Goal: Transaction & Acquisition: Purchase product/service

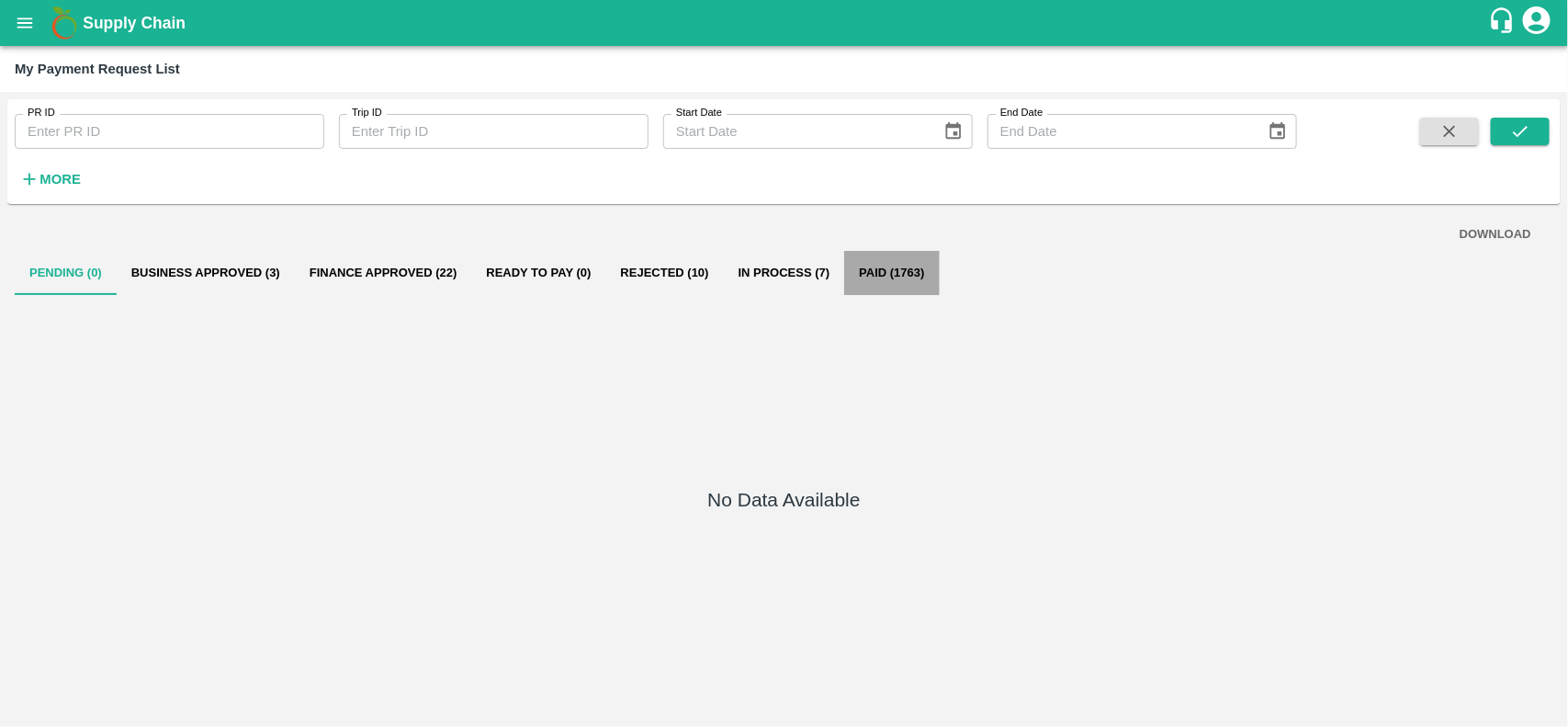
click at [873, 278] on button "Paid (1763)" at bounding box center [891, 272] width 94 height 44
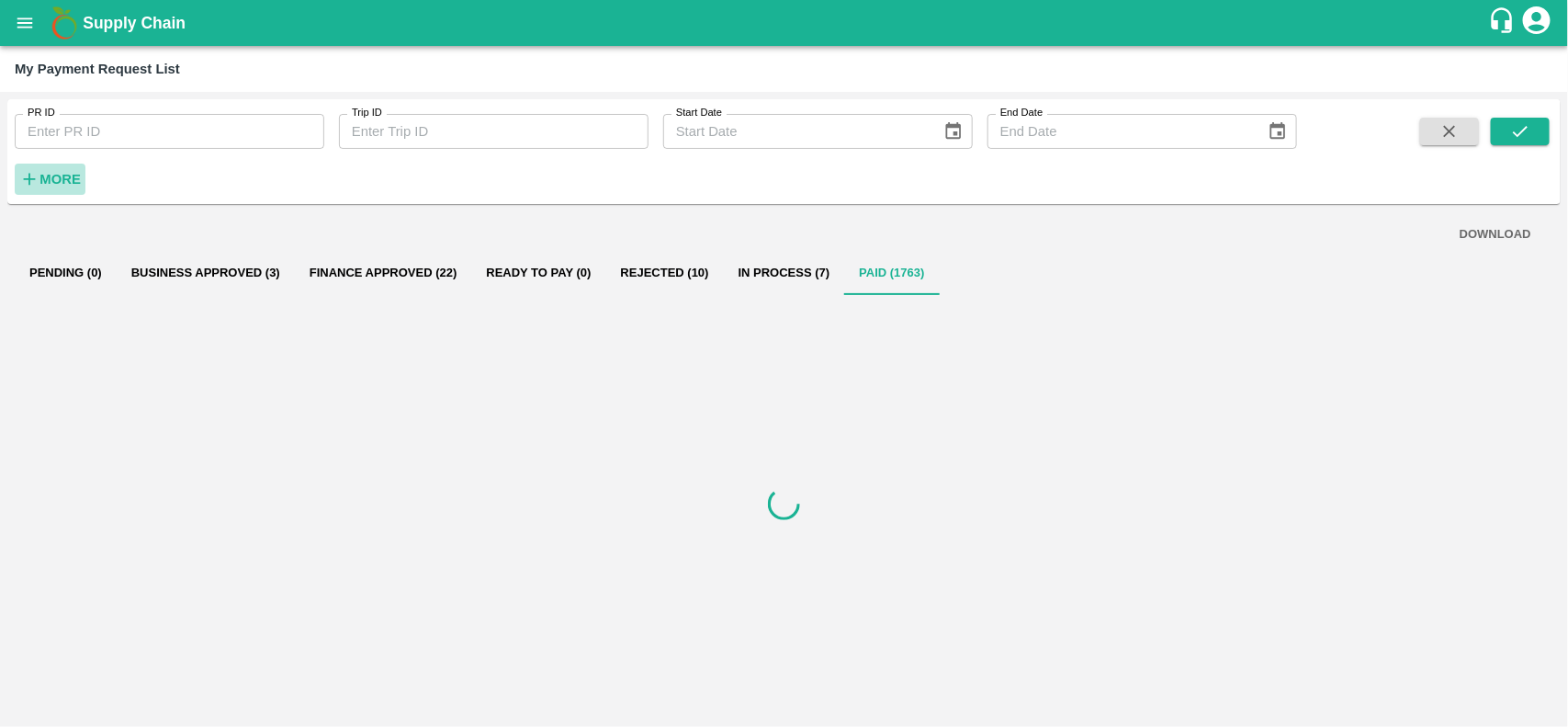
click at [55, 173] on strong "More" at bounding box center [60, 179] width 41 height 15
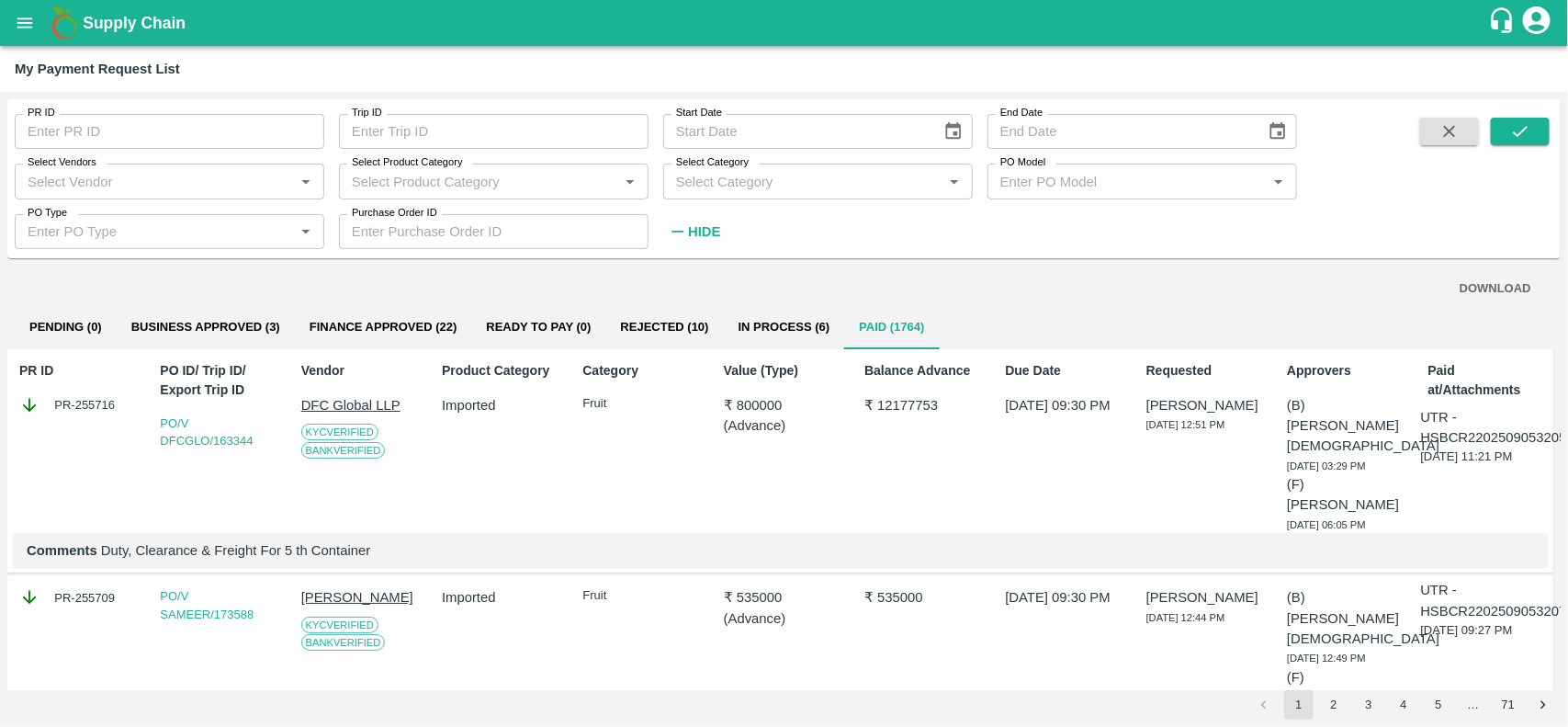
click at [99, 173] on input "Select Vendors" at bounding box center [154, 181] width 268 height 24
type input "M"
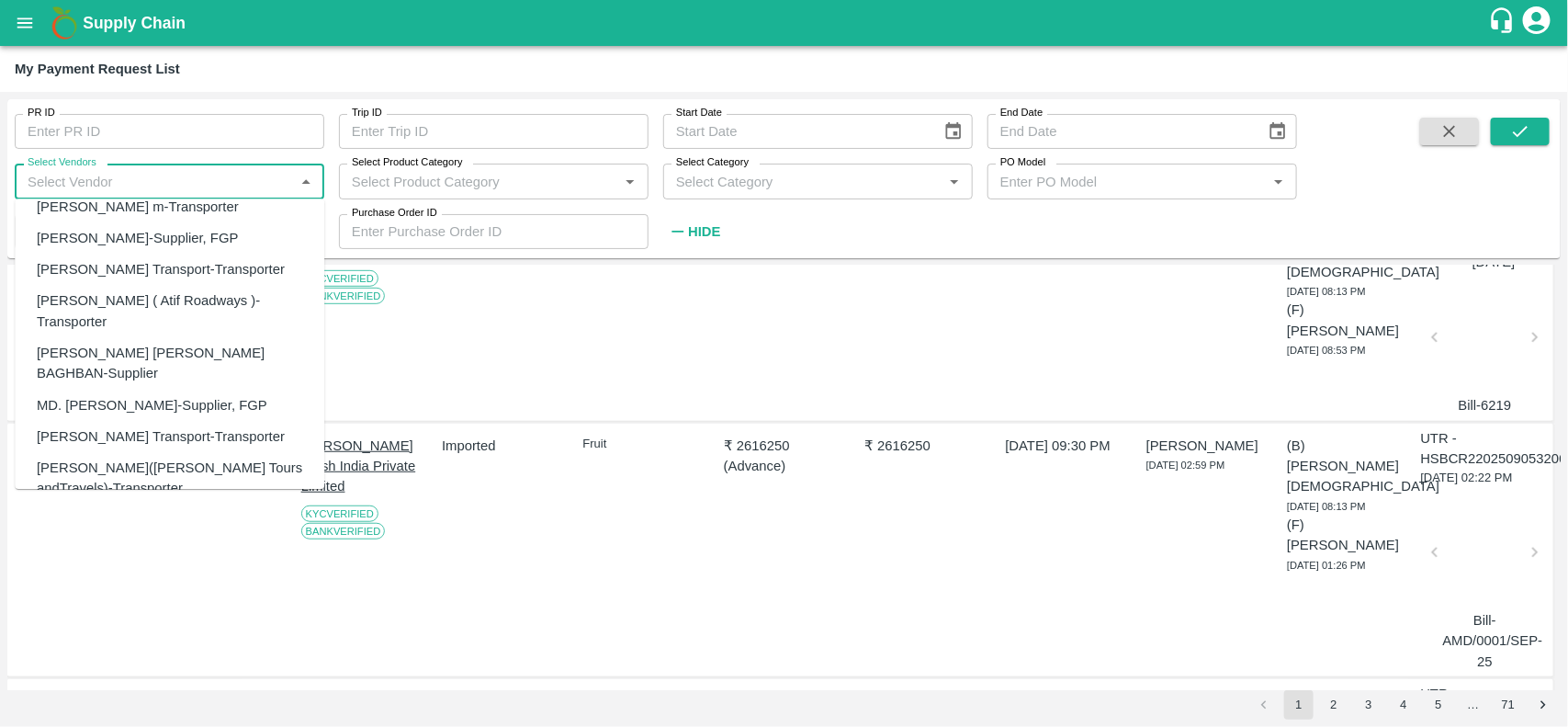
scroll to position [79, 0]
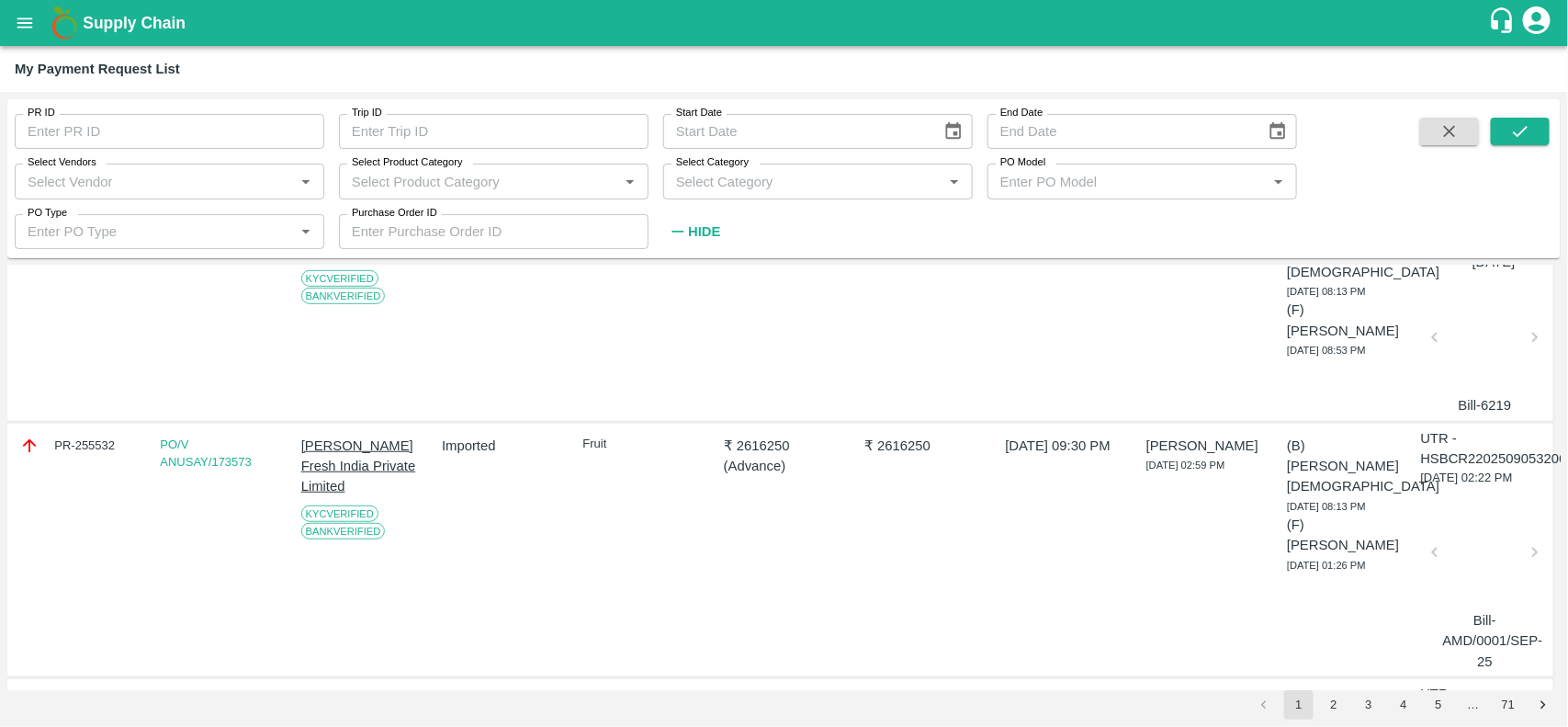
click at [638, 566] on div "Fruit" at bounding box center [638, 549] width 128 height 243
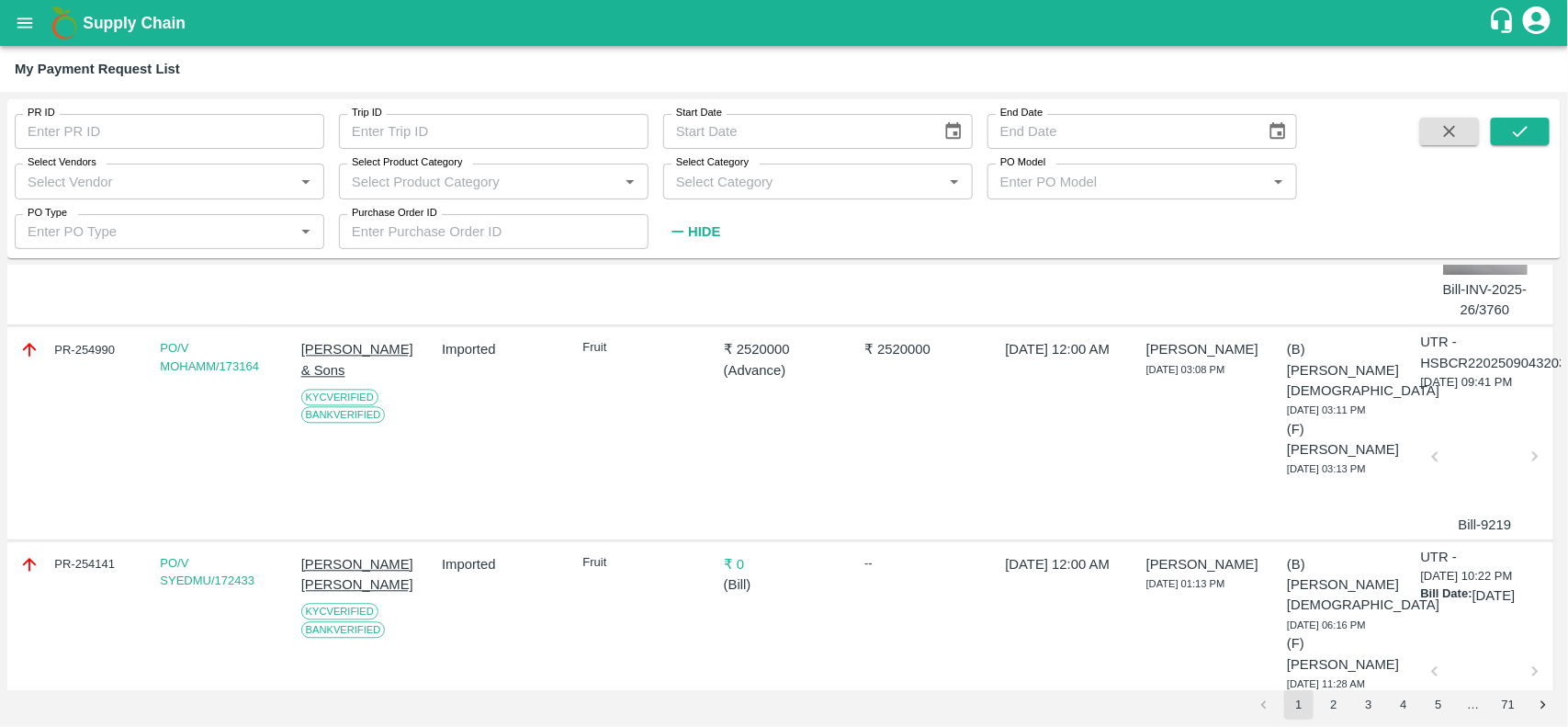
scroll to position [1927, 0]
click at [205, 355] on link "PO/V MOHAMM/173164" at bounding box center [209, 359] width 99 height 32
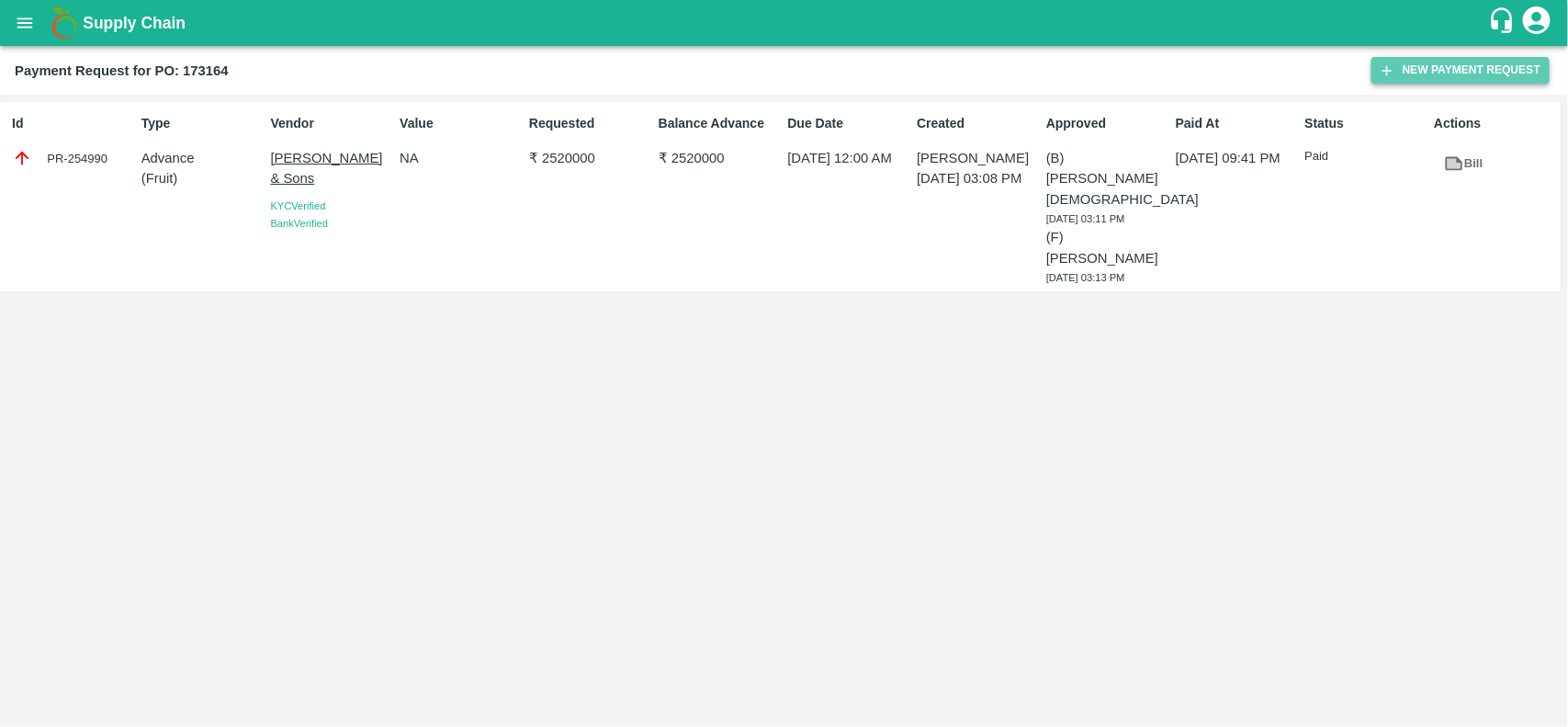
click at [1461, 80] on button "New Payment Request" at bounding box center [1461, 70] width 178 height 27
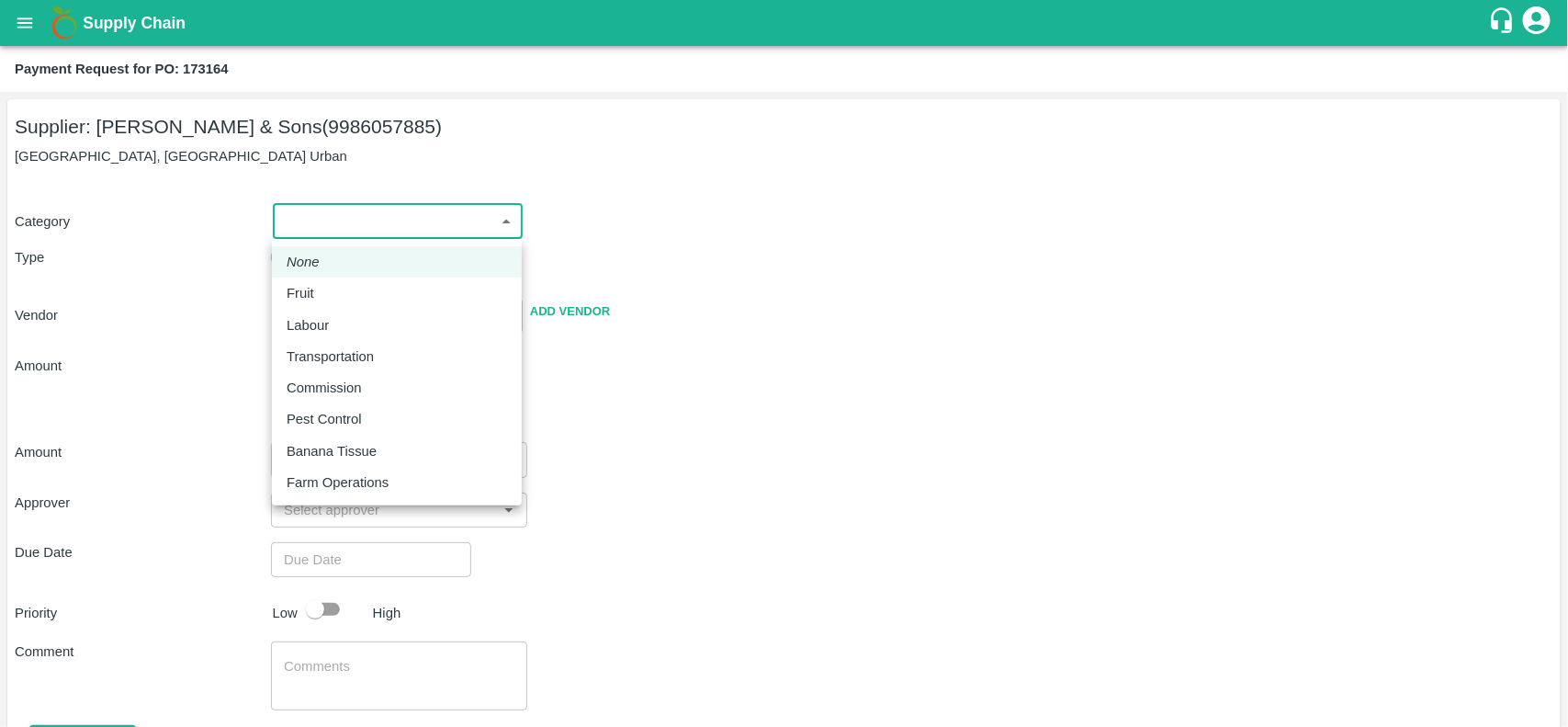
click at [359, 204] on body "Supply Chain Payment Request for PO: 173164 Supplier: [PERSON_NAME] & Sons (998…" at bounding box center [784, 364] width 1568 height 727
click at [310, 294] on p "Fruit" at bounding box center [300, 293] width 27 height 21
type input "1"
type input "[PERSON_NAME] & Sons - 9986057885(Supplier)"
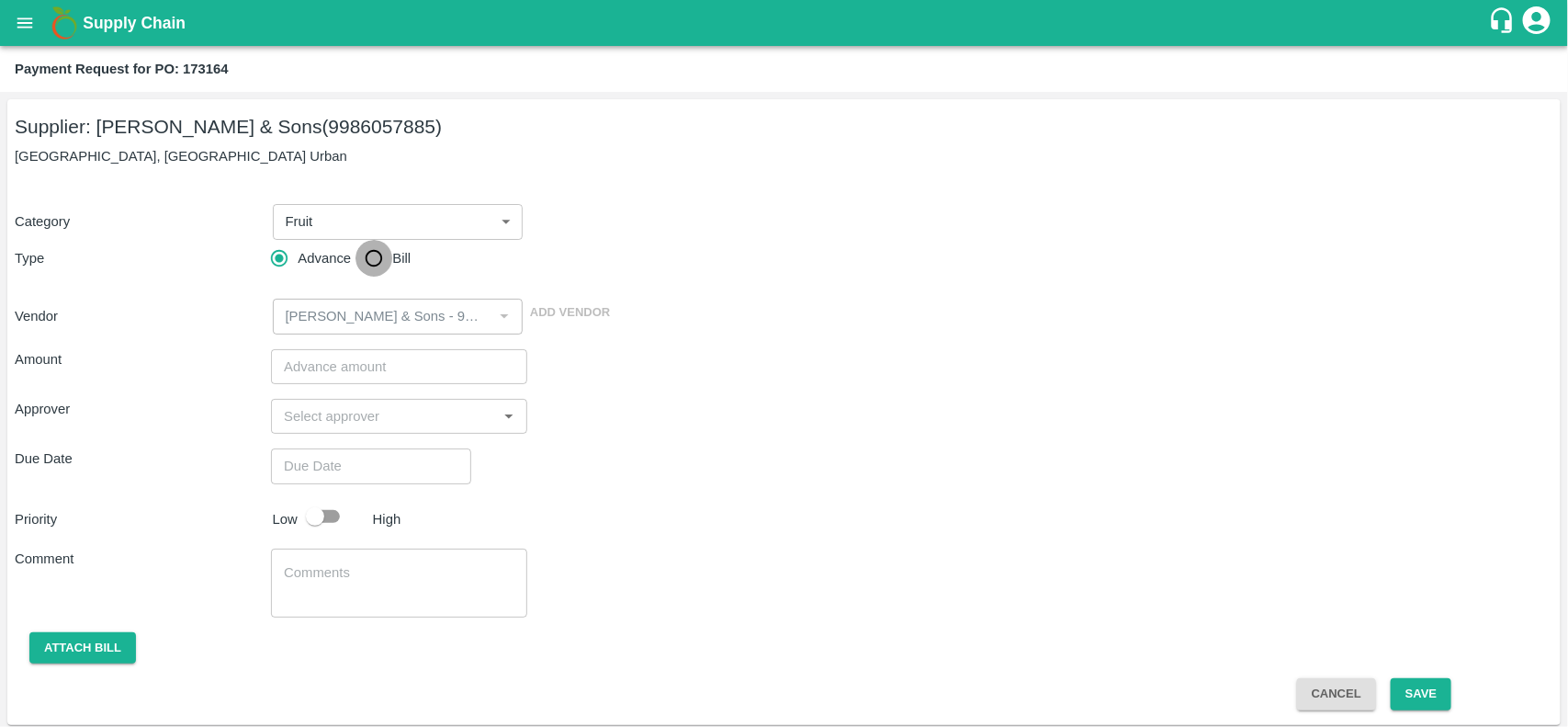
click at [377, 254] on input "Bill" at bounding box center [373, 258] width 36 height 36
radio input "true"
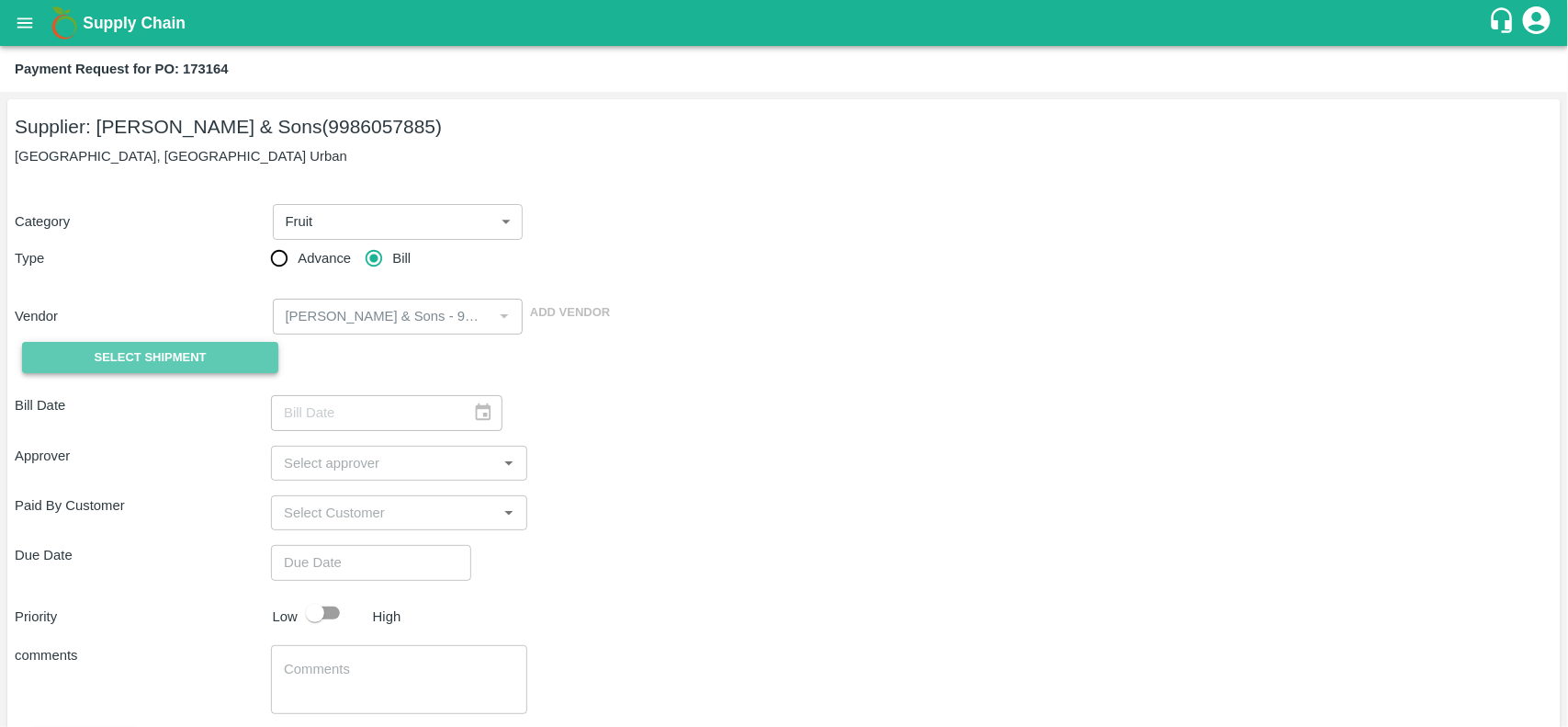
click at [142, 355] on span "Select Shipment" at bounding box center [150, 358] width 112 height 21
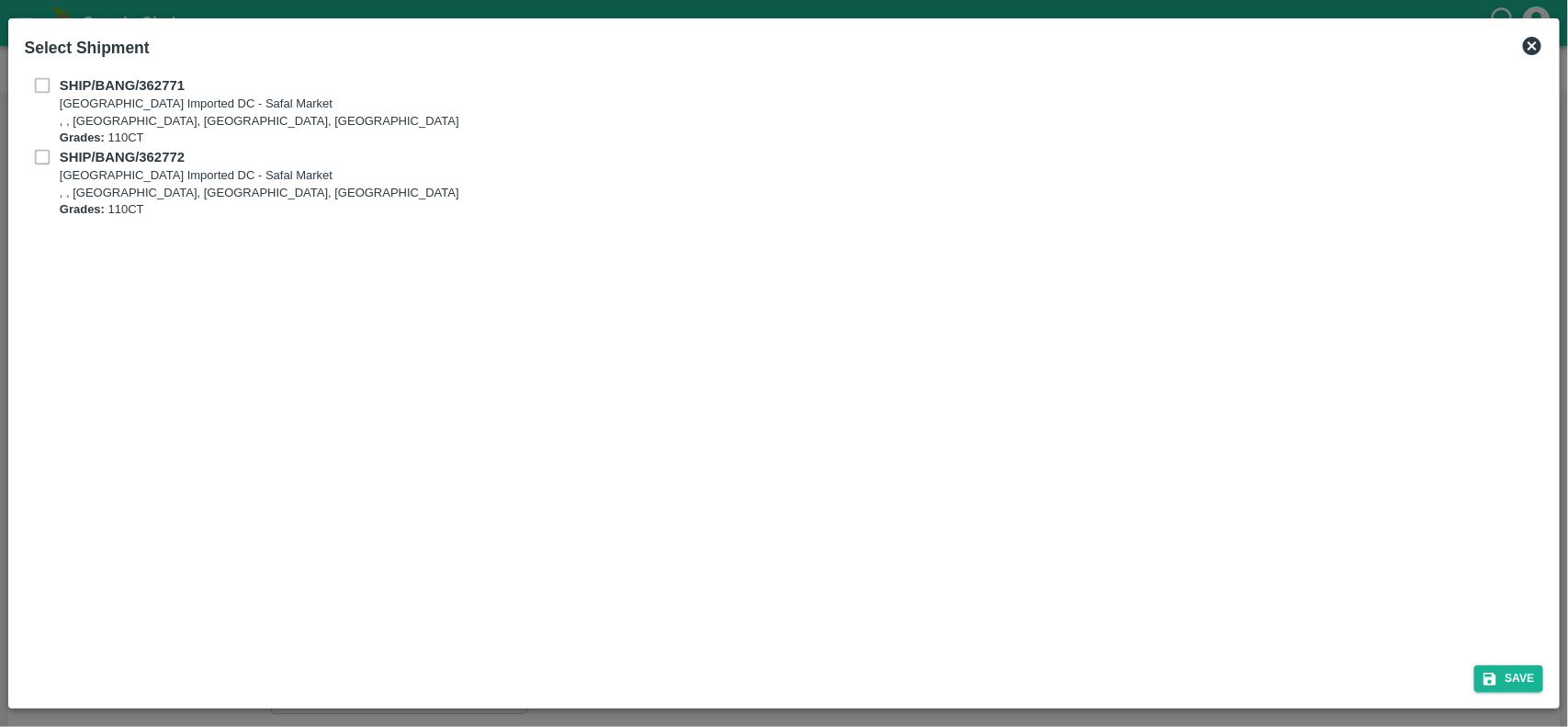
click at [1538, 43] on icon at bounding box center [1532, 46] width 19 height 19
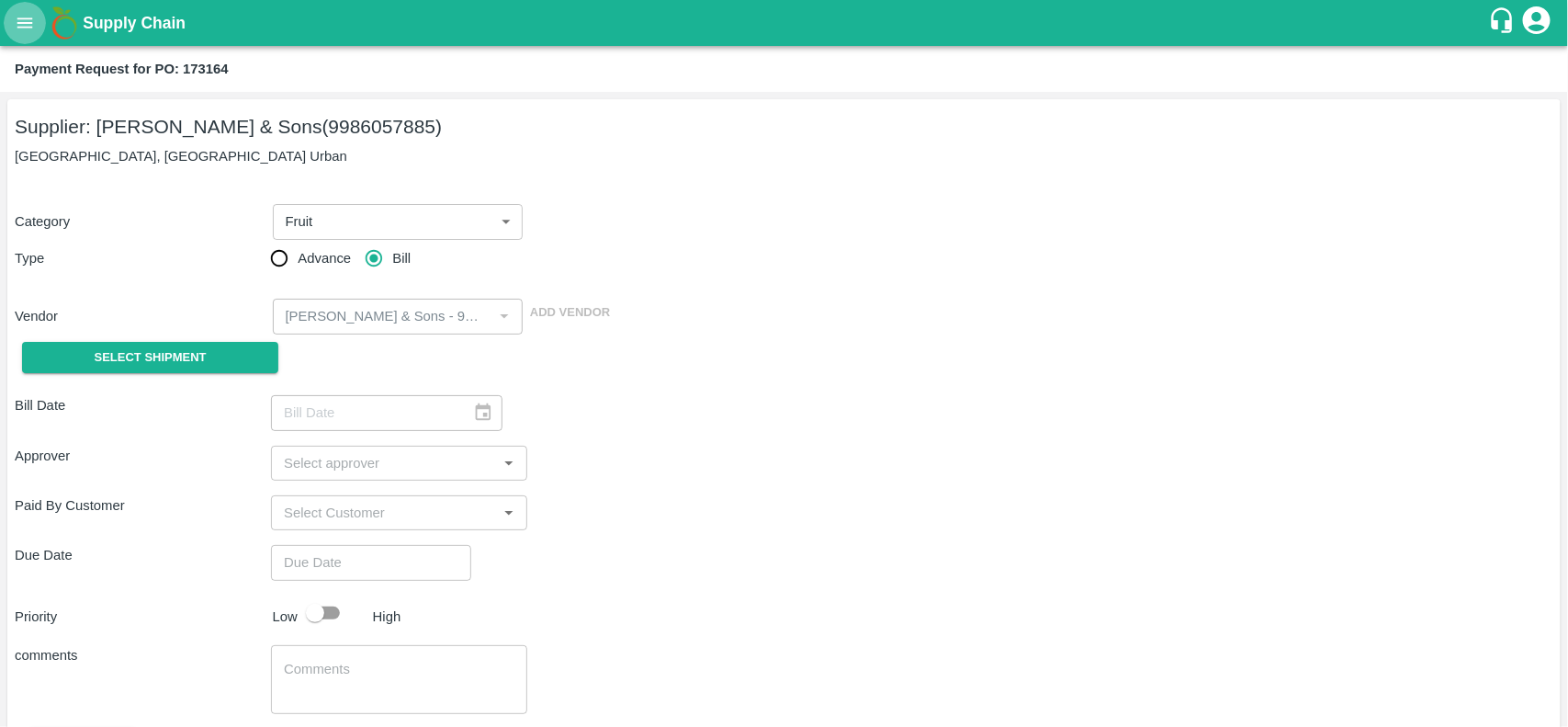
click at [21, 16] on icon "open drawer" at bounding box center [25, 23] width 21 height 21
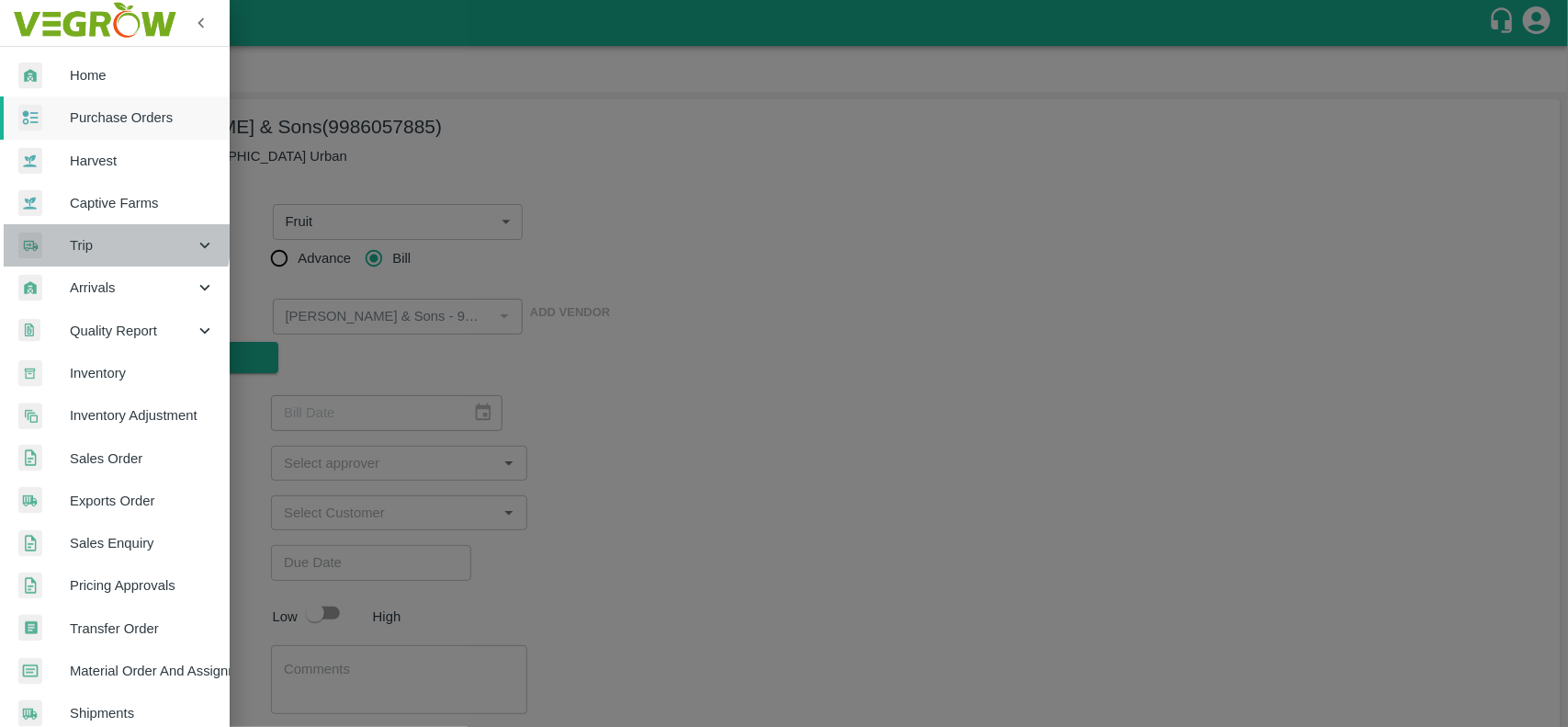
click at [77, 235] on span "Trip" at bounding box center [133, 246] width 125 height 21
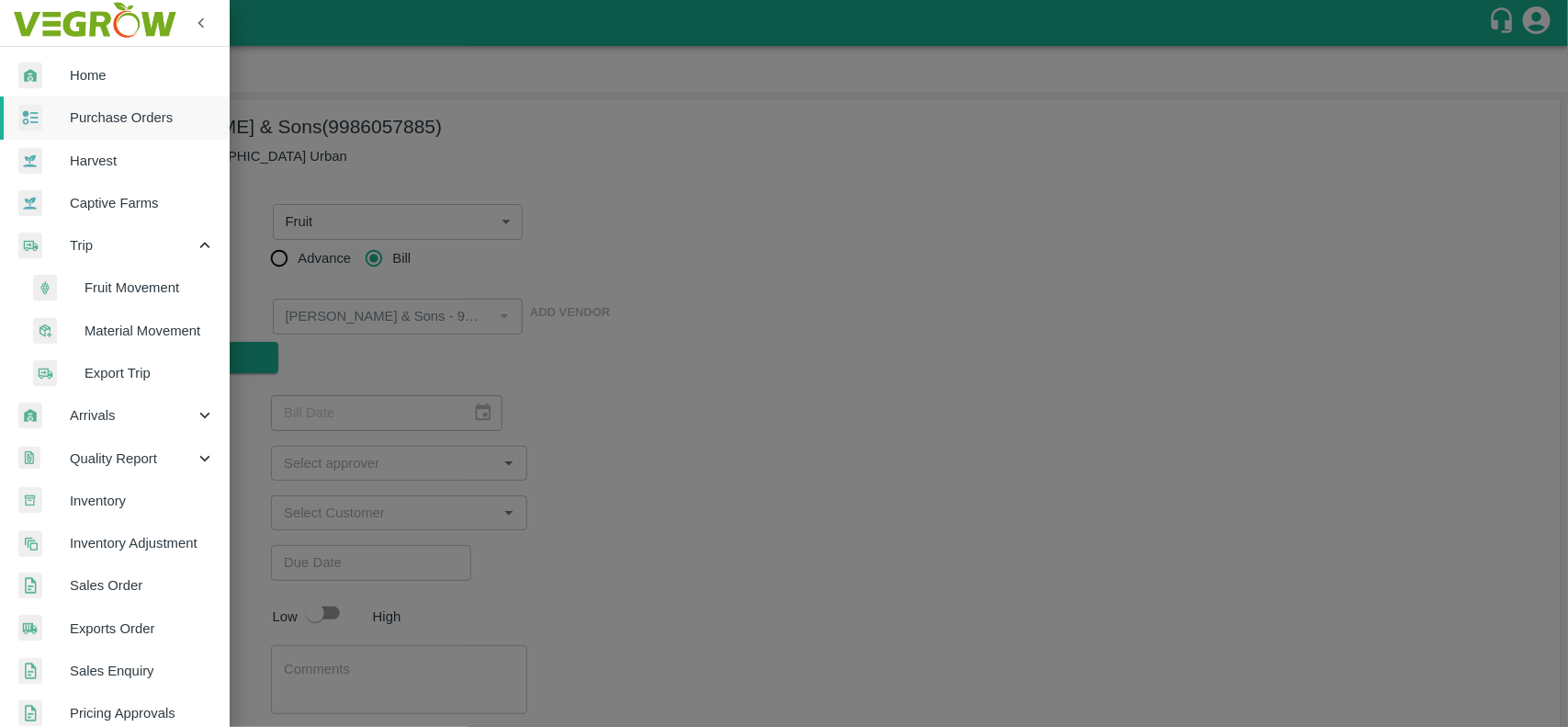
click at [129, 288] on span "Fruit Movement" at bounding box center [150, 288] width 131 height 21
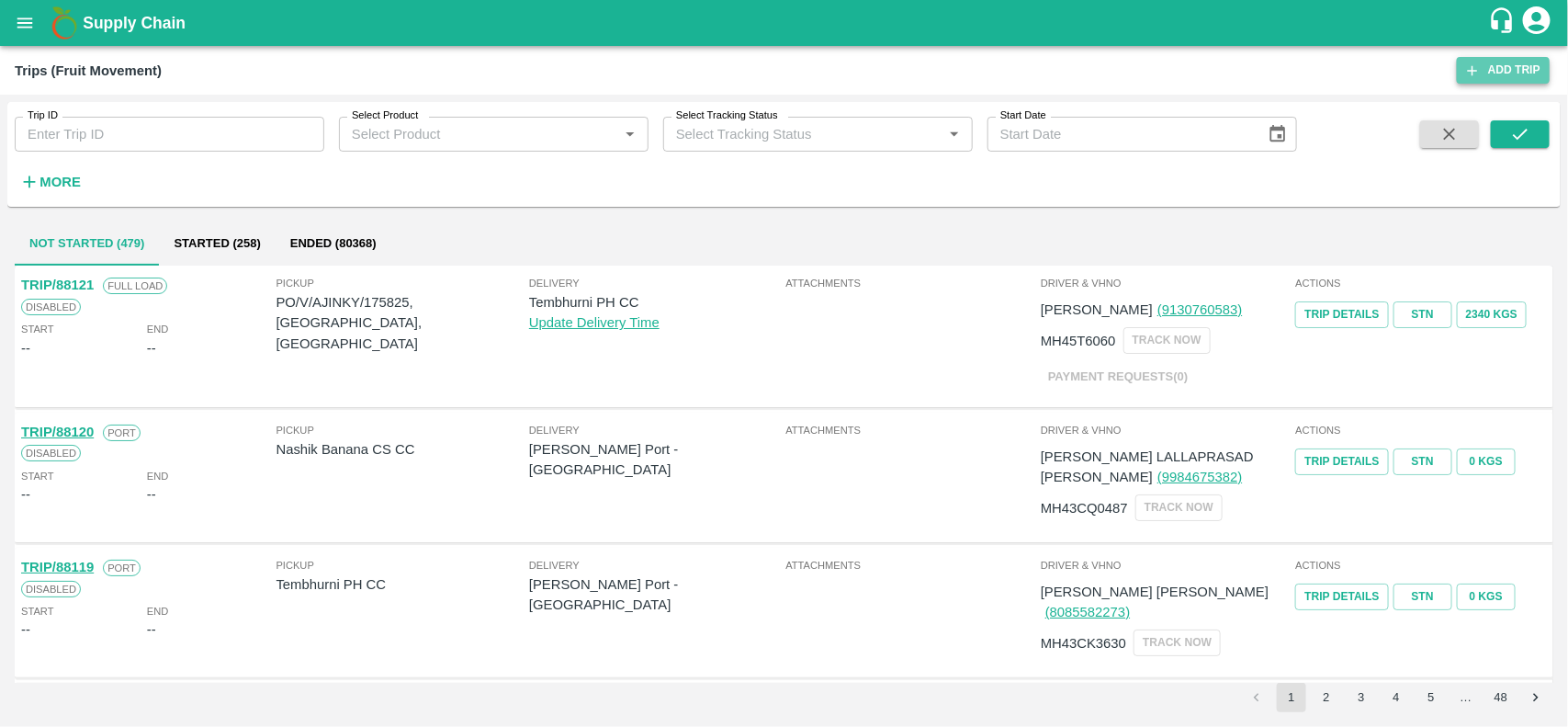
click at [1485, 65] on link "Add Trip" at bounding box center [1503, 70] width 93 height 27
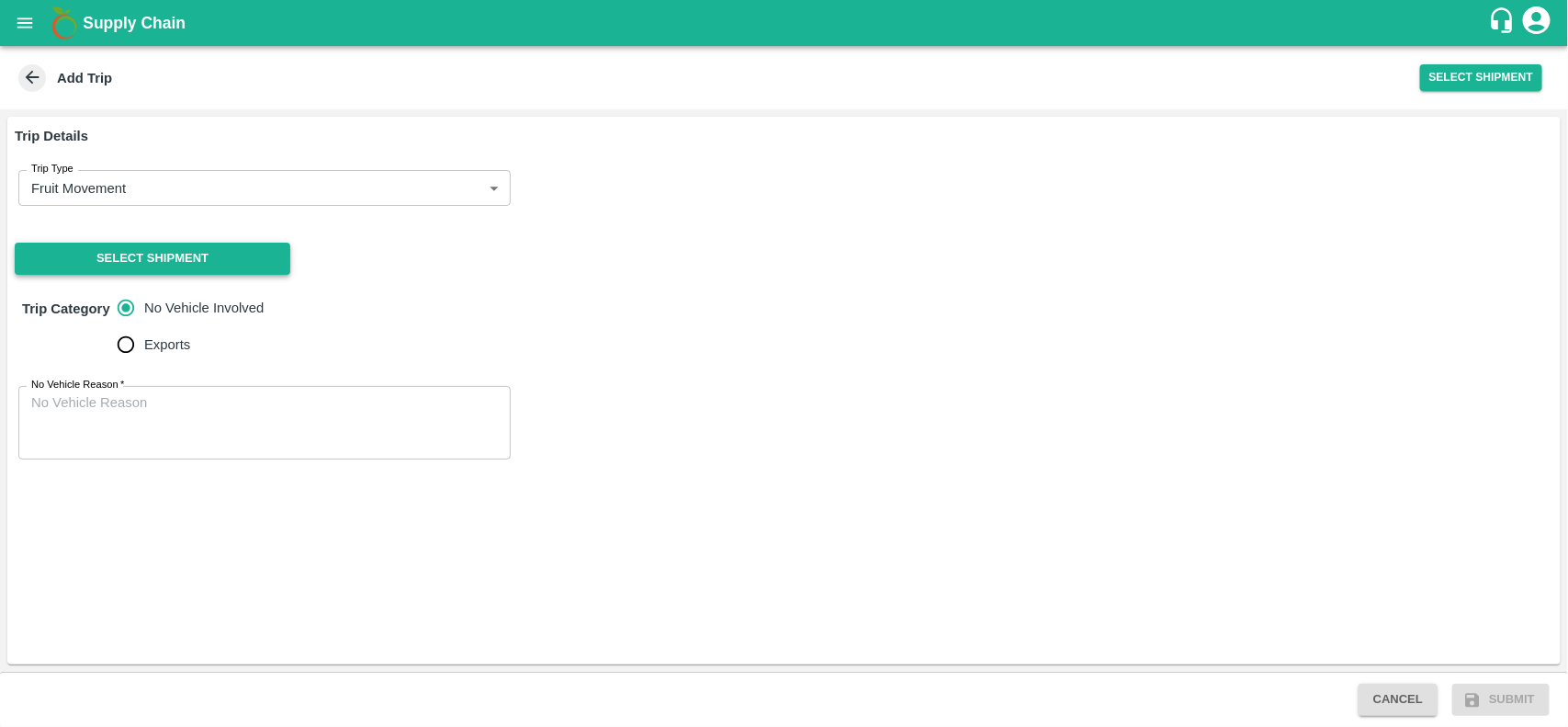
click at [165, 250] on button "Select Shipment" at bounding box center [152, 259] width 276 height 32
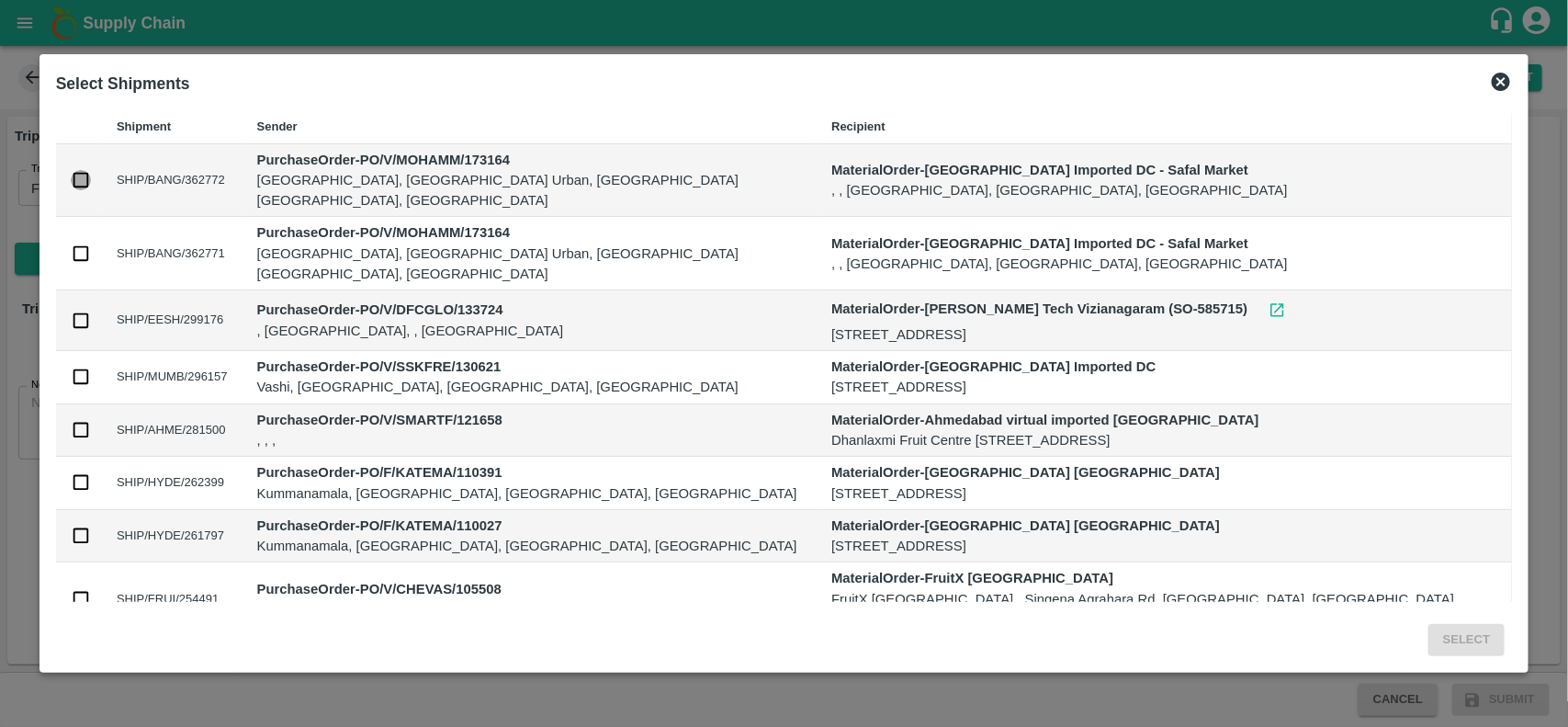
click at [91, 170] on input "checkbox" at bounding box center [81, 180] width 21 height 21
checkbox input "true"
click at [1429, 639] on button "Select" at bounding box center [1467, 639] width 77 height 32
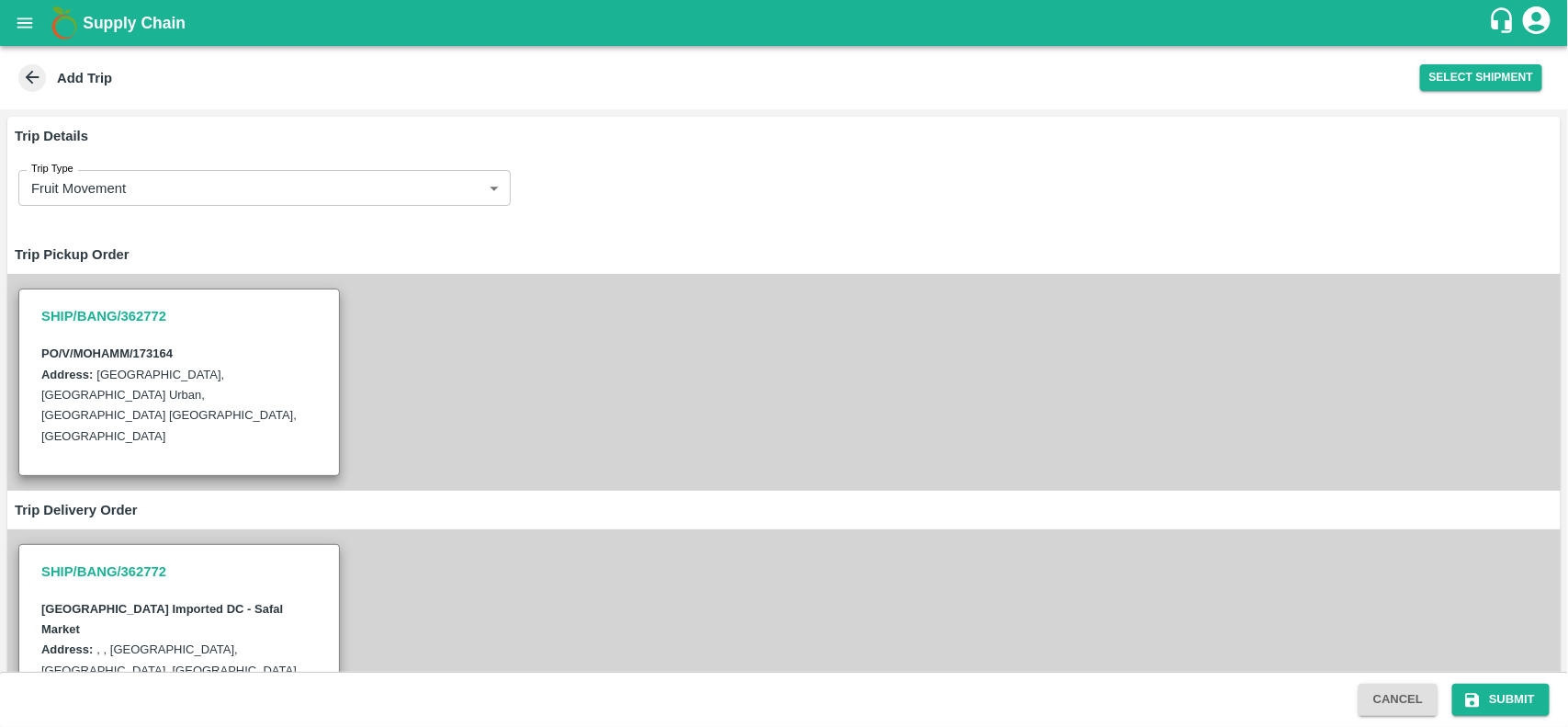
scroll to position [207, 0]
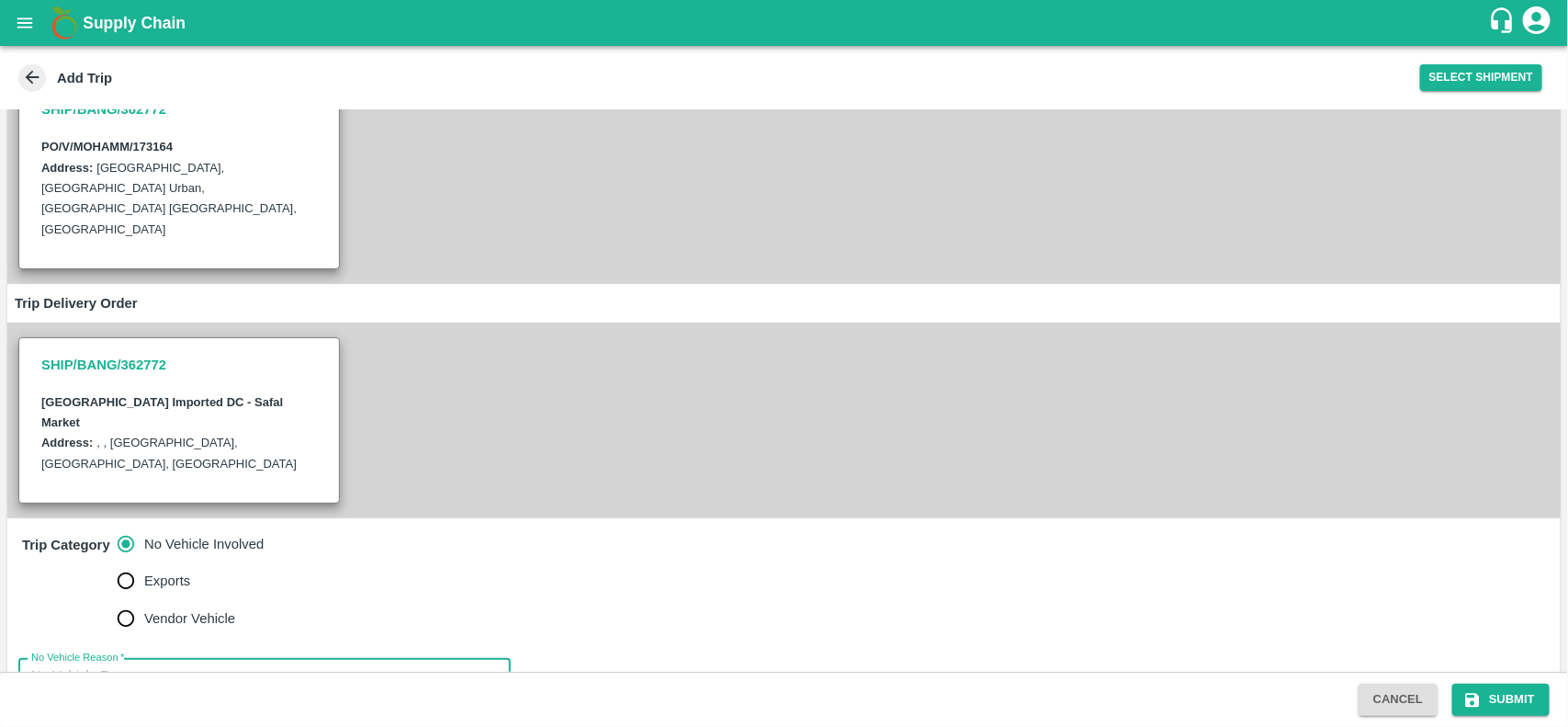
click at [126, 666] on textarea "No Vehicle Reason   *" at bounding box center [264, 695] width 466 height 58
type textarea "na"
click at [1498, 698] on button "Submit" at bounding box center [1501, 699] width 97 height 32
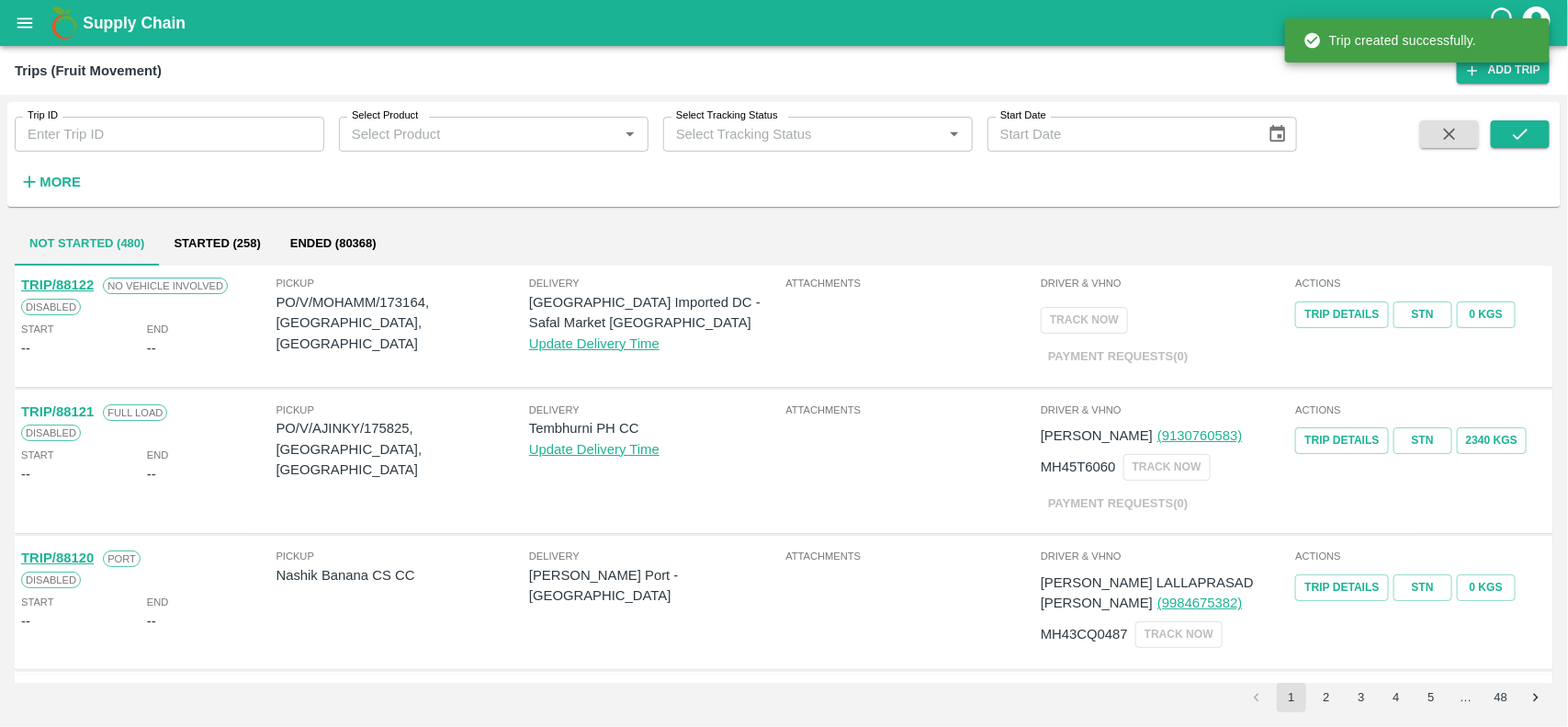
click at [402, 299] on p "PO/V/MOHAMM/173164, Bangalore Division, Karnataka" at bounding box center [403, 323] width 252 height 62
copy p "173164"
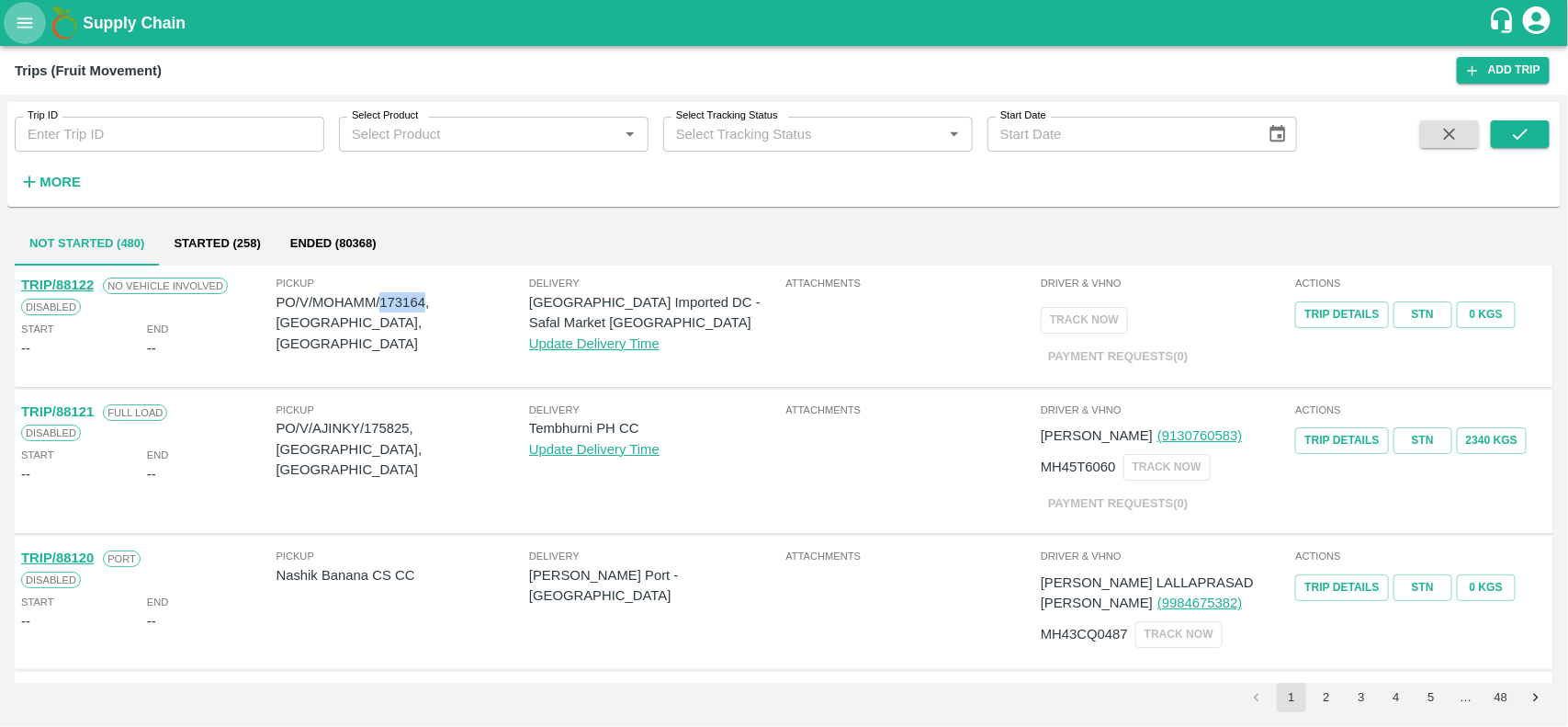
click at [21, 26] on icon "open drawer" at bounding box center [25, 22] width 16 height 10
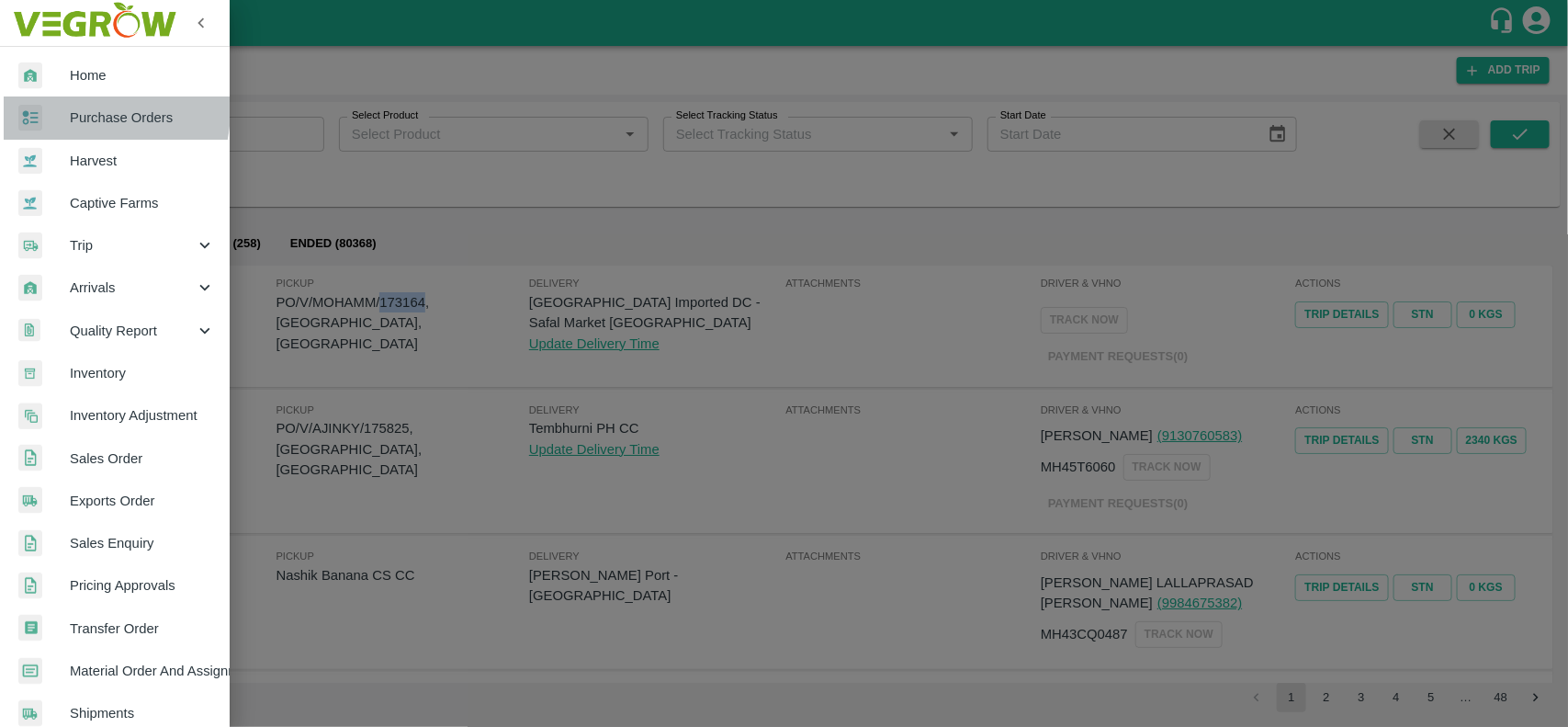
click at [55, 107] on div at bounding box center [44, 118] width 51 height 27
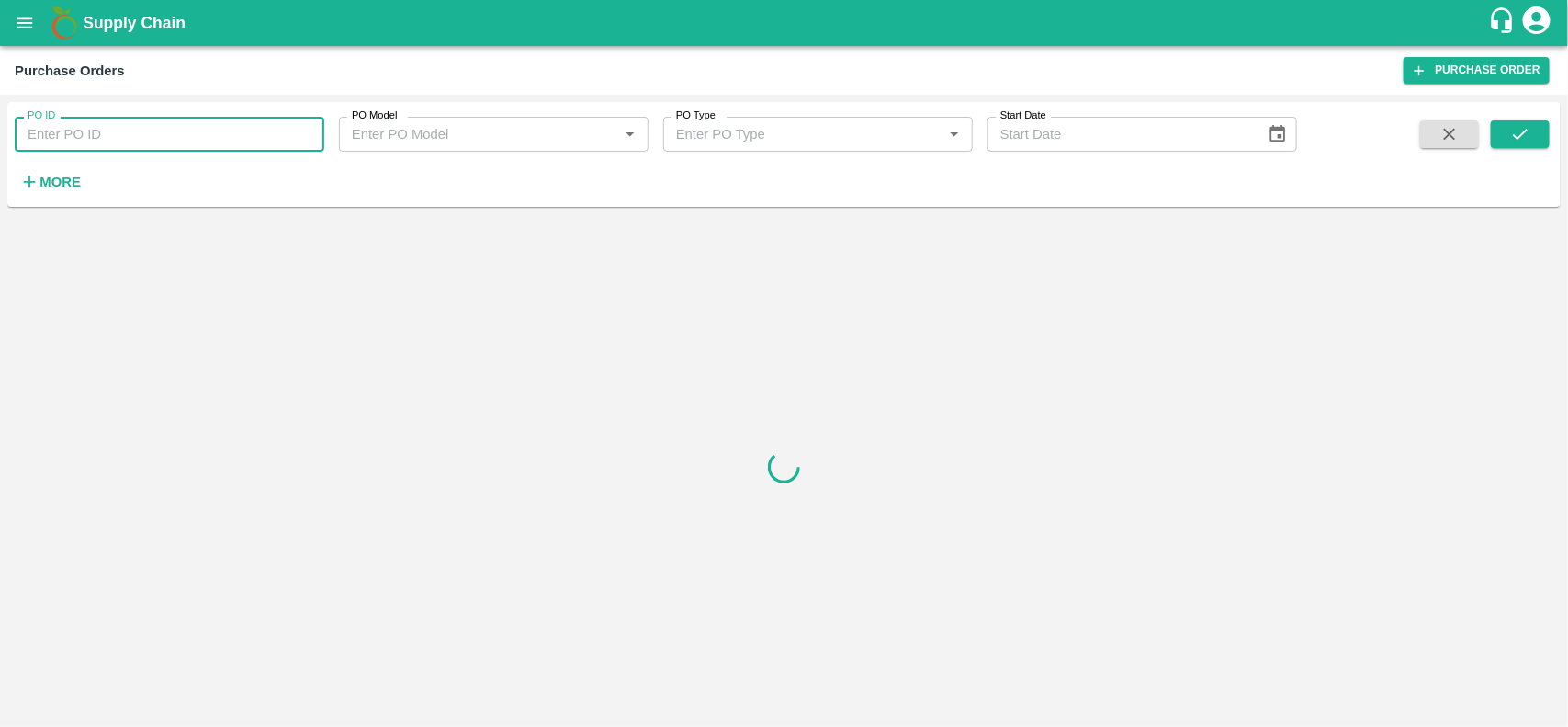
click at [79, 131] on input "PO ID" at bounding box center [169, 134] width 309 height 35
paste input "173164"
type input "173164"
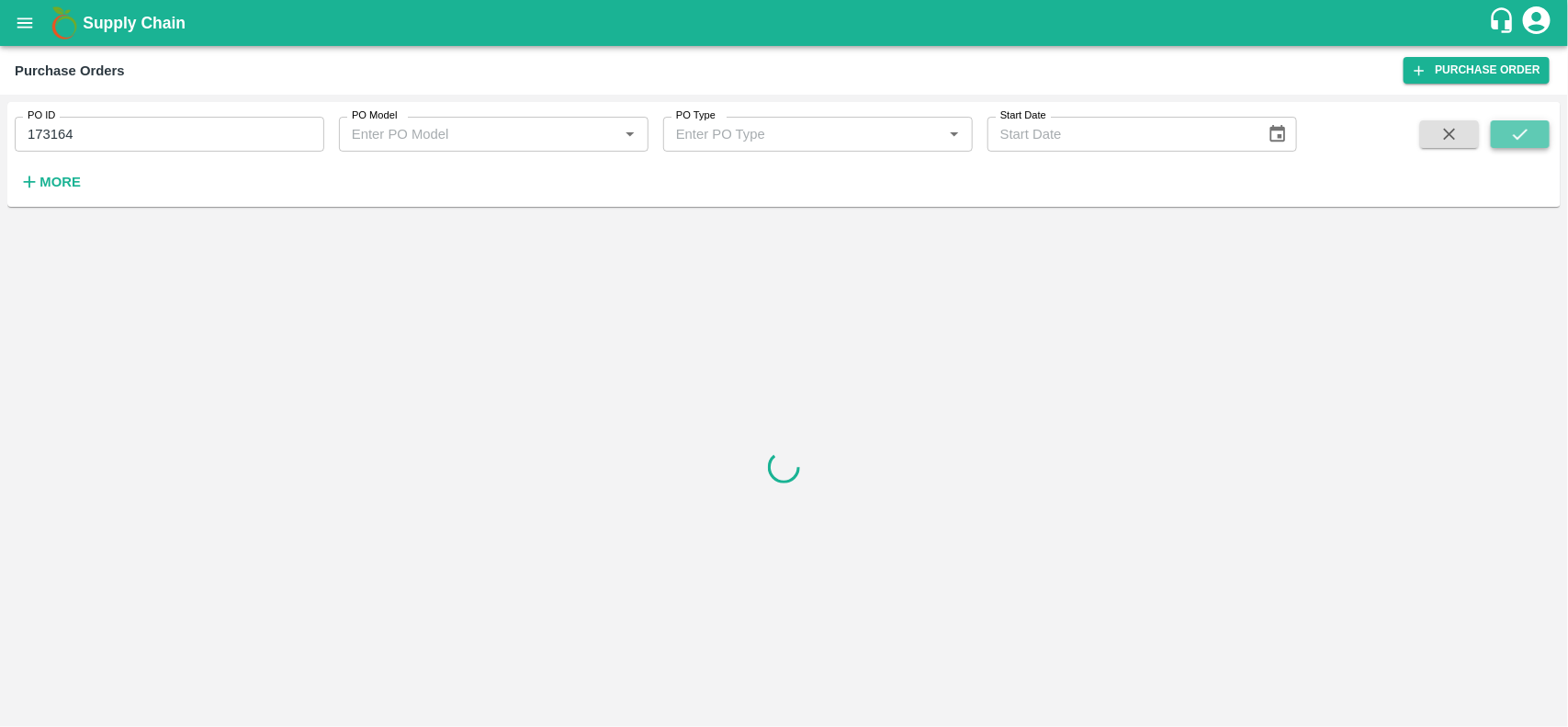
click at [1537, 135] on button "submit" at bounding box center [1519, 134] width 59 height 27
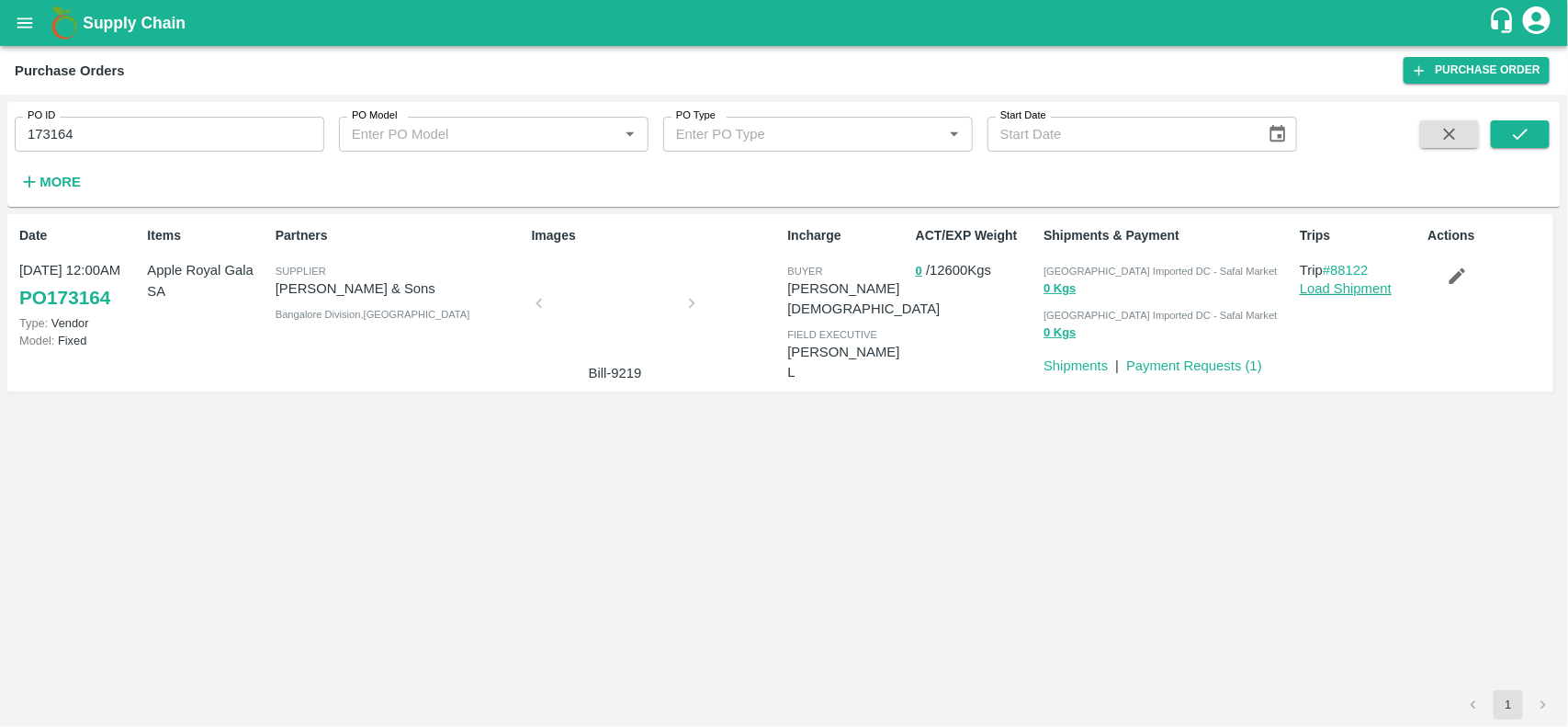
click at [1334, 285] on link "Load Shipment" at bounding box center [1346, 289] width 92 height 15
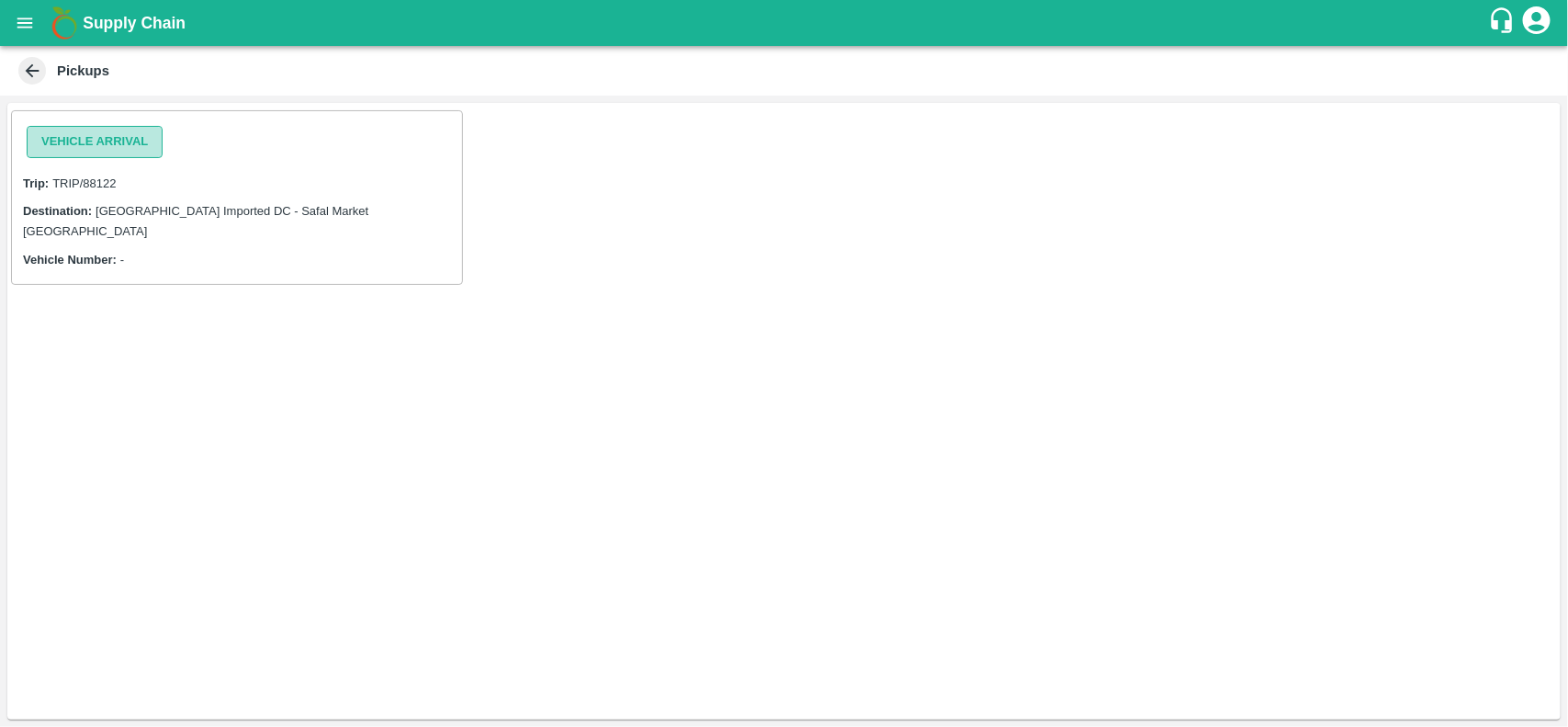
click at [93, 135] on button "Vehicle Arrival" at bounding box center [94, 142] width 135 height 32
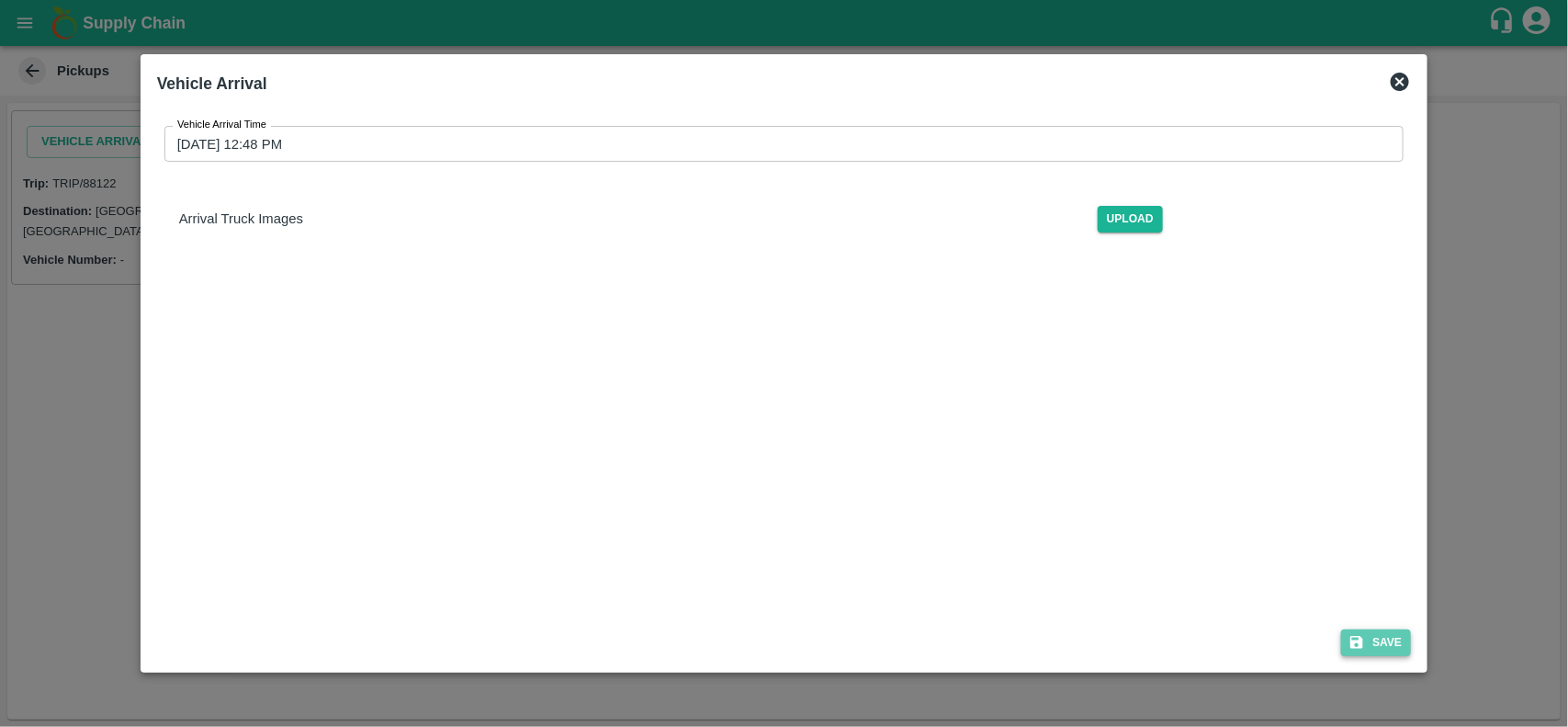
click at [1380, 646] on button "Save" at bounding box center [1376, 642] width 70 height 27
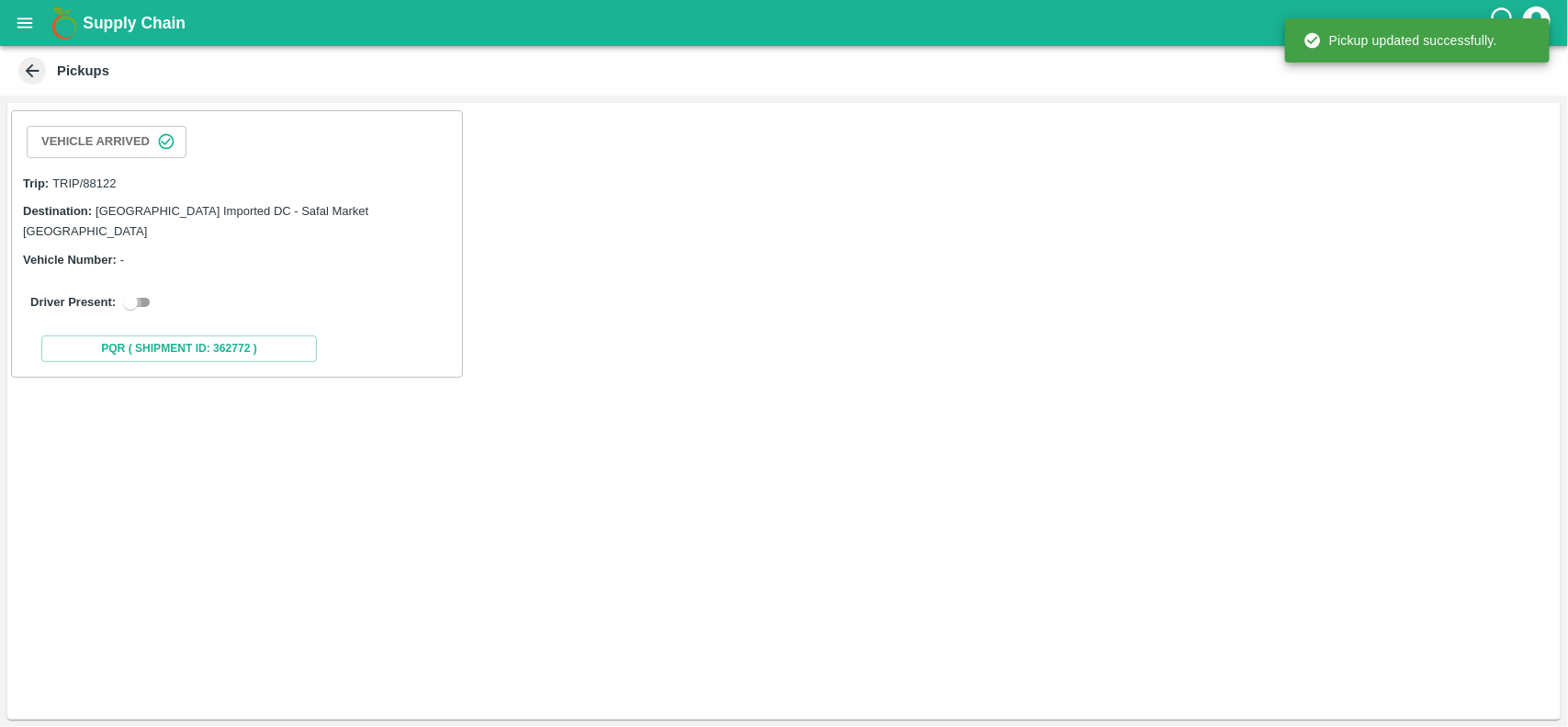
click at [140, 292] on input "checkbox" at bounding box center [130, 303] width 66 height 22
checkbox input "true"
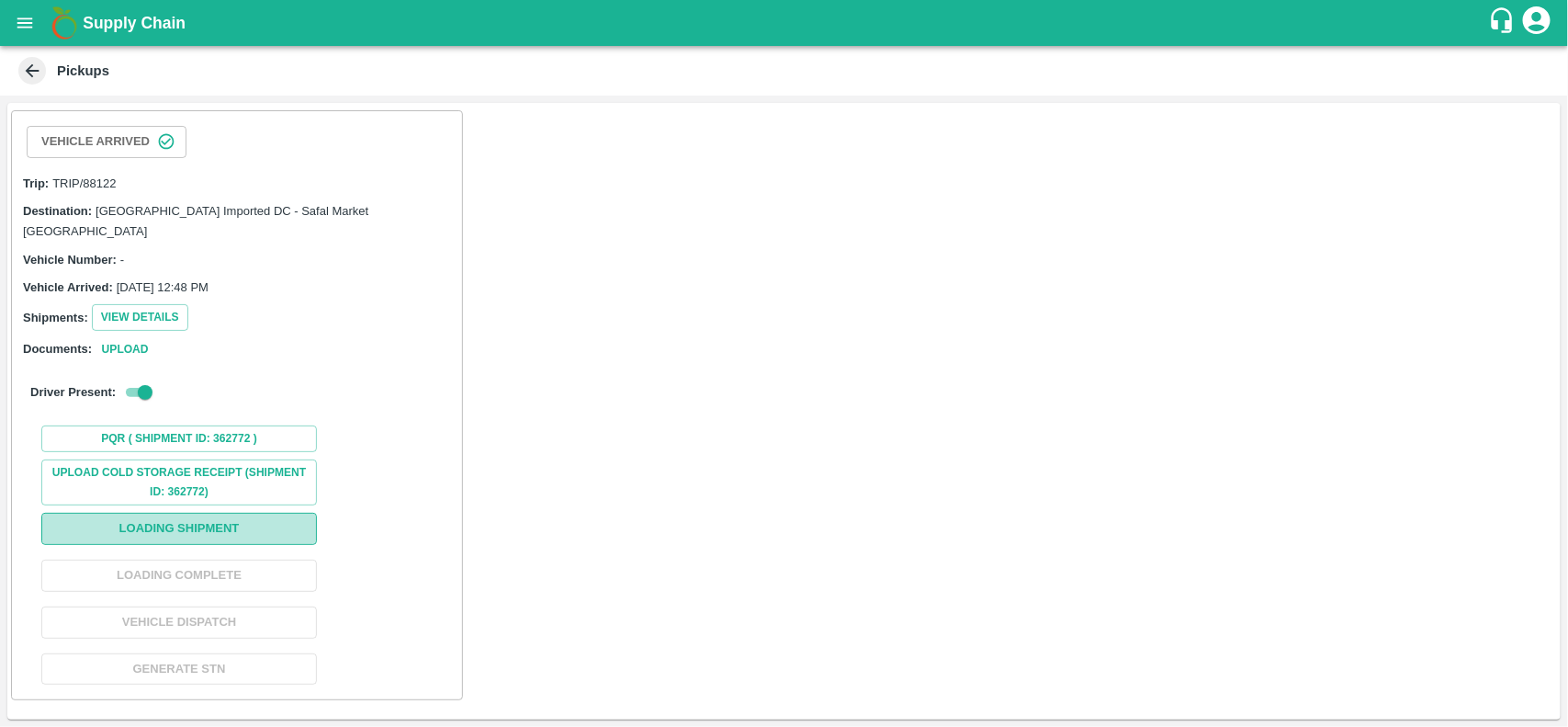
click at [177, 513] on button "Loading Shipment" at bounding box center [178, 529] width 276 height 32
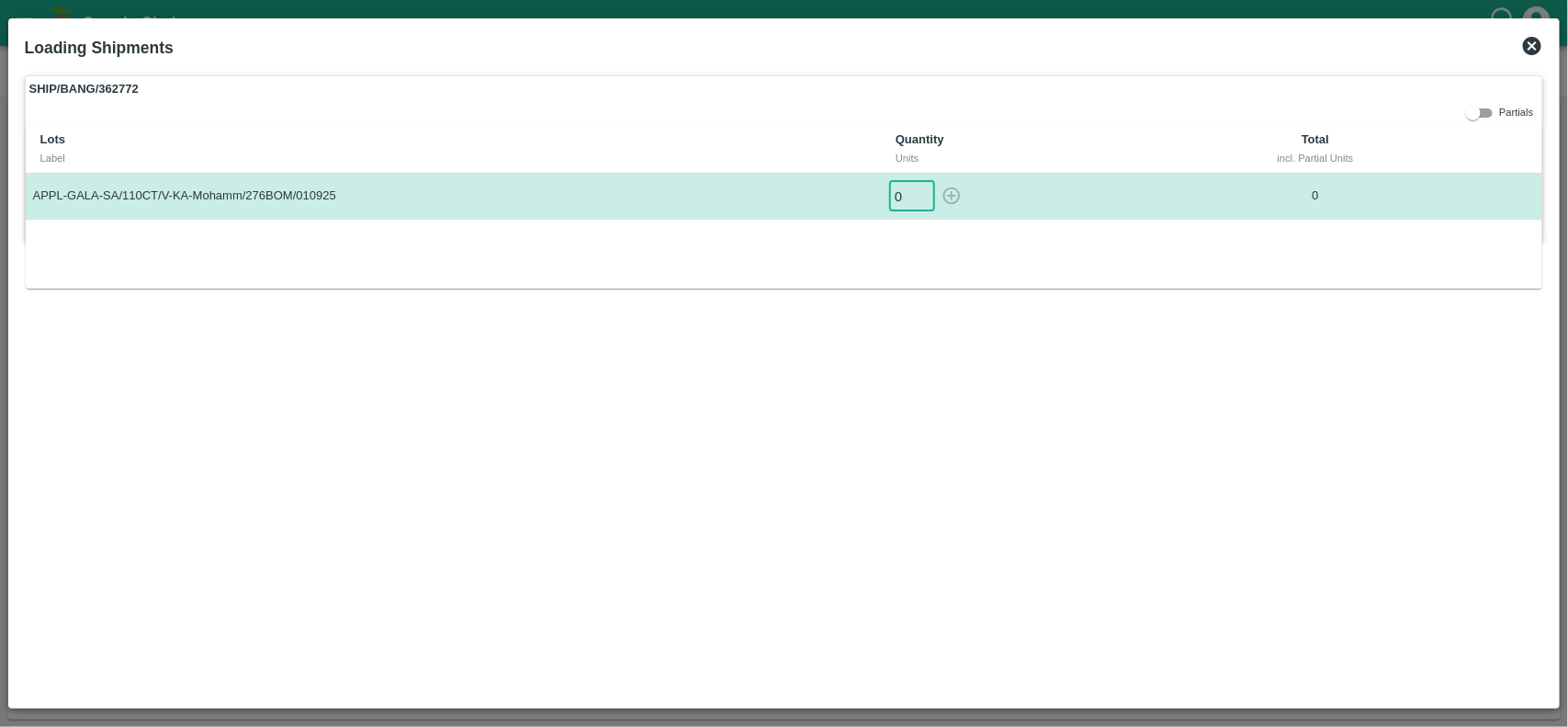
click at [896, 198] on input "0" at bounding box center [912, 196] width 46 height 30
click at [945, 198] on icon "button" at bounding box center [952, 196] width 18 height 18
type input "0"
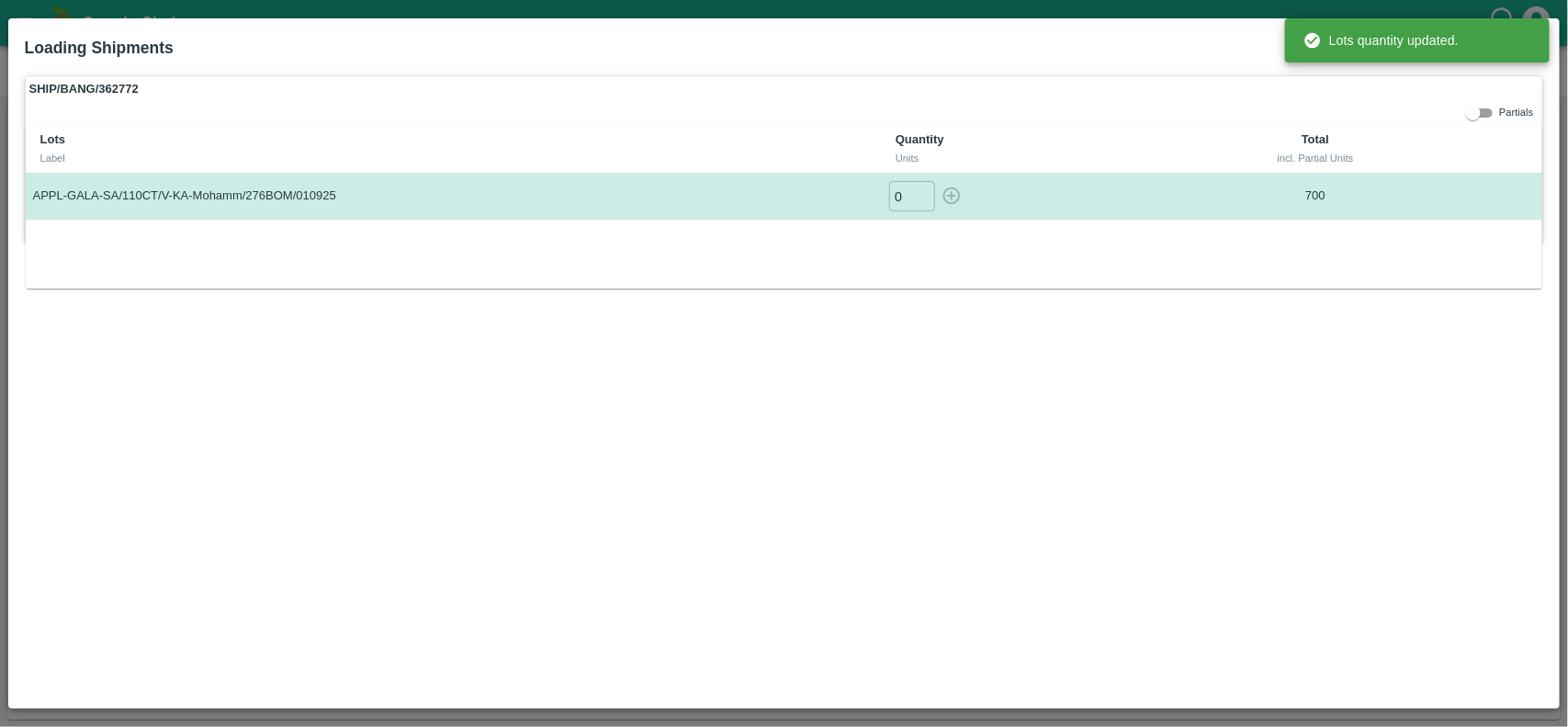
click at [1039, 113] on div "SHIP/BANG/362772 Partials Lots Label Quantity Units Total incl. Partial Units A…" at bounding box center [785, 159] width 1519 height 166
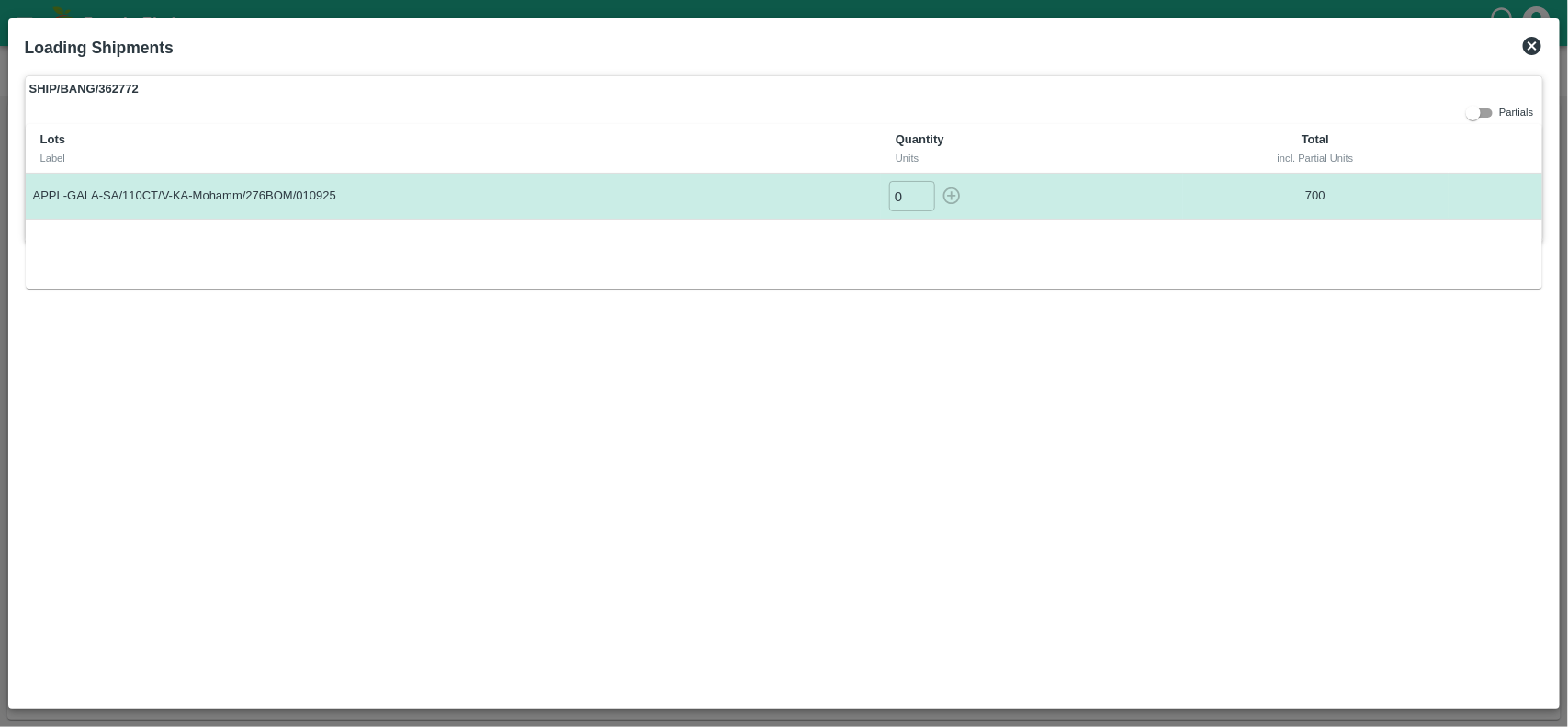
click at [1531, 49] on icon at bounding box center [1532, 46] width 22 height 22
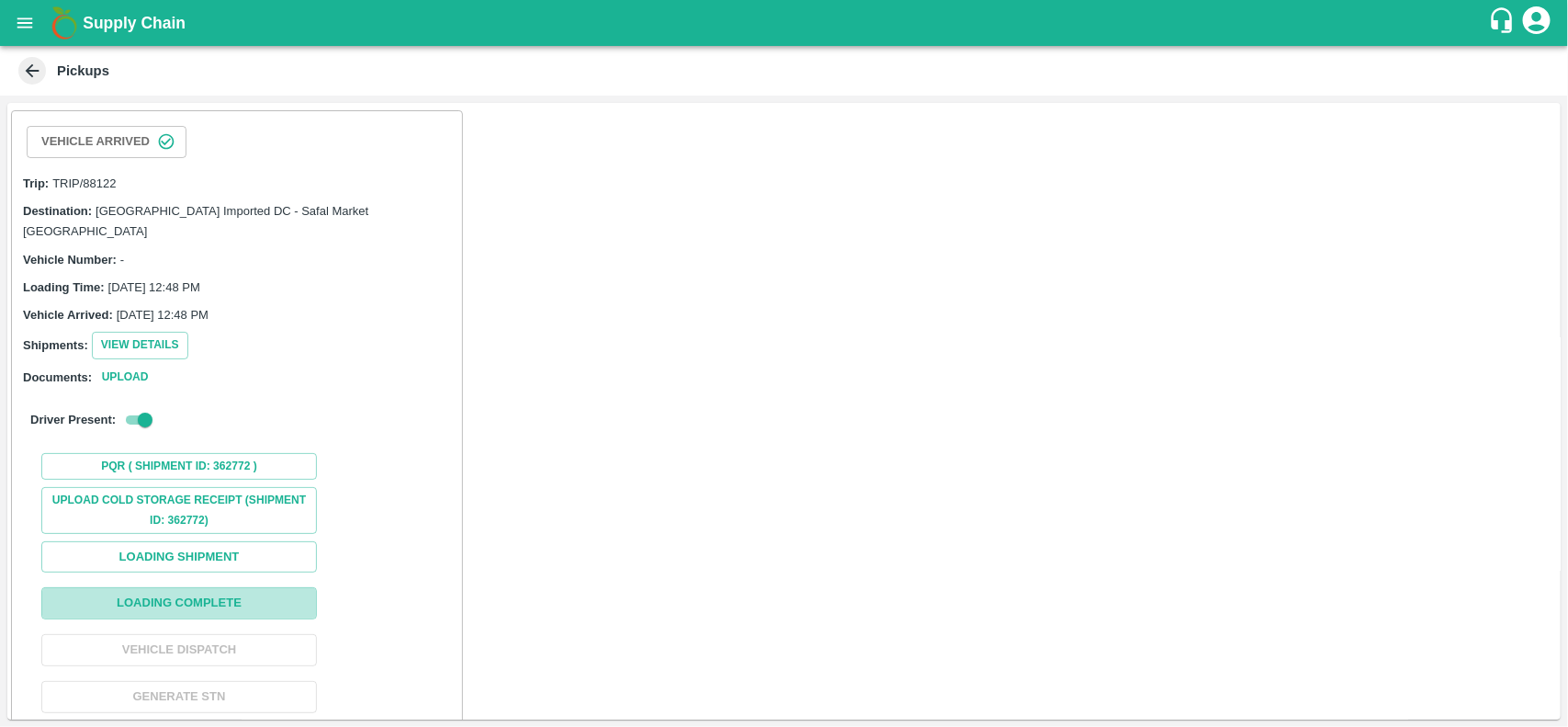
click at [180, 594] on button "Loading Complete" at bounding box center [178, 603] width 276 height 32
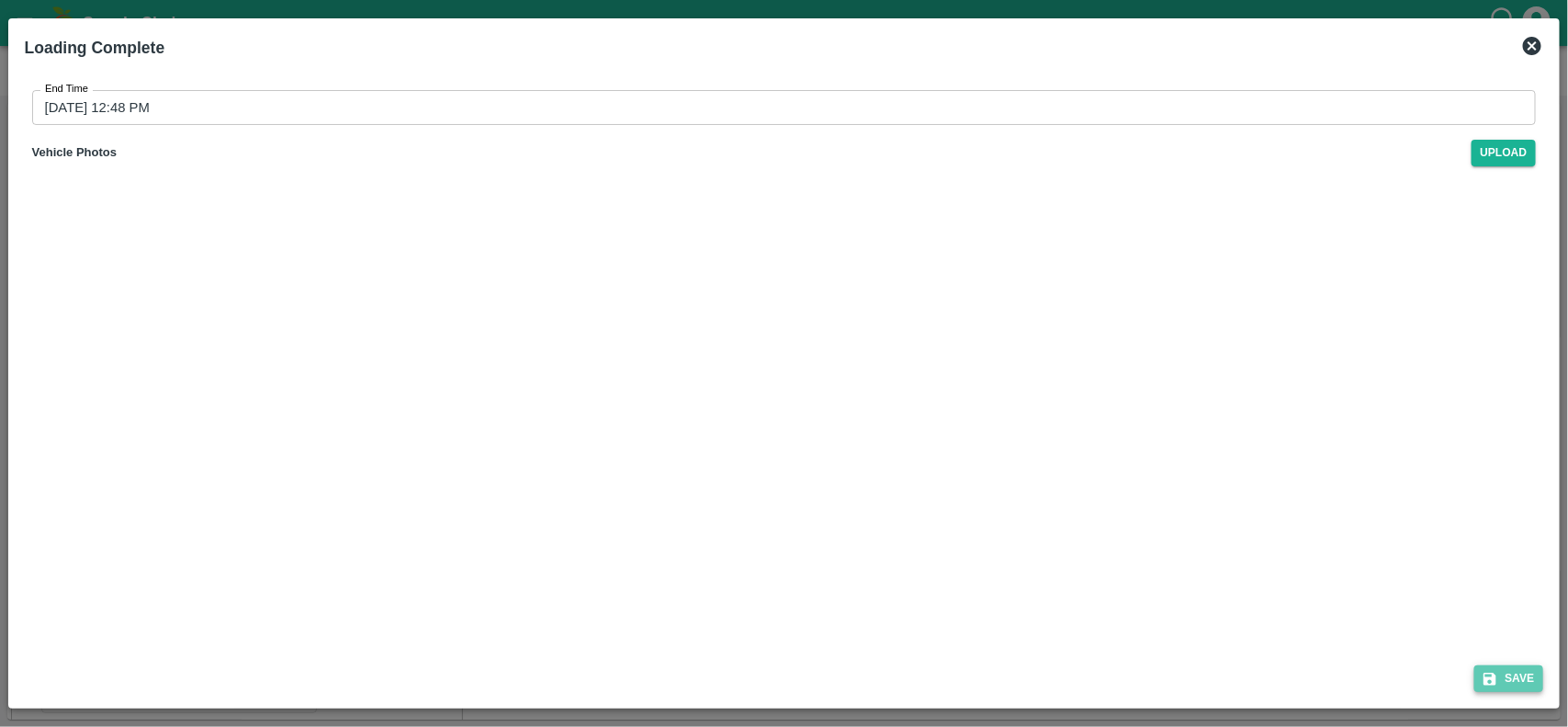
click at [1493, 677] on icon "submit" at bounding box center [1490, 679] width 13 height 13
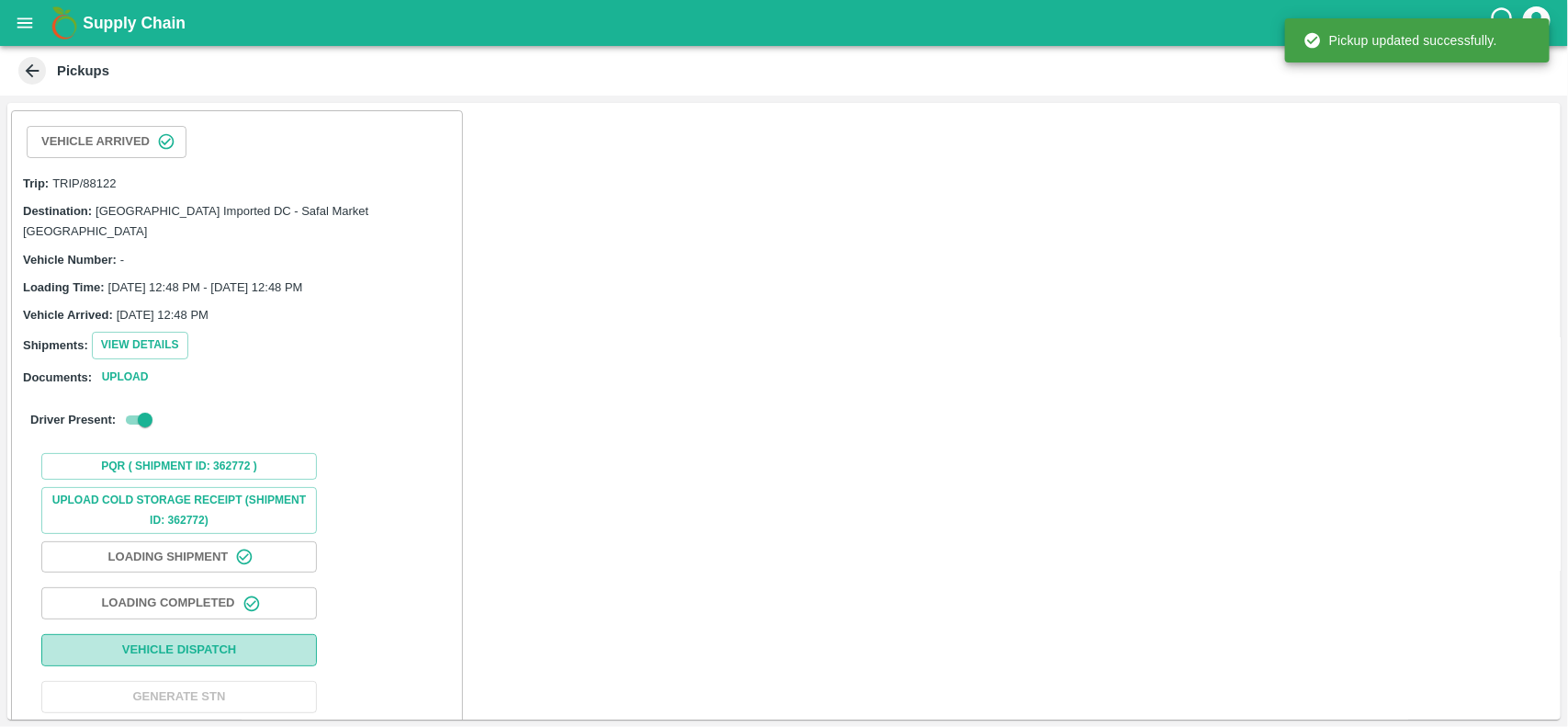
click at [147, 638] on button "Vehicle Dispatch" at bounding box center [178, 649] width 276 height 32
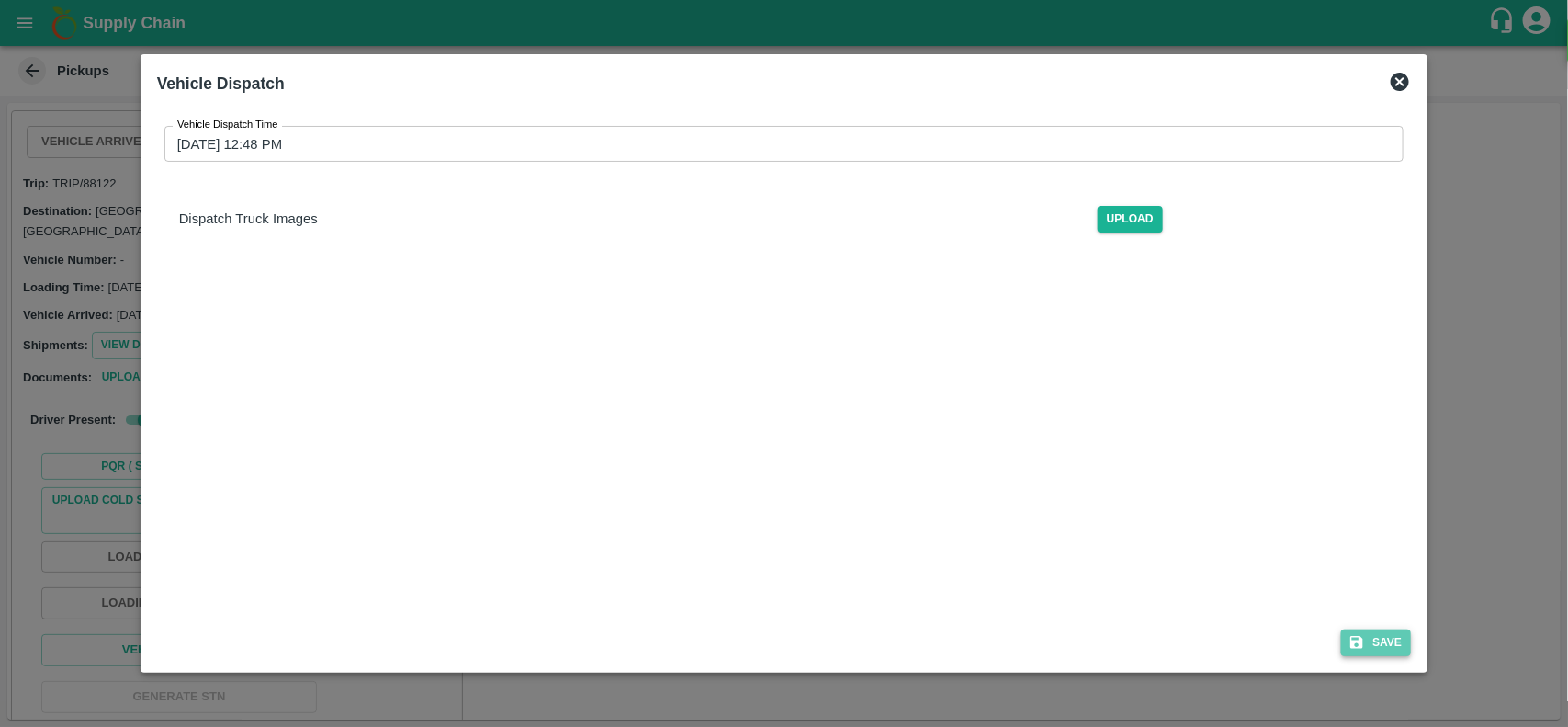
click at [1350, 639] on icon "submit" at bounding box center [1357, 642] width 17 height 17
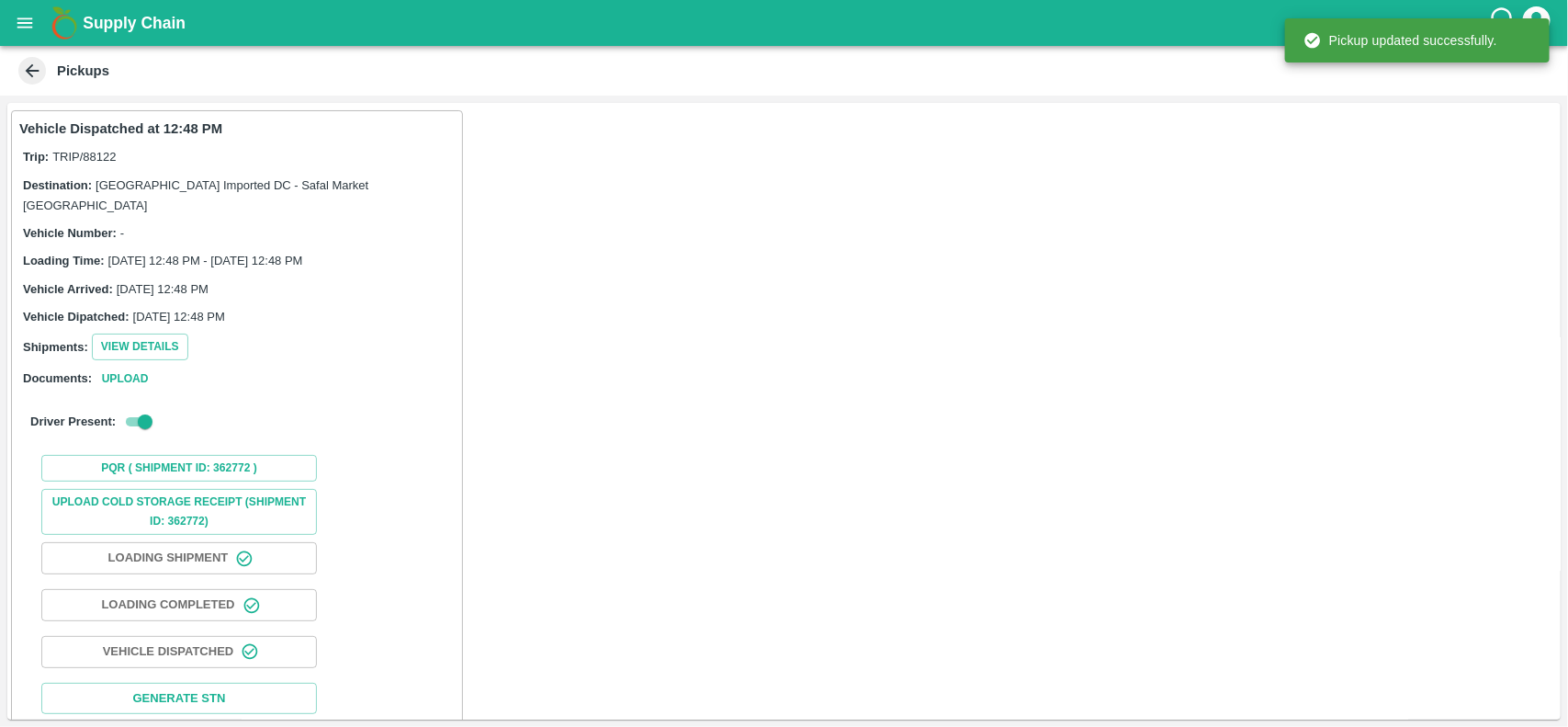
click at [36, 65] on icon at bounding box center [33, 71] width 21 height 21
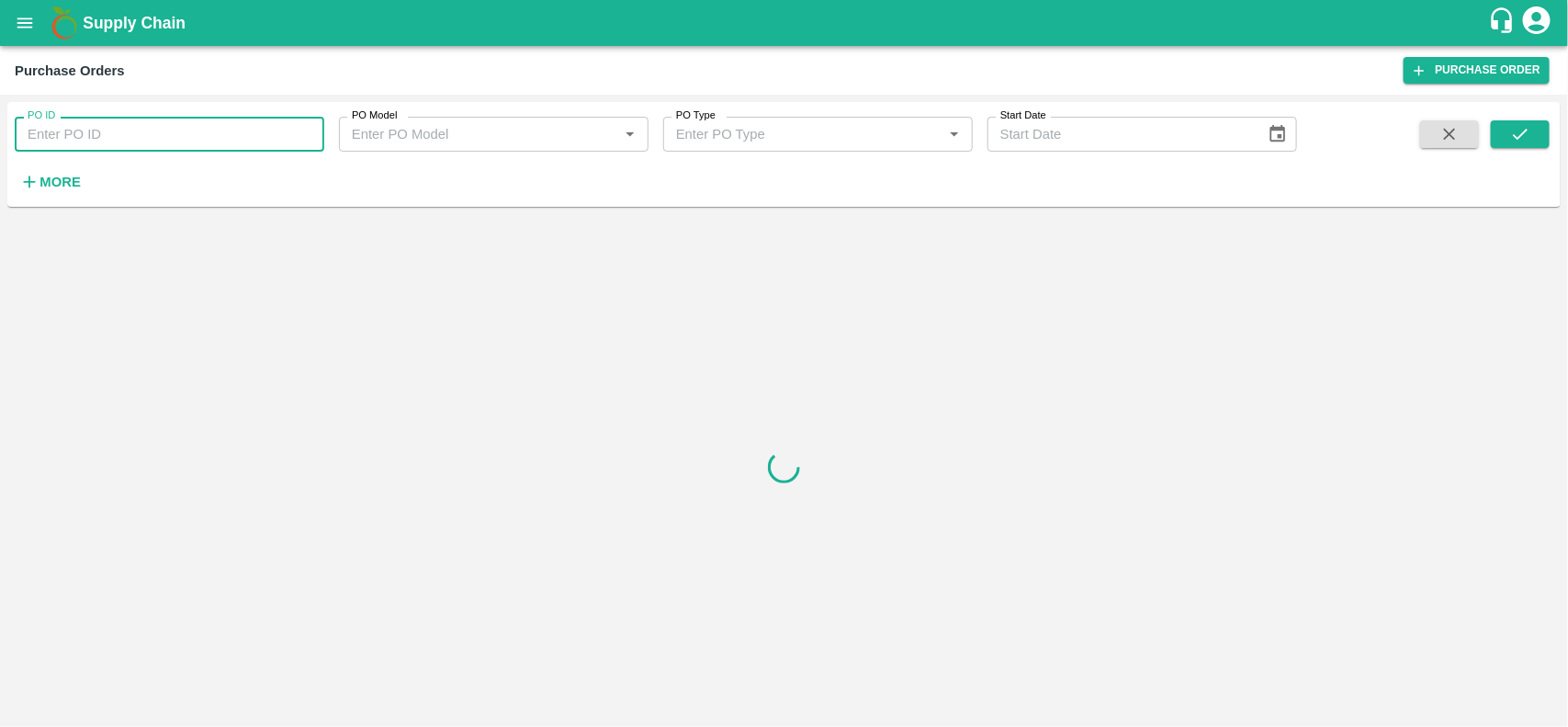
click at [106, 135] on input "PO ID" at bounding box center [169, 134] width 309 height 35
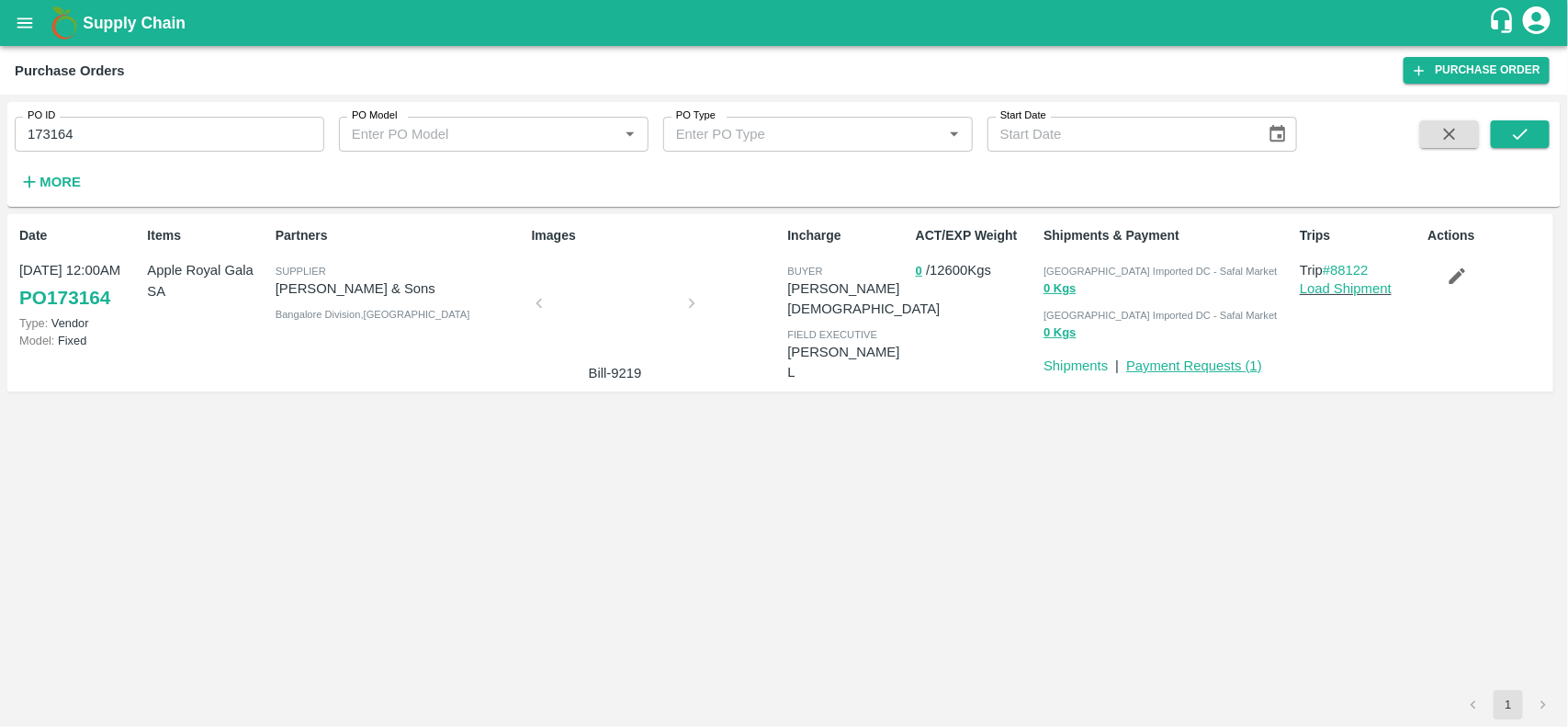
click at [1180, 358] on link "Payment Requests ( 1 )" at bounding box center [1193, 365] width 135 height 15
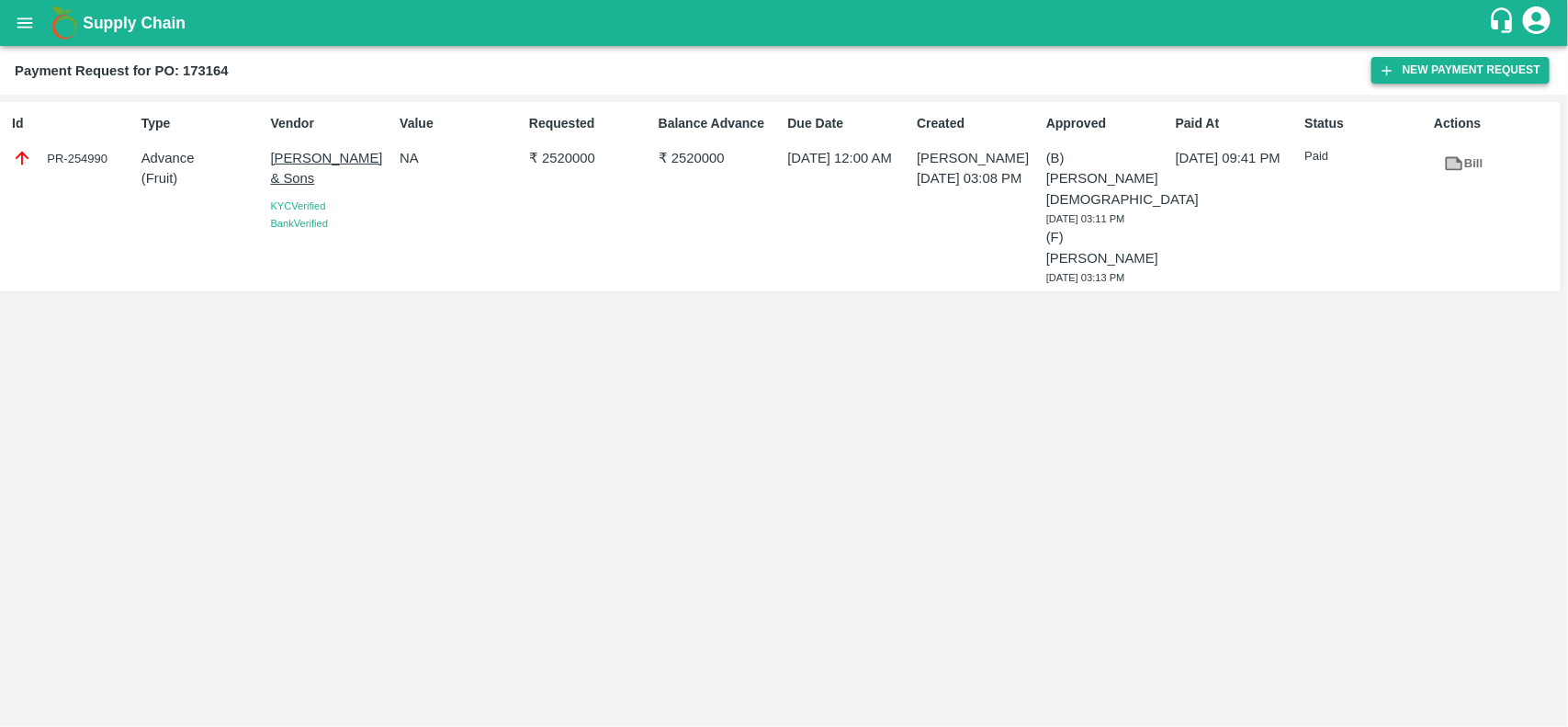
click at [1431, 82] on button "New Payment Request" at bounding box center [1461, 70] width 178 height 27
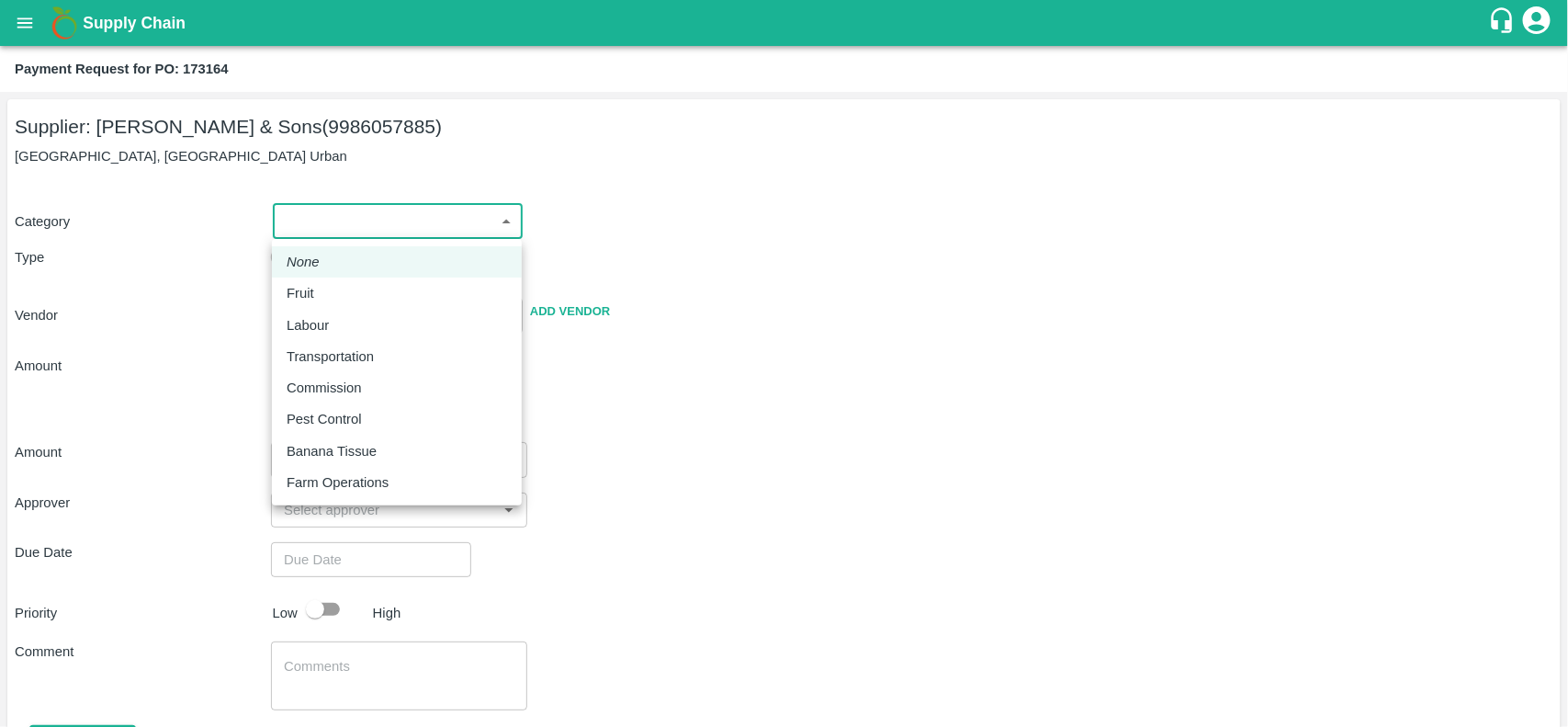
click at [327, 235] on body "Supply Chain Payment Request for PO: 173164 Supplier: Mohammed Samiulla & Sons …" at bounding box center [784, 364] width 1568 height 727
click at [327, 283] on div "Fruit" at bounding box center [397, 293] width 221 height 21
type input "1"
type input "Mohammed Samiulla & Sons - 9986057885(Supplier)"
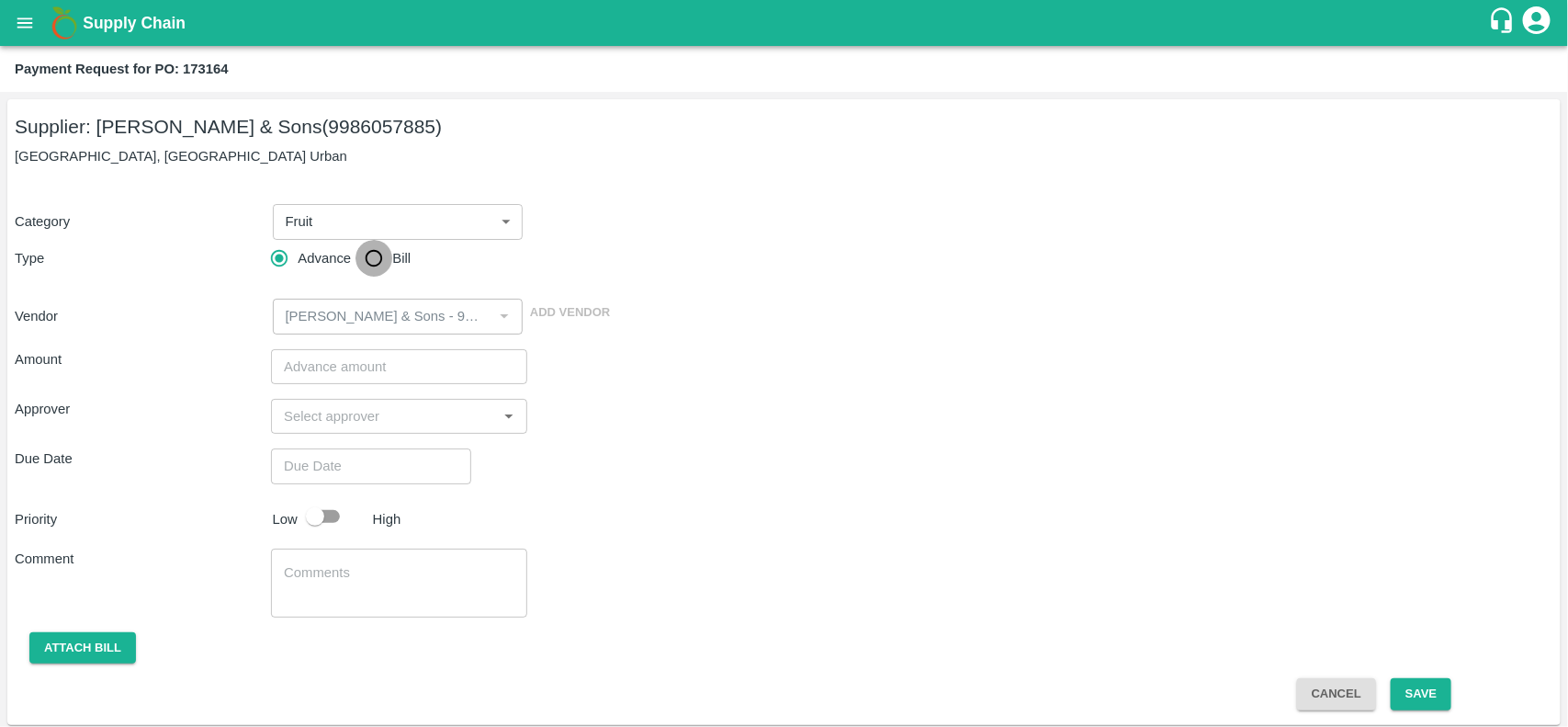
click at [364, 258] on input "Bill" at bounding box center [373, 258] width 36 height 36
radio input "true"
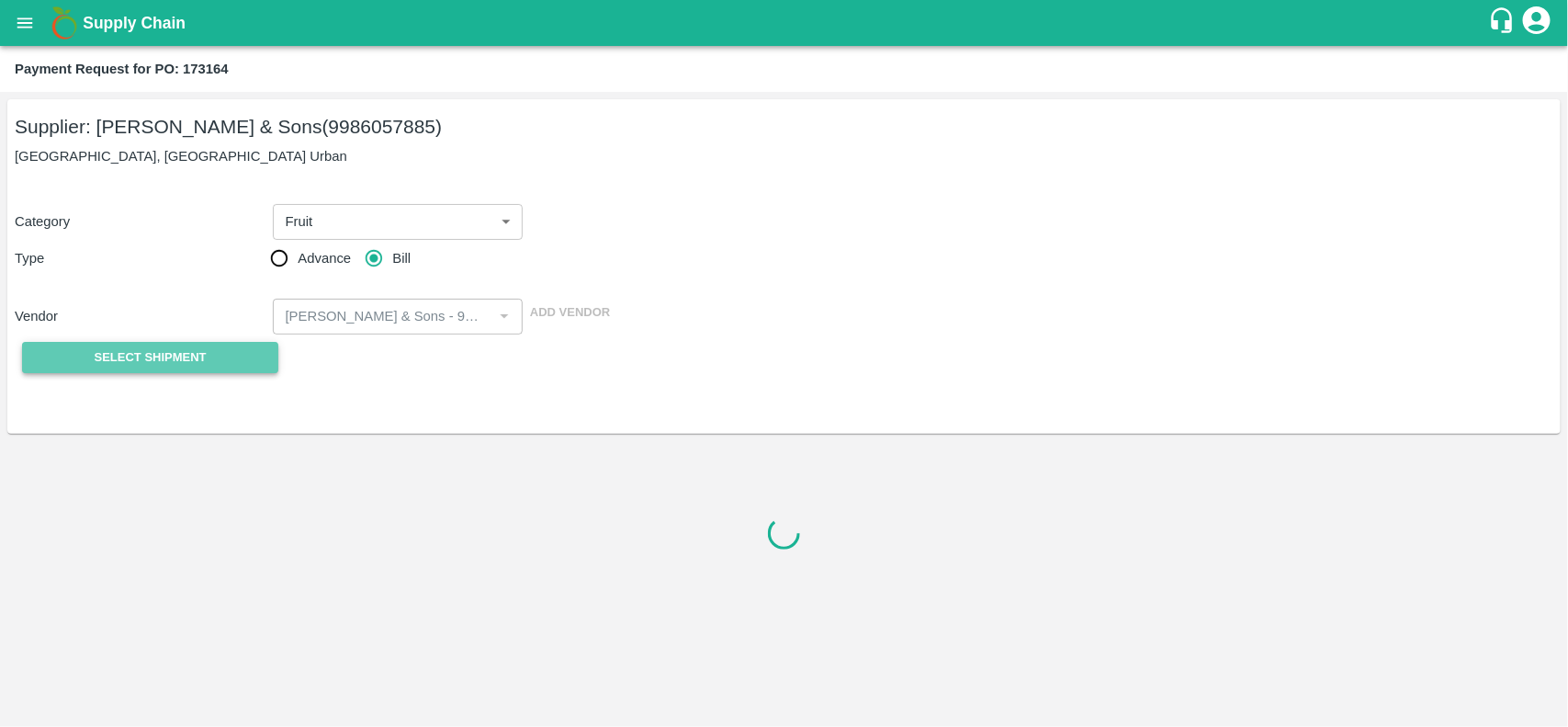
click at [124, 356] on span "Select Shipment" at bounding box center [150, 358] width 112 height 21
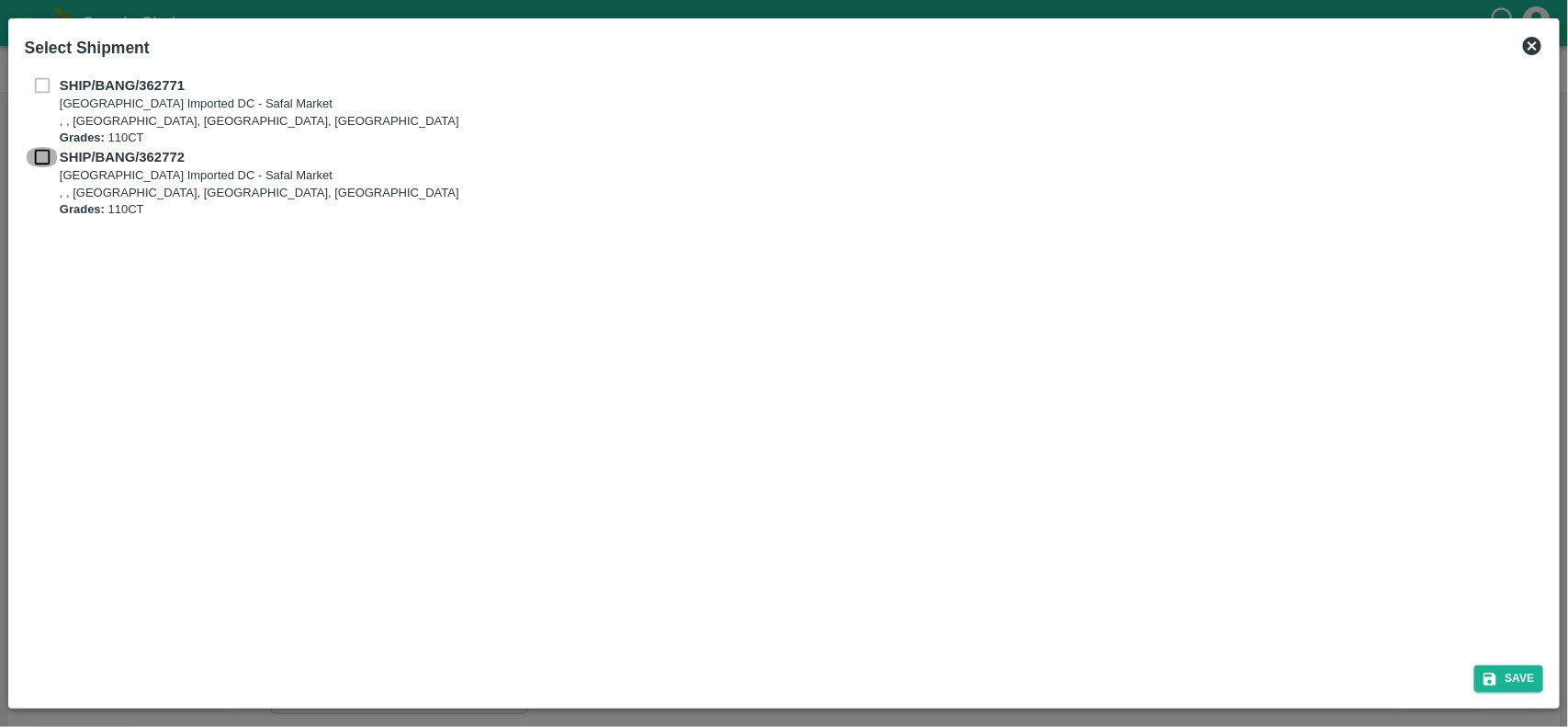
click at [39, 159] on input "checkbox" at bounding box center [42, 157] width 35 height 21
checkbox input "true"
click at [1517, 671] on button "Save" at bounding box center [1509, 678] width 70 height 27
type input "13/09/2025"
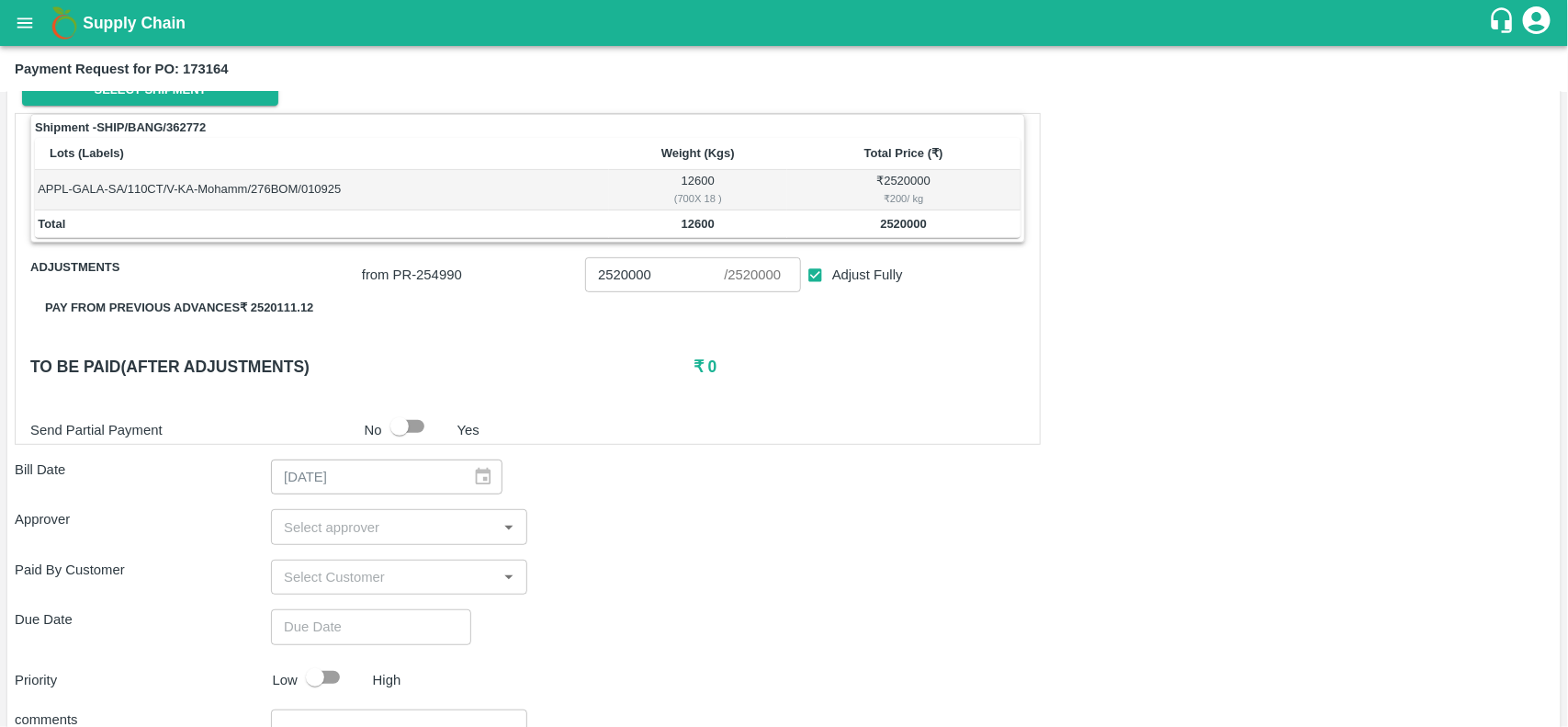
scroll to position [268, 0]
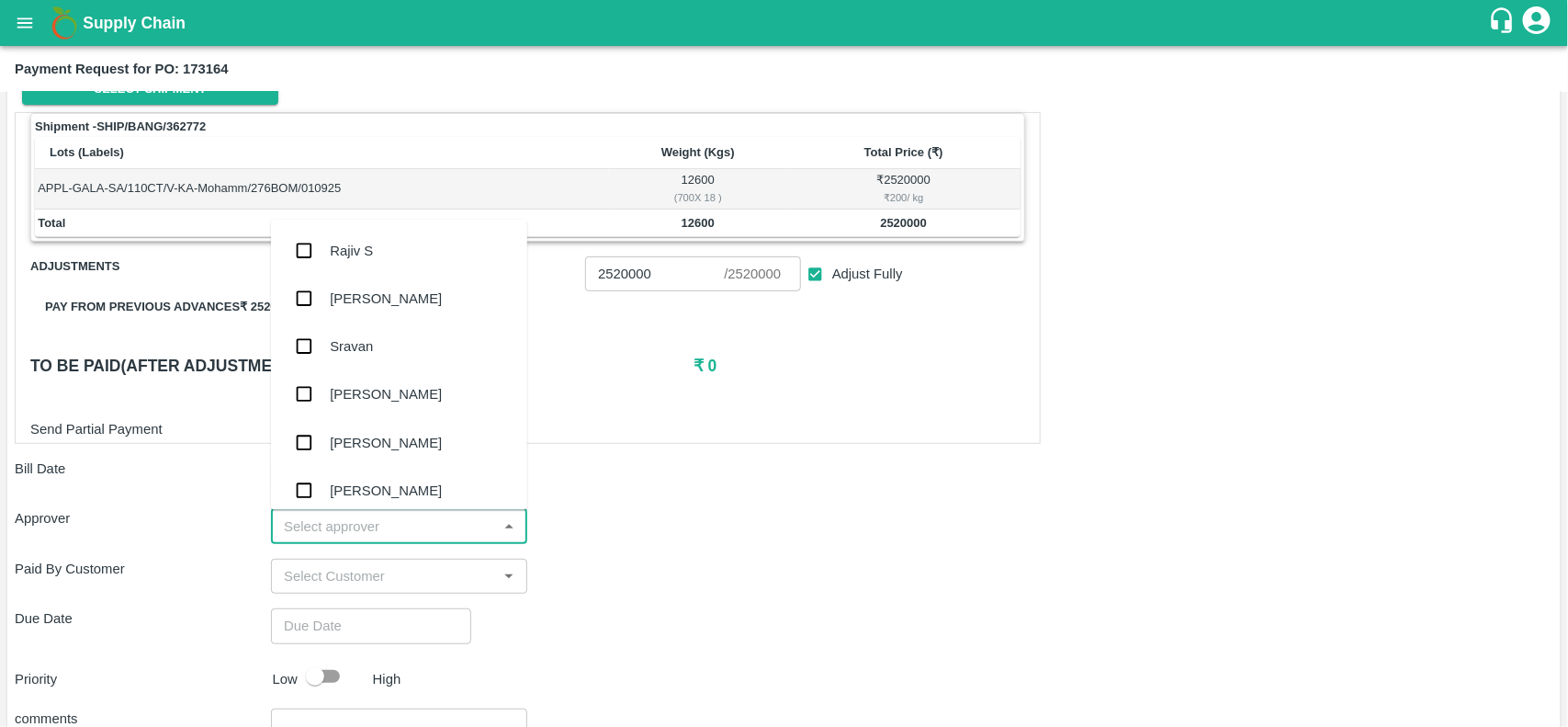
click at [392, 520] on input "input" at bounding box center [384, 525] width 215 height 24
type input "m"
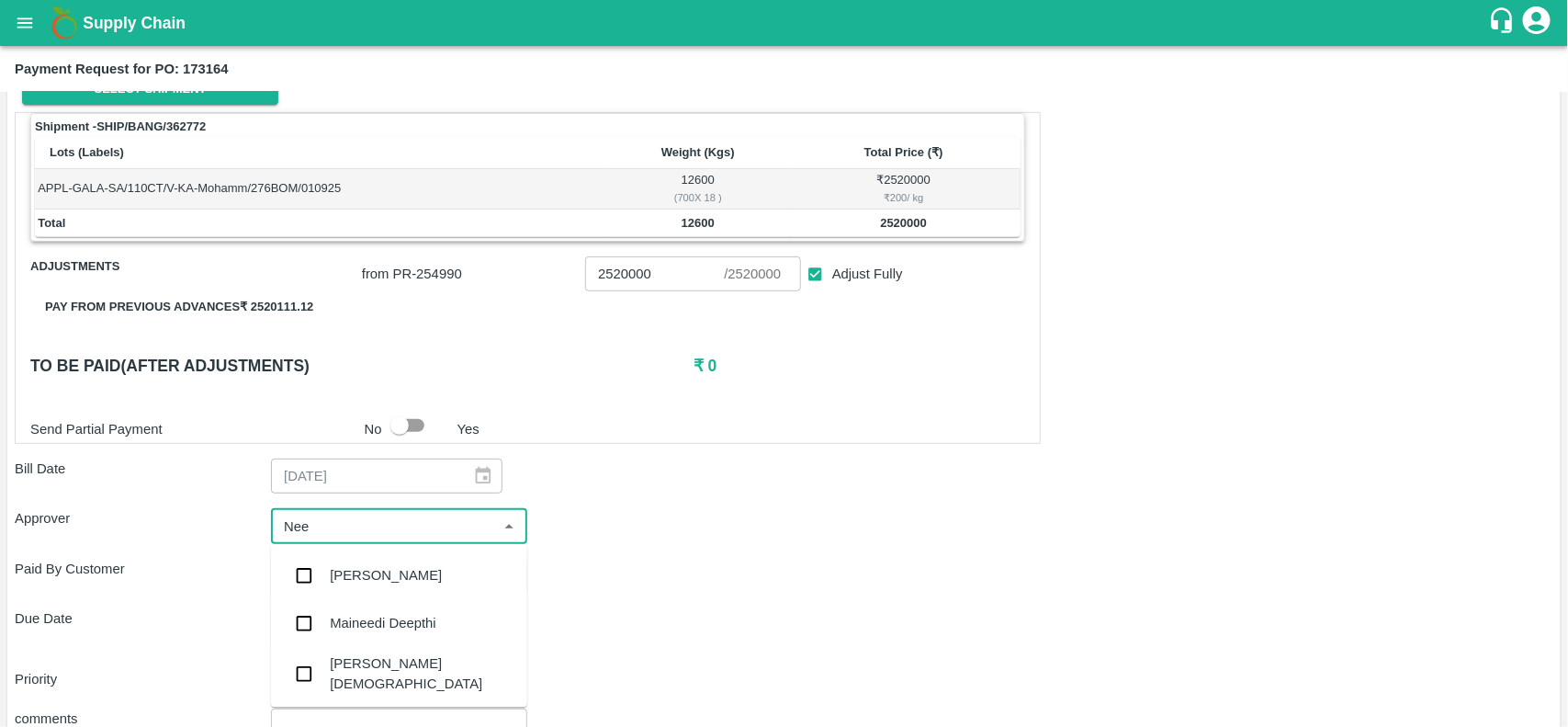
type input "Neet"
click at [359, 624] on div "[PERSON_NAME][DEMOGRAPHIC_DATA]" at bounding box center [421, 626] width 183 height 41
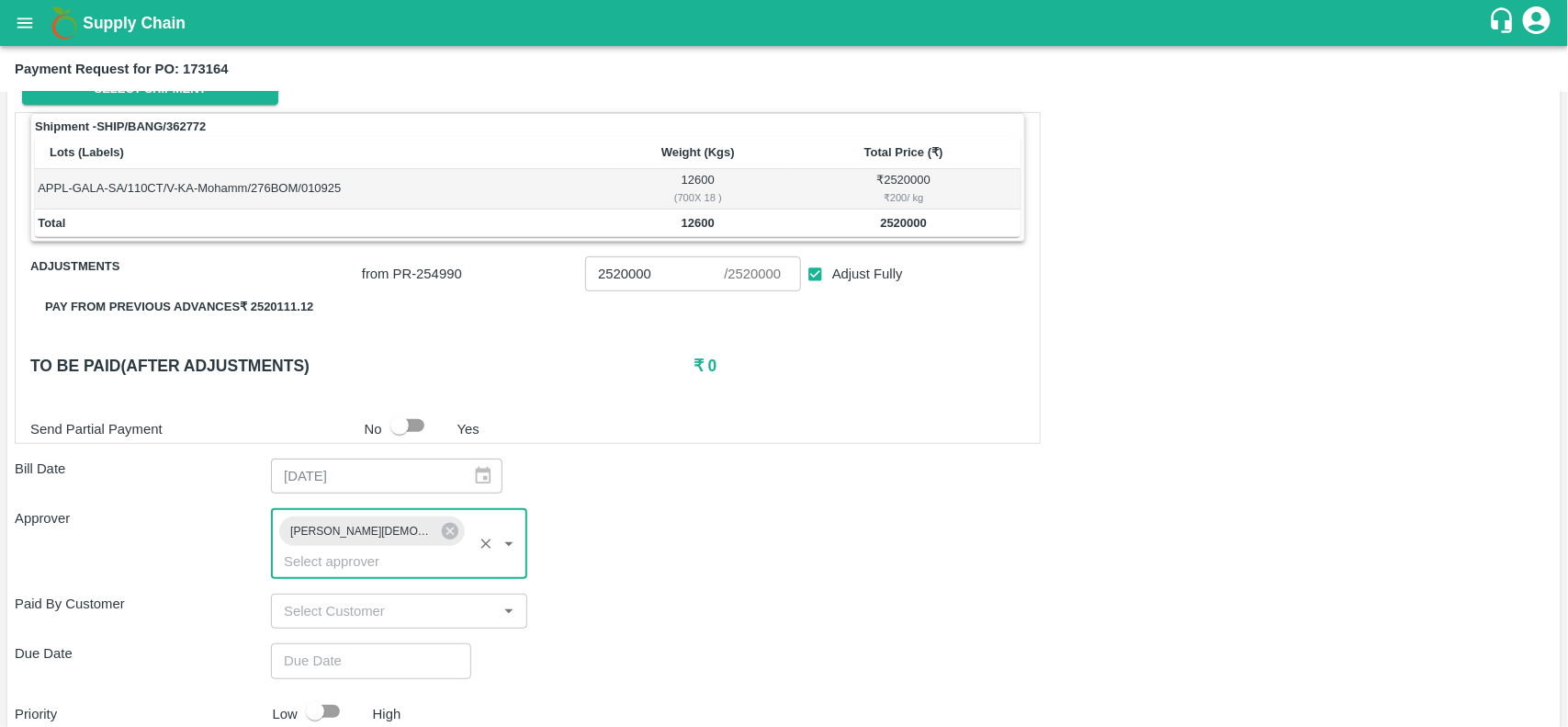
type input "DD/MM/YYYY hh:mm aa"
click at [292, 646] on input "DD/MM/YYYY hh:mm aa" at bounding box center [364, 660] width 188 height 35
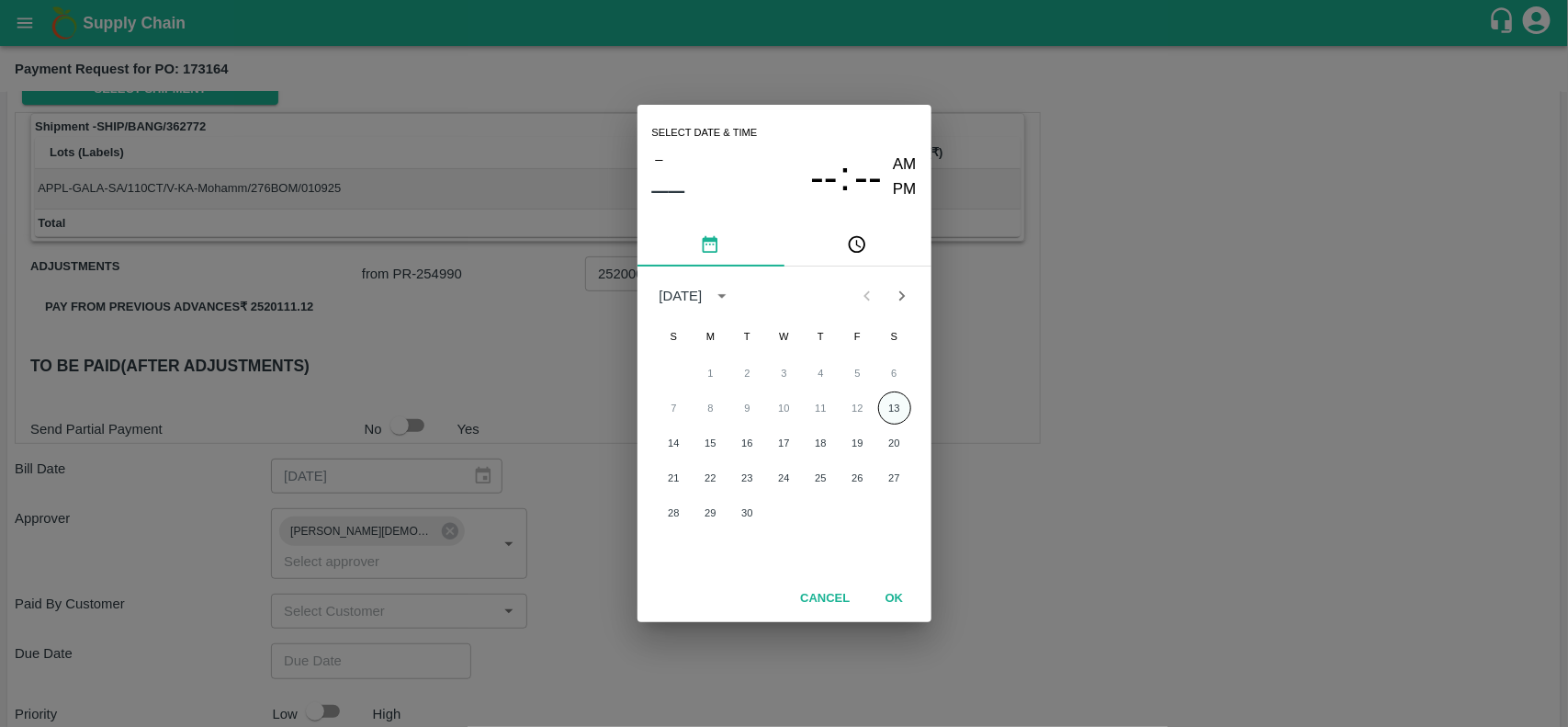
click at [890, 406] on button "13" at bounding box center [894, 407] width 33 height 33
type input "13/09/2025 12:00 AM"
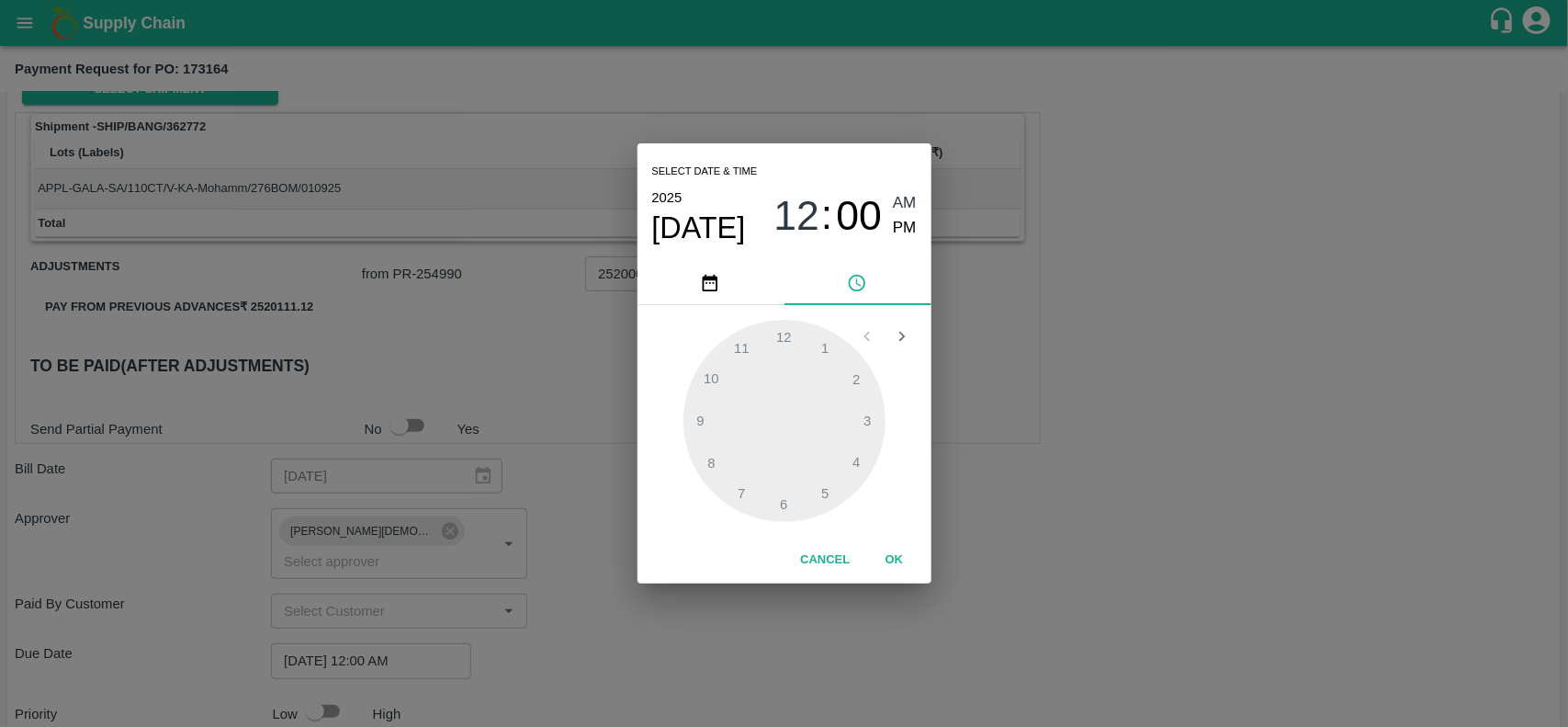
click at [741, 622] on div "Select date & time 2025 Sep 13 12 : 00 AM PM 1 2 3 4 5 6 7 8 9 10 11 12 Cancel …" at bounding box center [784, 364] width 1568 height 727
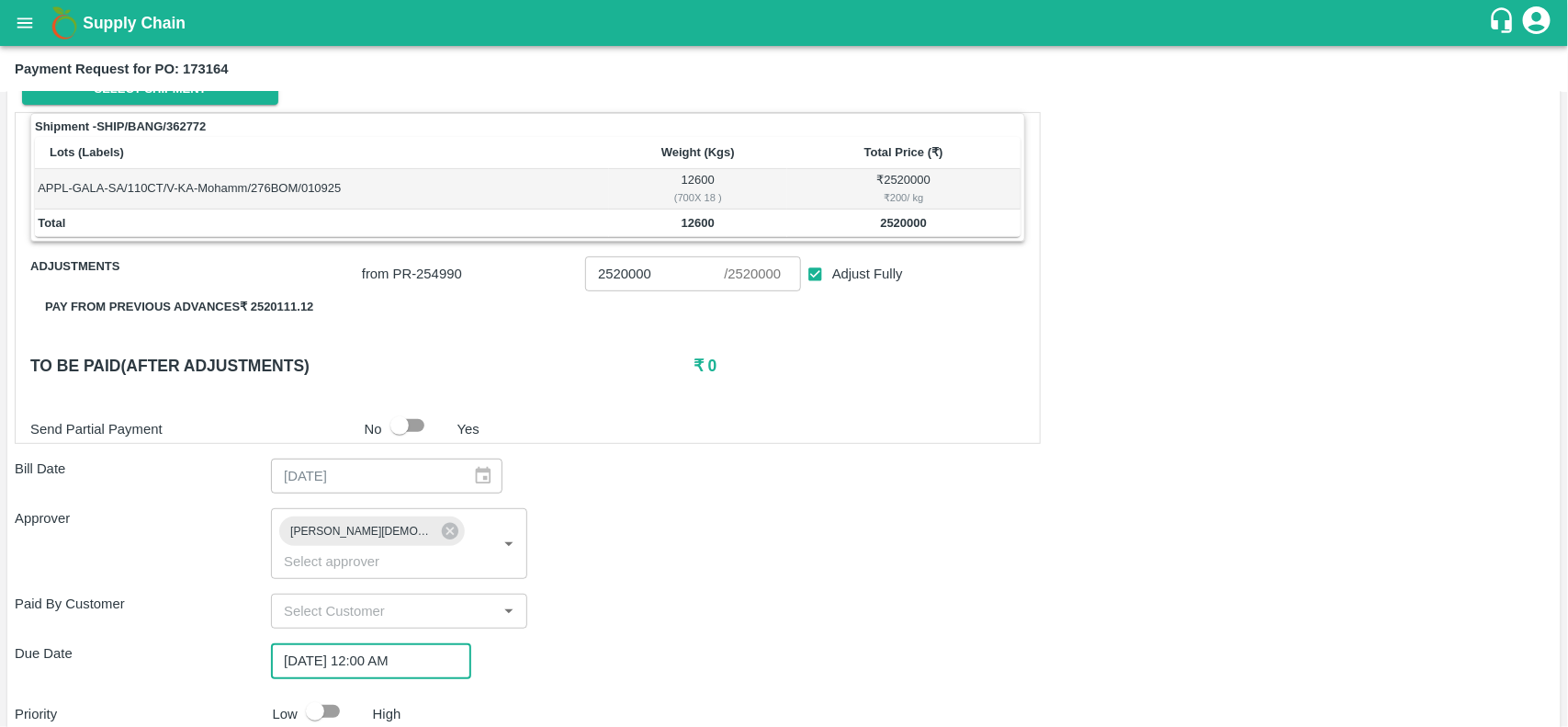
scroll to position [446, 0]
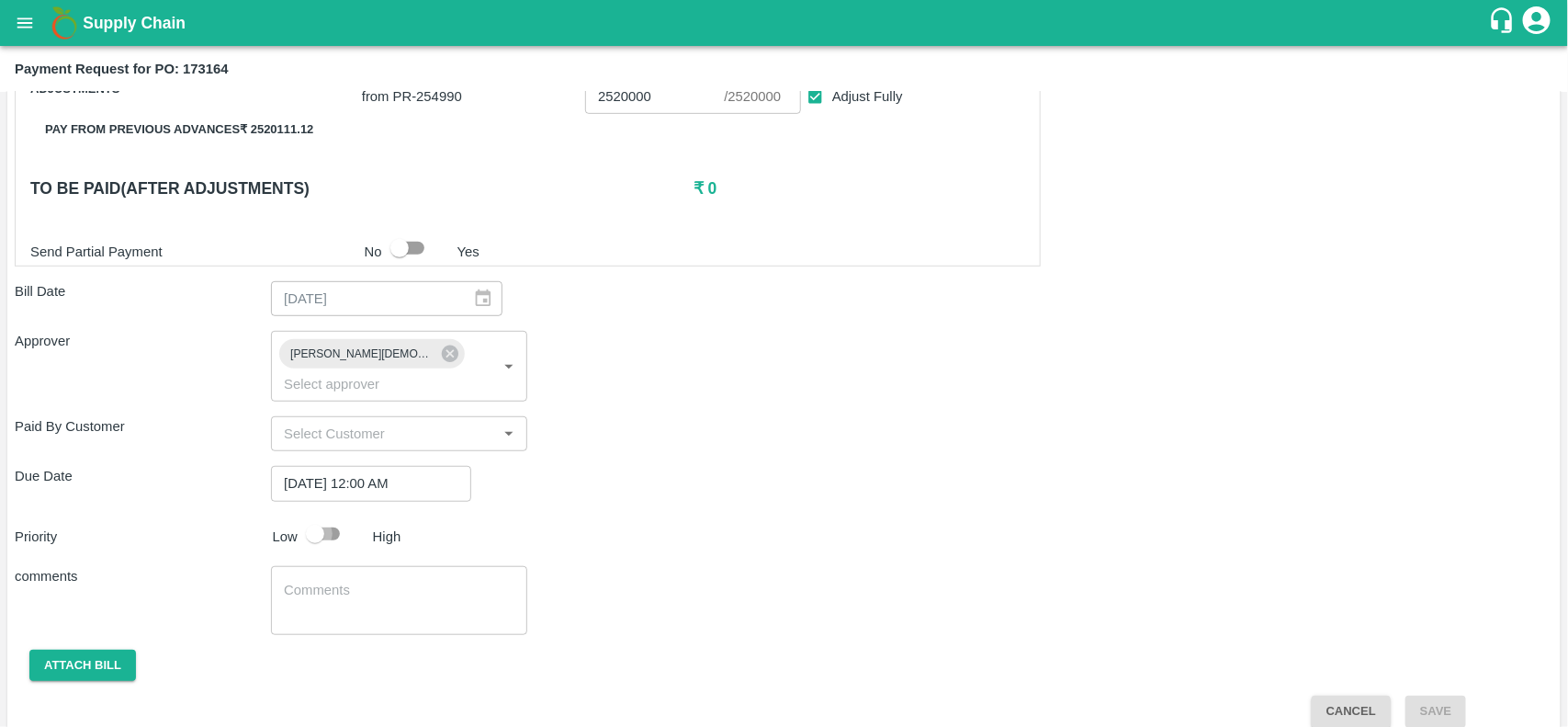
click at [315, 516] on input "checkbox" at bounding box center [315, 533] width 105 height 35
checkbox input "true"
click at [108, 624] on div "Shipment - SHIP/BANG/362772 Lots (Labels) Weight (Kgs) Total Price (₹) APPL-GAL…" at bounding box center [784, 331] width 1538 height 792
click at [106, 649] on button "Attach bill" at bounding box center [82, 665] width 107 height 32
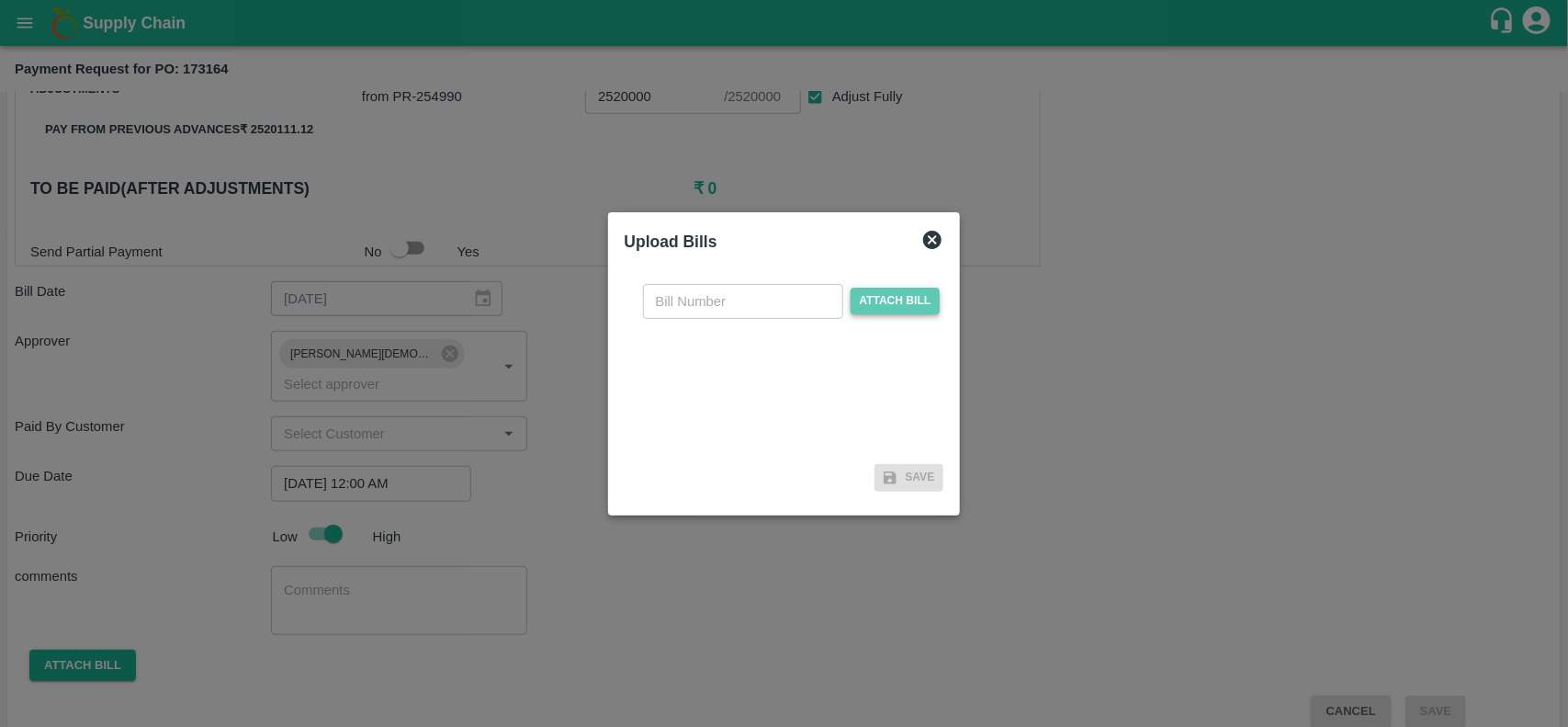
click at [875, 298] on span "Attach bill" at bounding box center [895, 301] width 90 height 27
click at [0, 0] on input "Attach bill" at bounding box center [0, 0] width 0 height 0
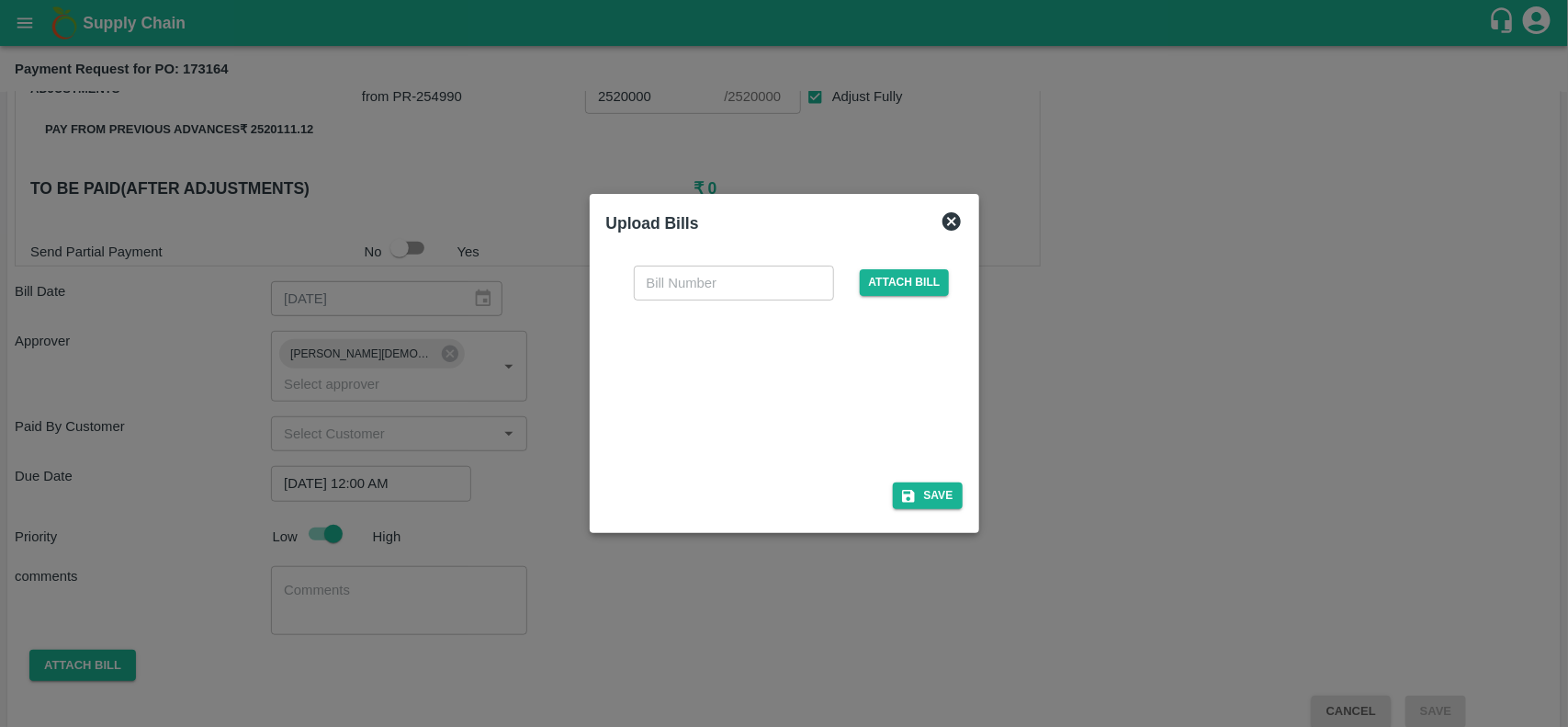
click at [706, 396] on div at bounding box center [780, 386] width 276 height 97
click at [745, 277] on input "text" at bounding box center [734, 282] width 200 height 35
type input "9219"
checkbox input "false"
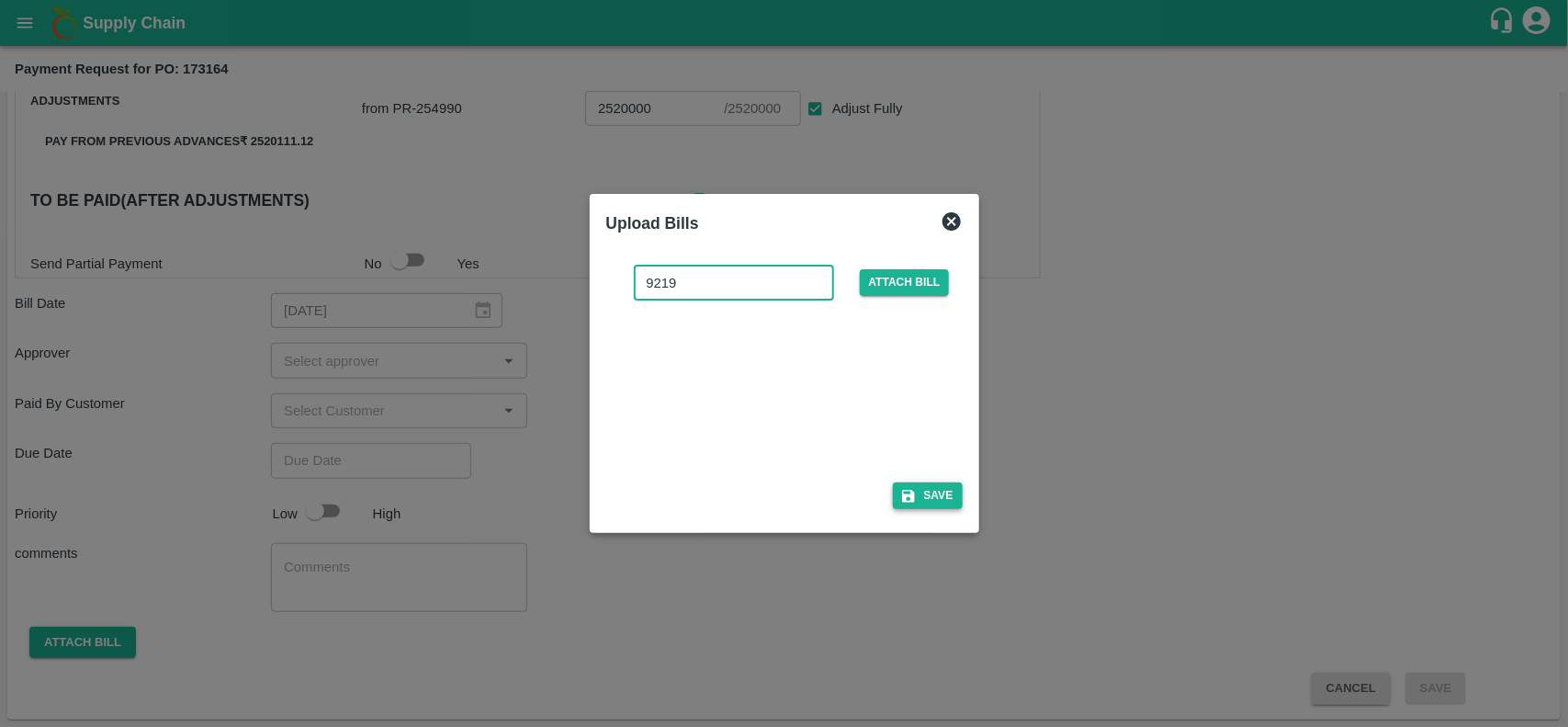
type input "9219"
click at [934, 501] on button "Save" at bounding box center [927, 495] width 70 height 27
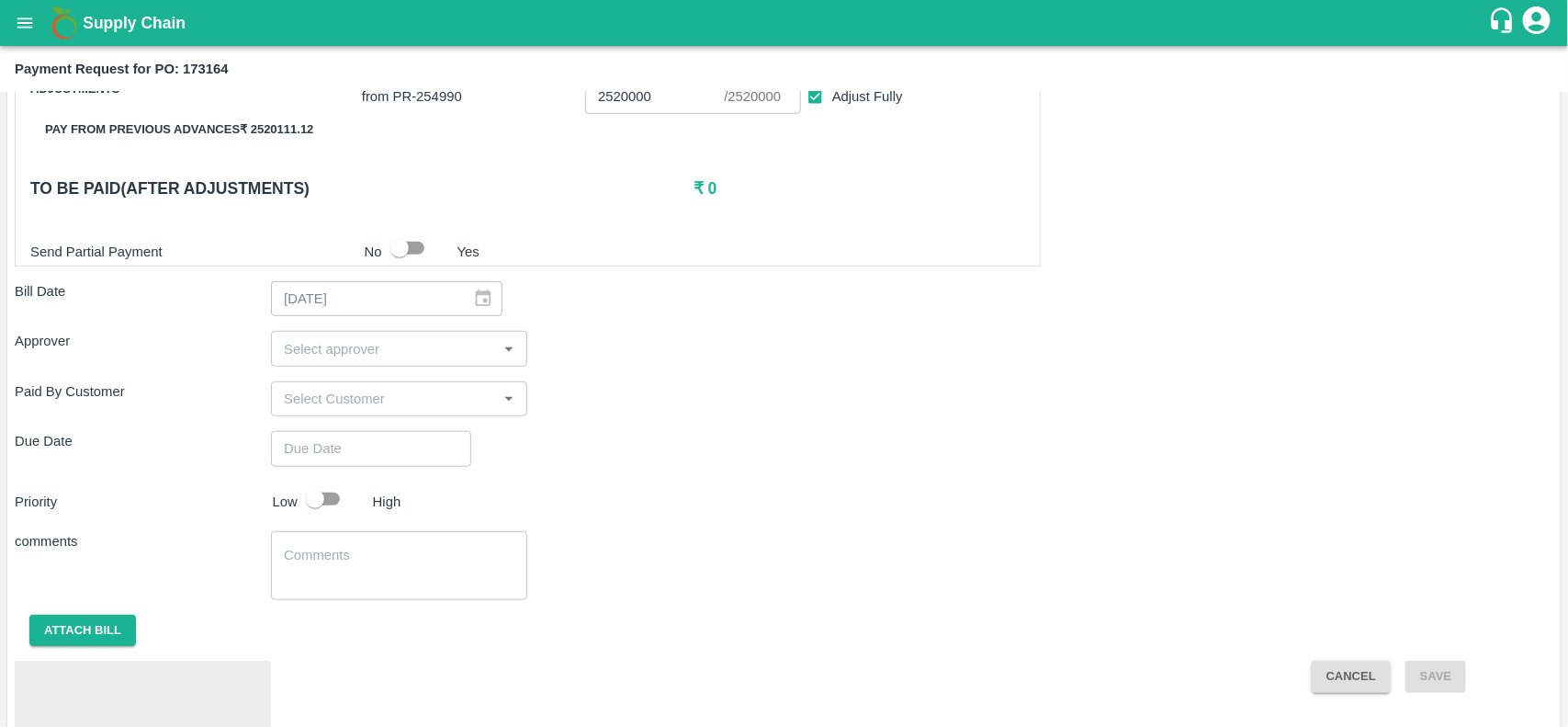
scroll to position [533, 0]
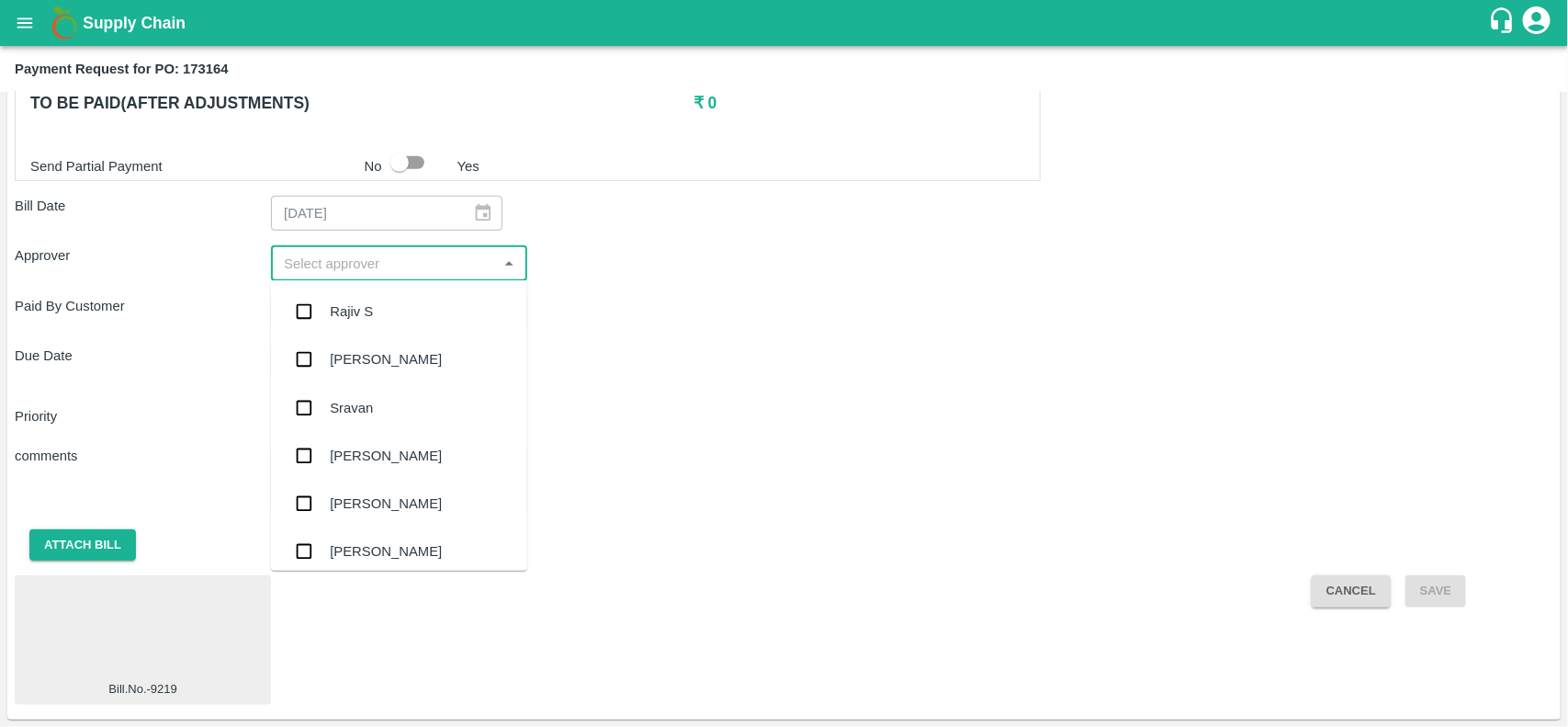
click at [318, 260] on input "input" at bounding box center [384, 263] width 215 height 24
type input "nee"
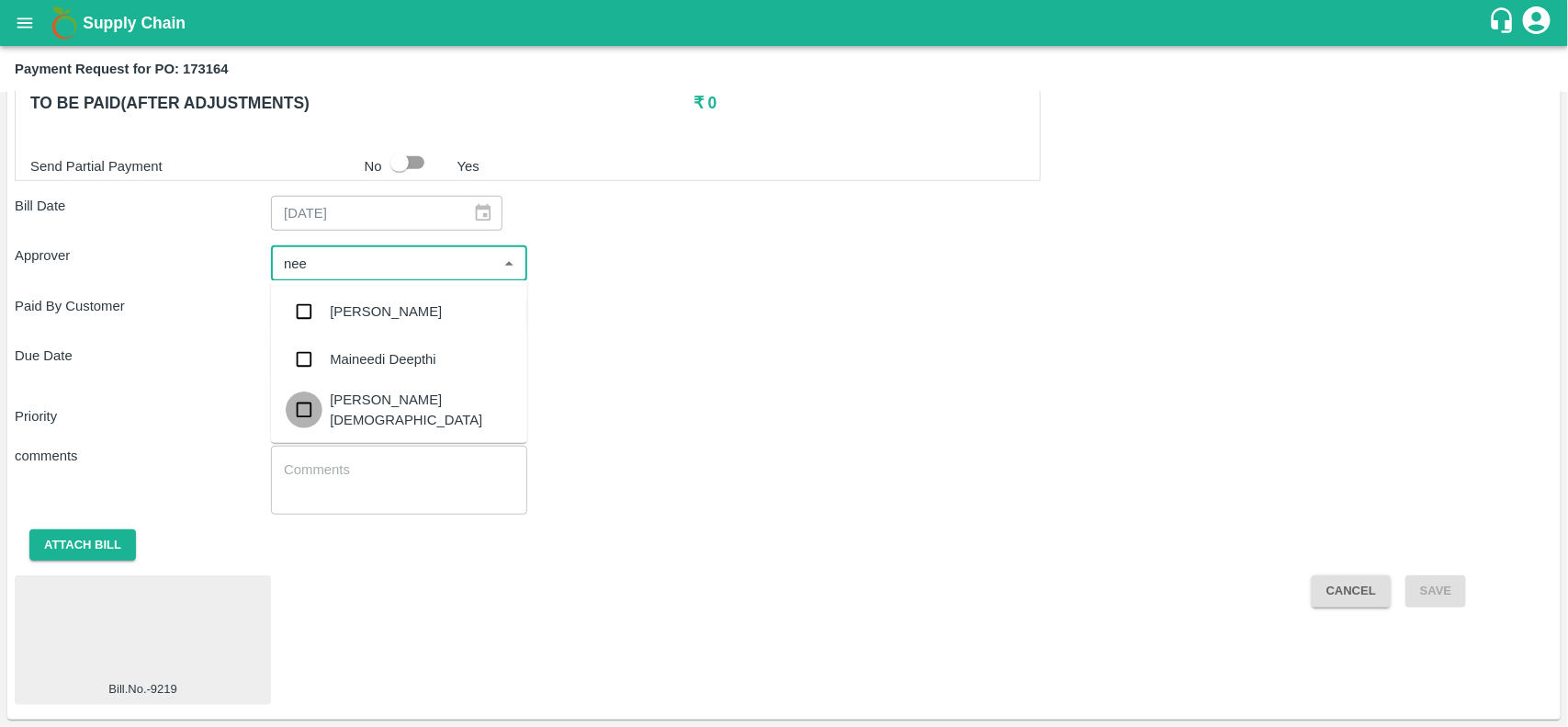
click at [309, 396] on input "checkbox" at bounding box center [304, 409] width 36 height 36
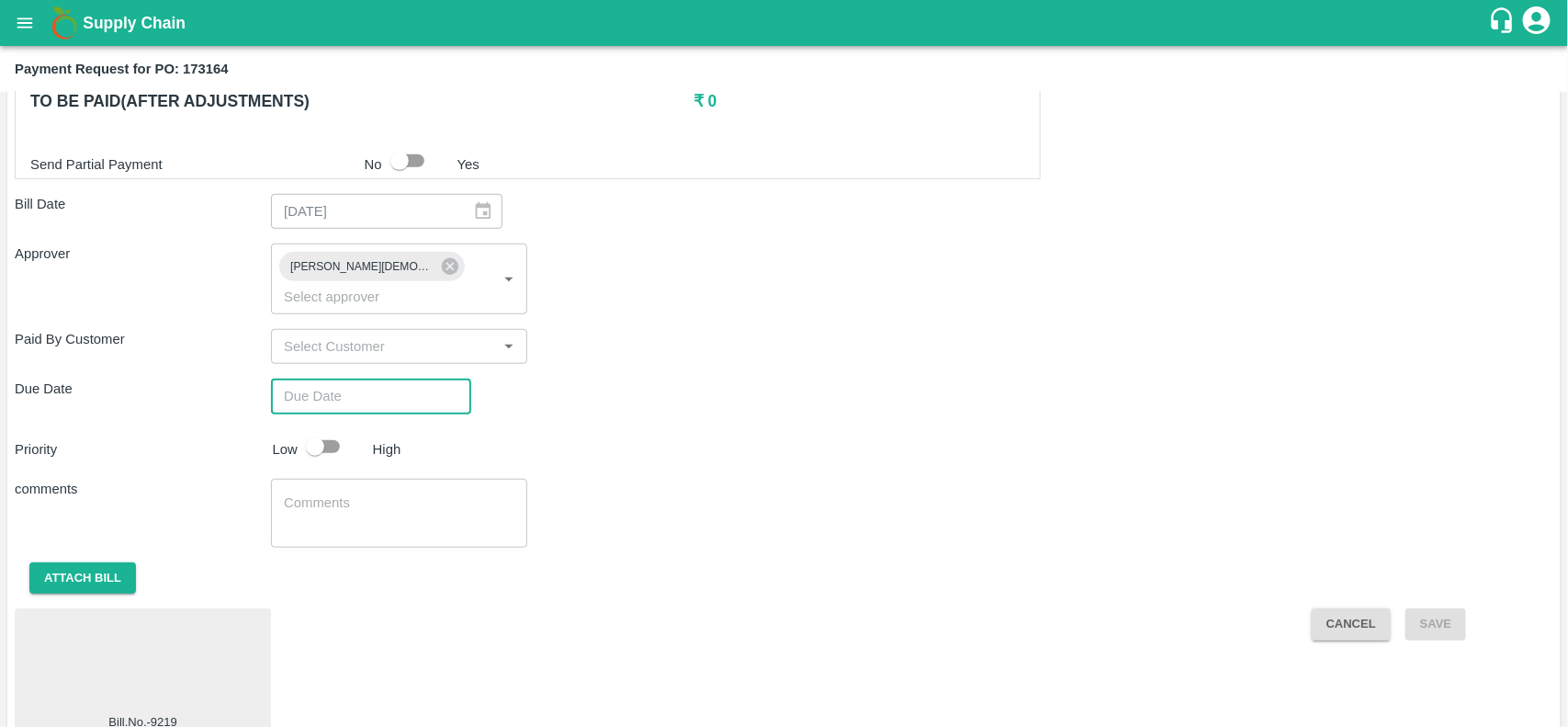
type input "DD/MM/YYYY hh:mm aa"
click at [349, 378] on input "DD/MM/YYYY hh:mm aa" at bounding box center [364, 395] width 188 height 35
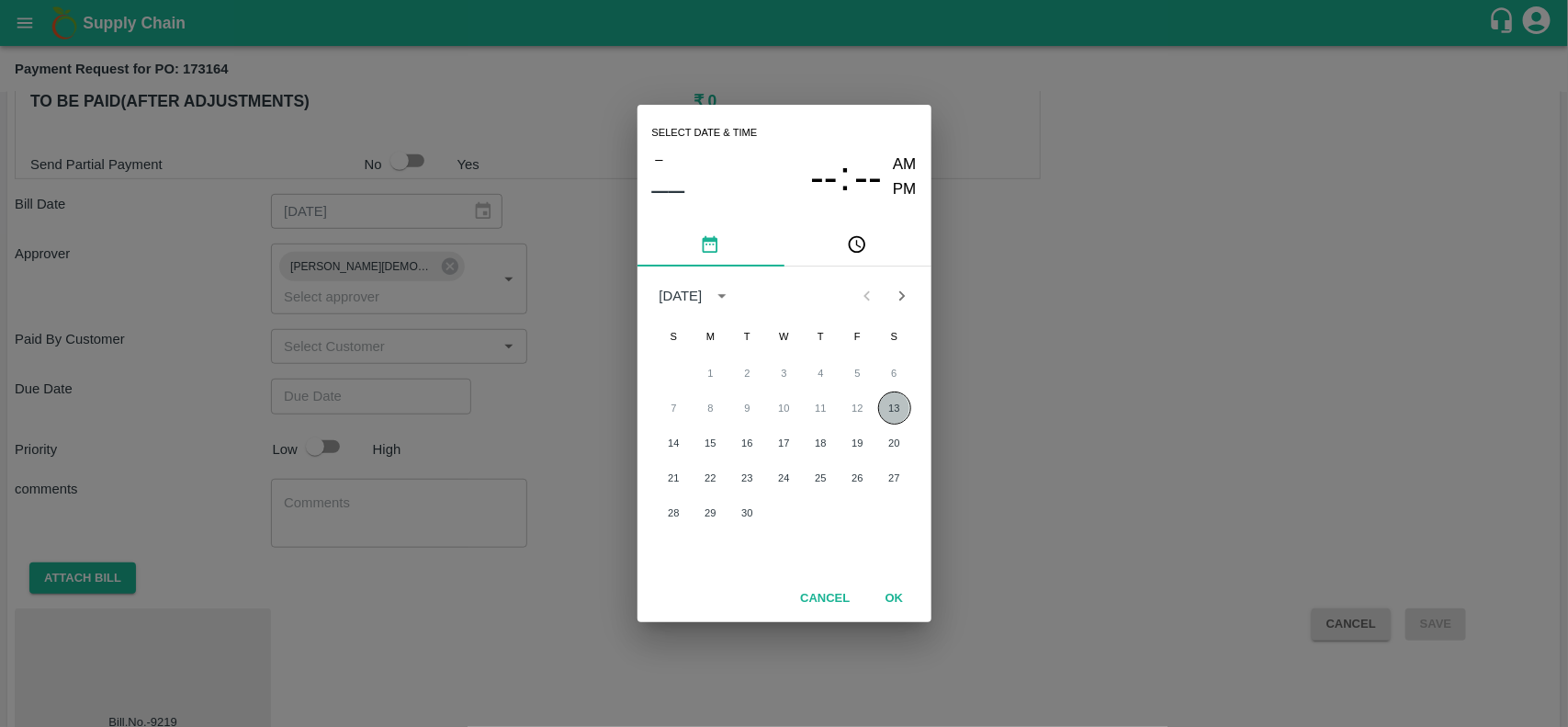
click at [887, 398] on button "13" at bounding box center [894, 407] width 33 height 33
type input "13/09/2025 12:00 AM"
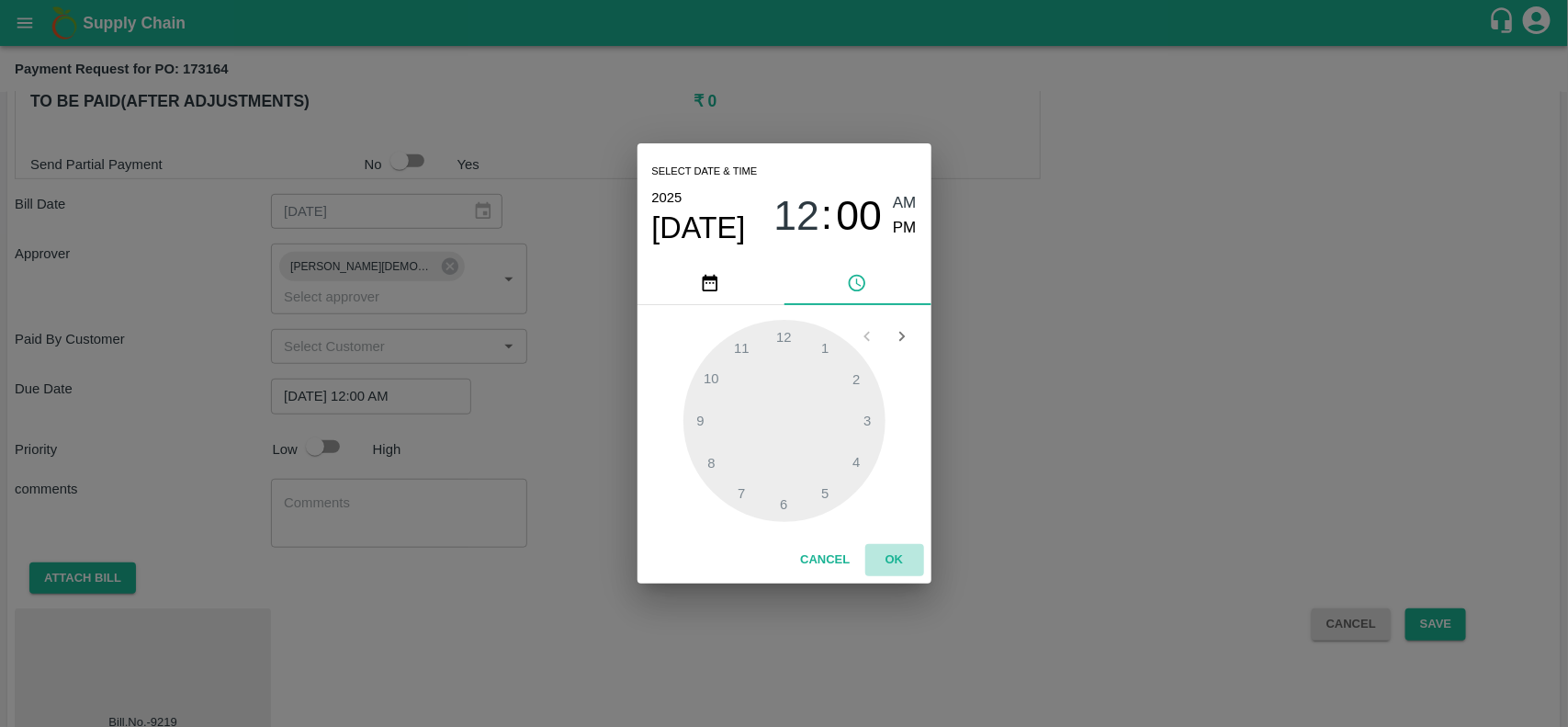
click at [903, 559] on button "OK" at bounding box center [894, 560] width 59 height 32
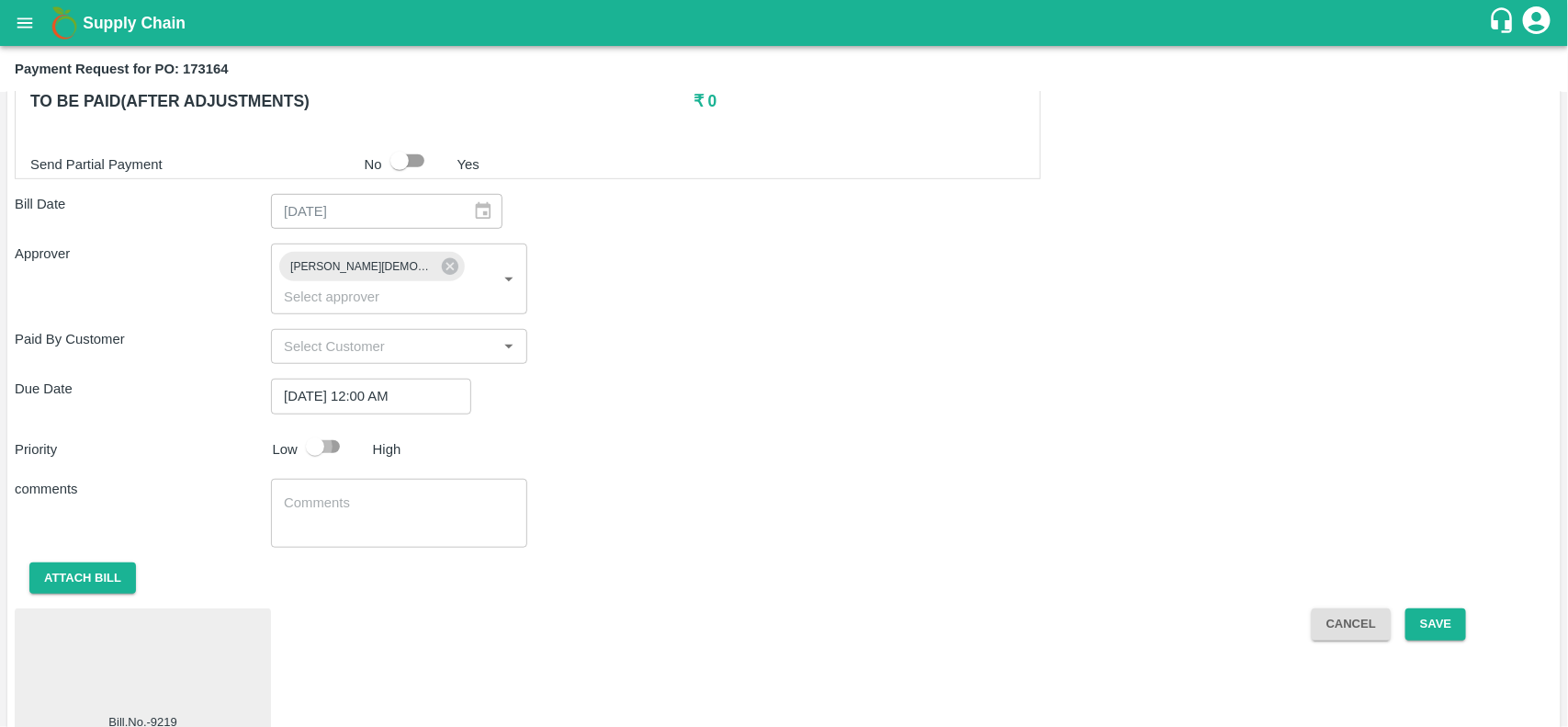
click at [331, 429] on input "checkbox" at bounding box center [315, 446] width 105 height 35
checkbox input "true"
click at [1438, 608] on button "Save" at bounding box center [1435, 624] width 61 height 32
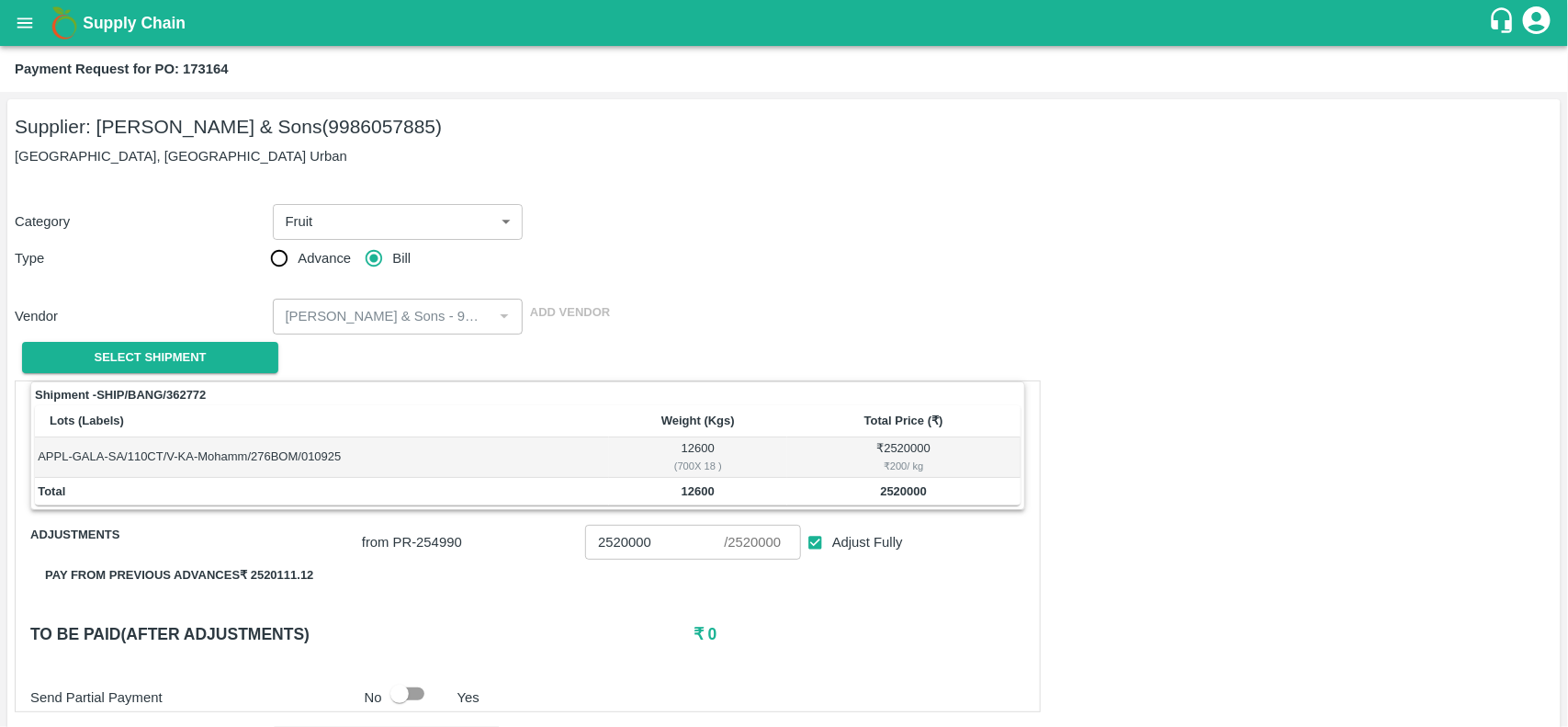
scroll to position [544, 0]
